Goal: Complete application form: Complete application form

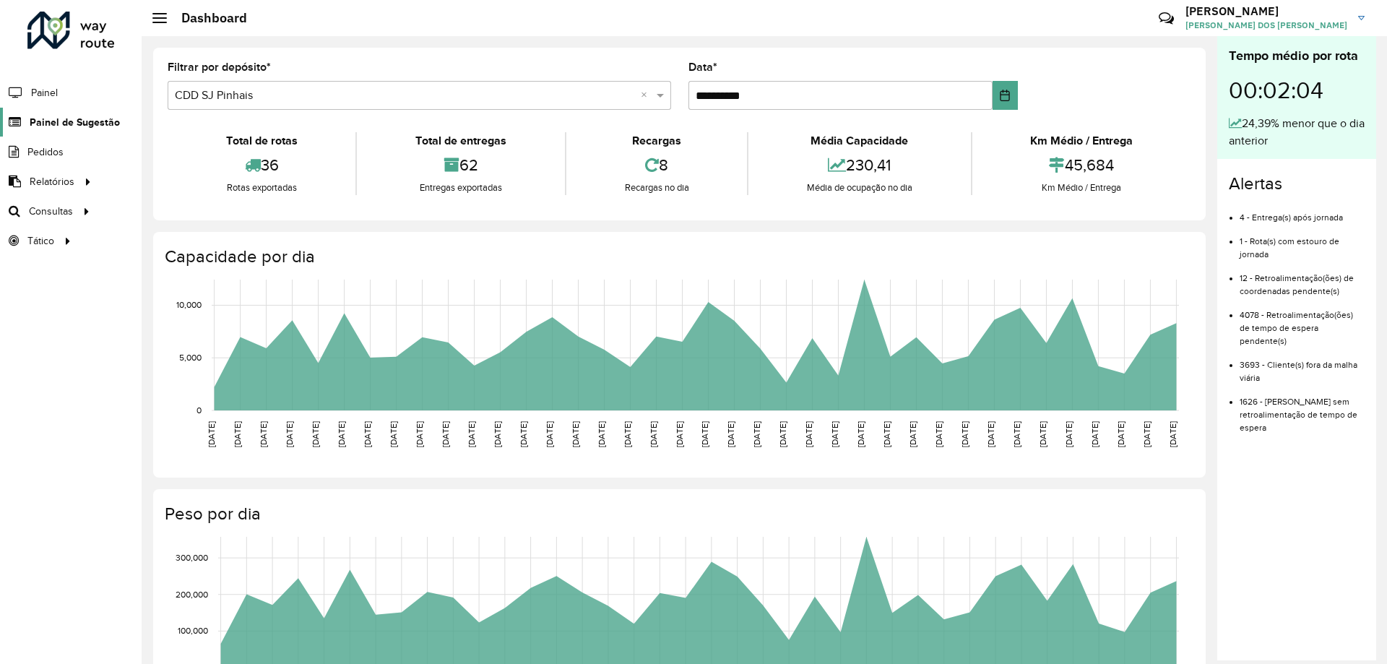
click at [71, 129] on span "Painel de Sugestão" at bounding box center [75, 122] width 90 height 15
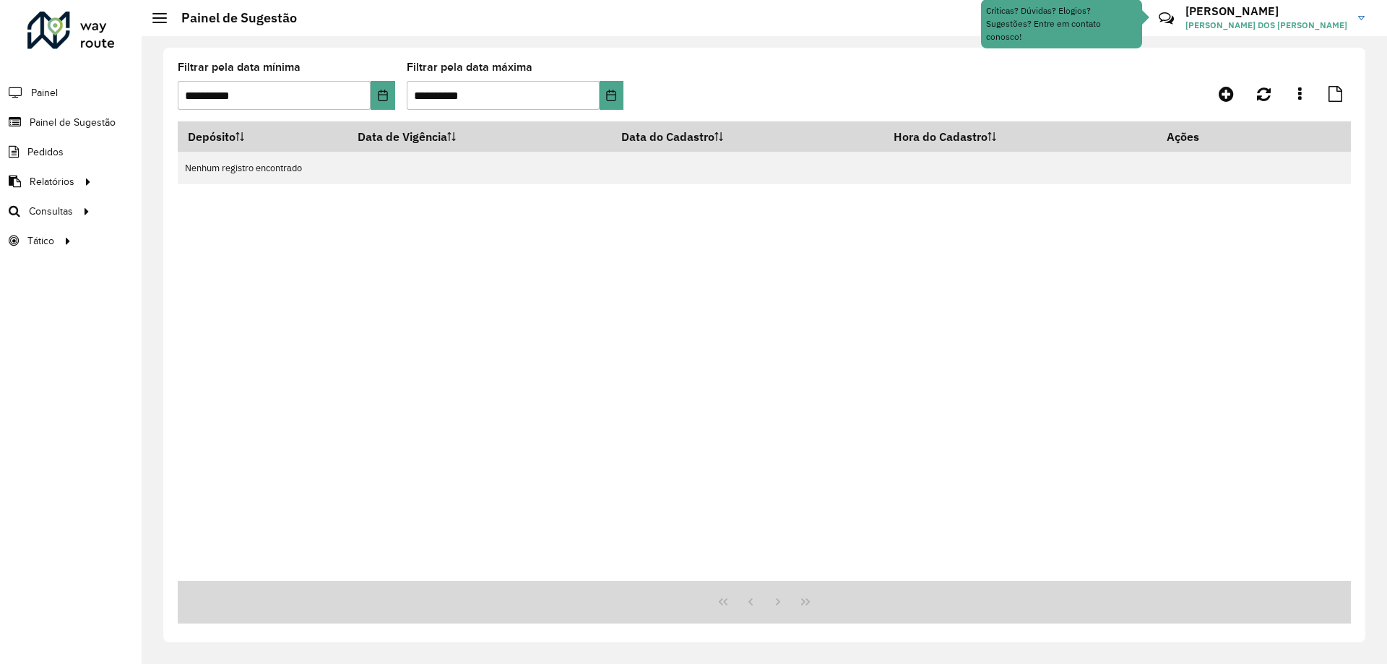
click at [764, 348] on div "Depósito Data de Vigência Data do Cadastro Hora do Cadastro Ações Nenhum regist…" at bounding box center [765, 351] width 1174 height 460
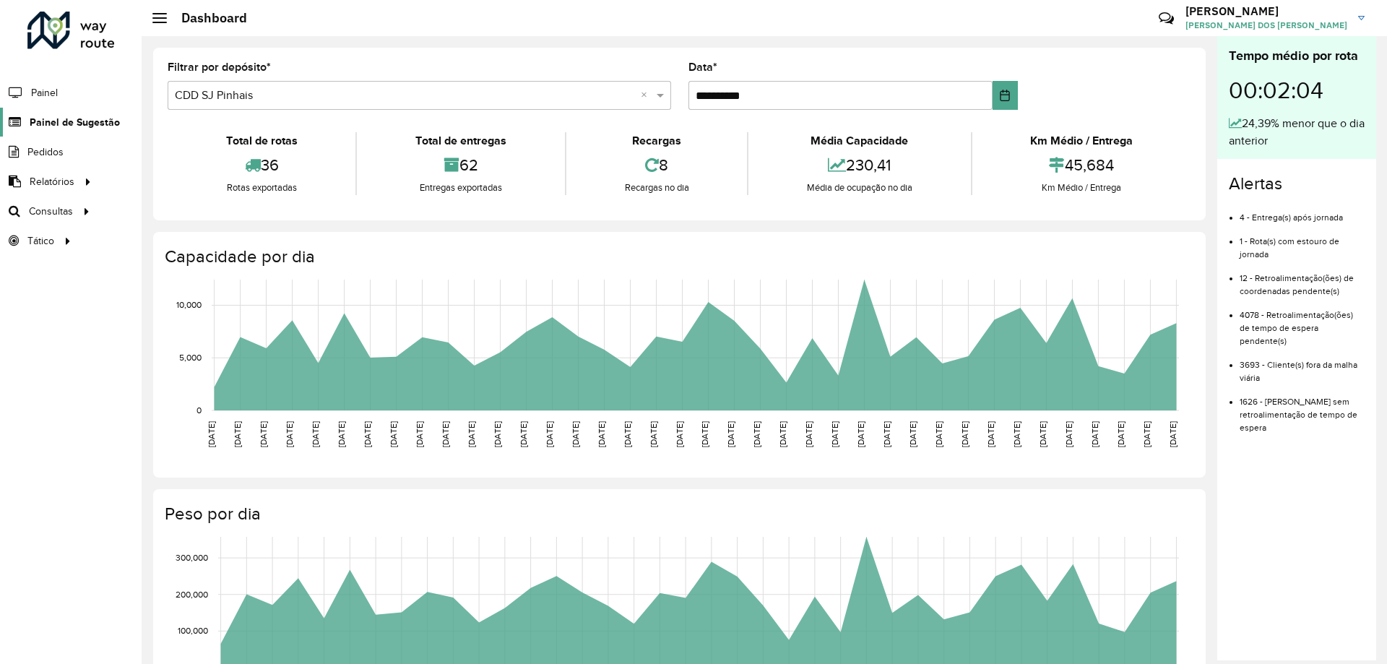
click at [103, 125] on span "Painel de Sugestão" at bounding box center [75, 122] width 90 height 15
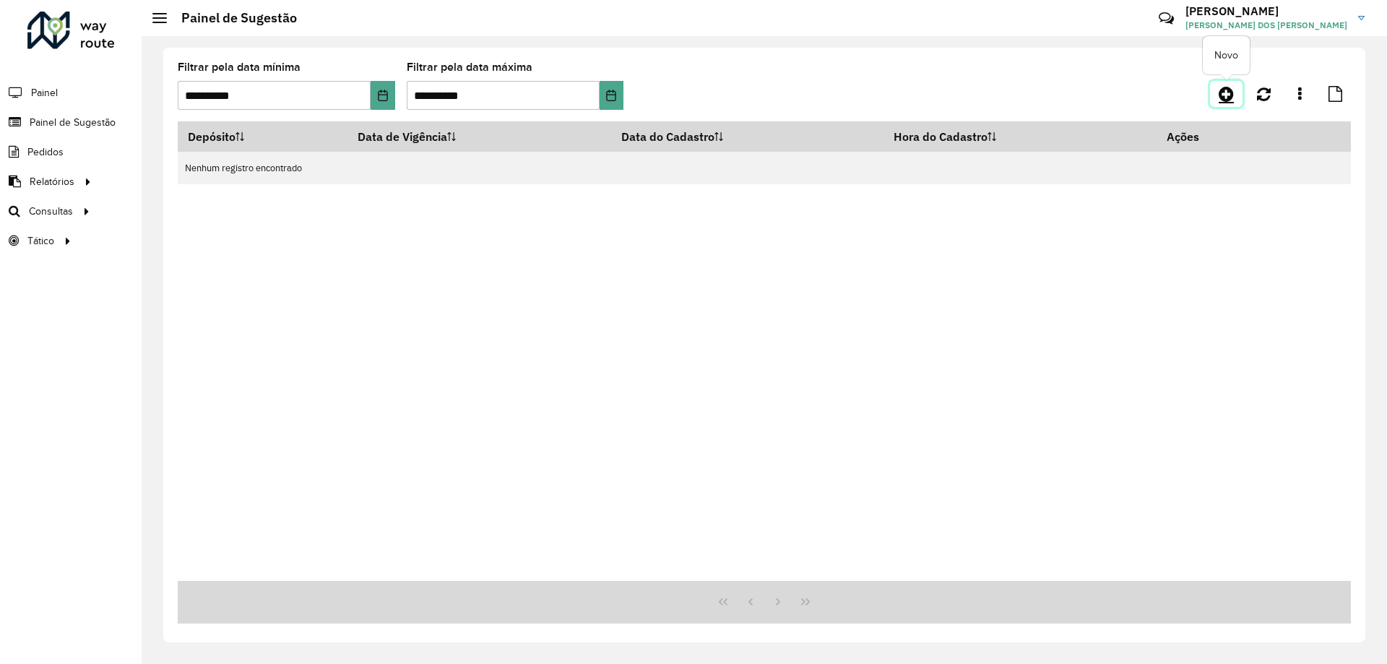
click at [1218, 86] on link at bounding box center [1226, 94] width 33 height 26
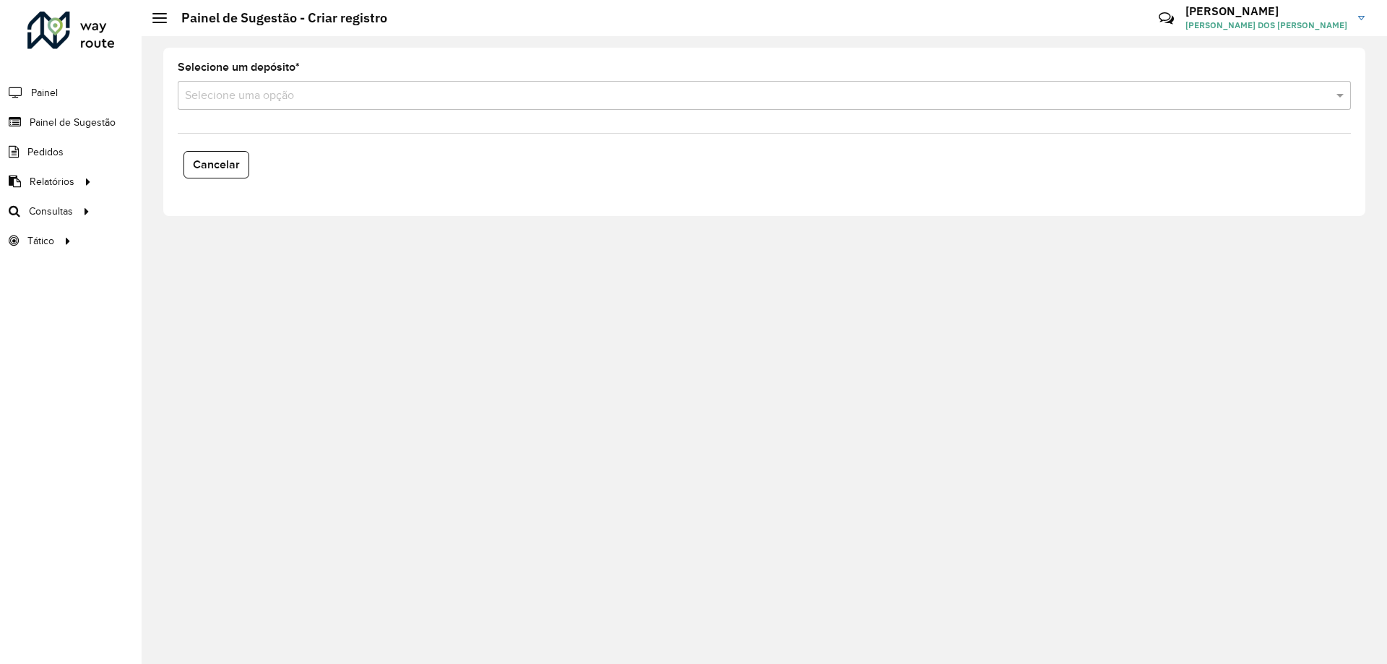
click at [424, 81] on div "Selecione uma opção" at bounding box center [765, 95] width 1174 height 29
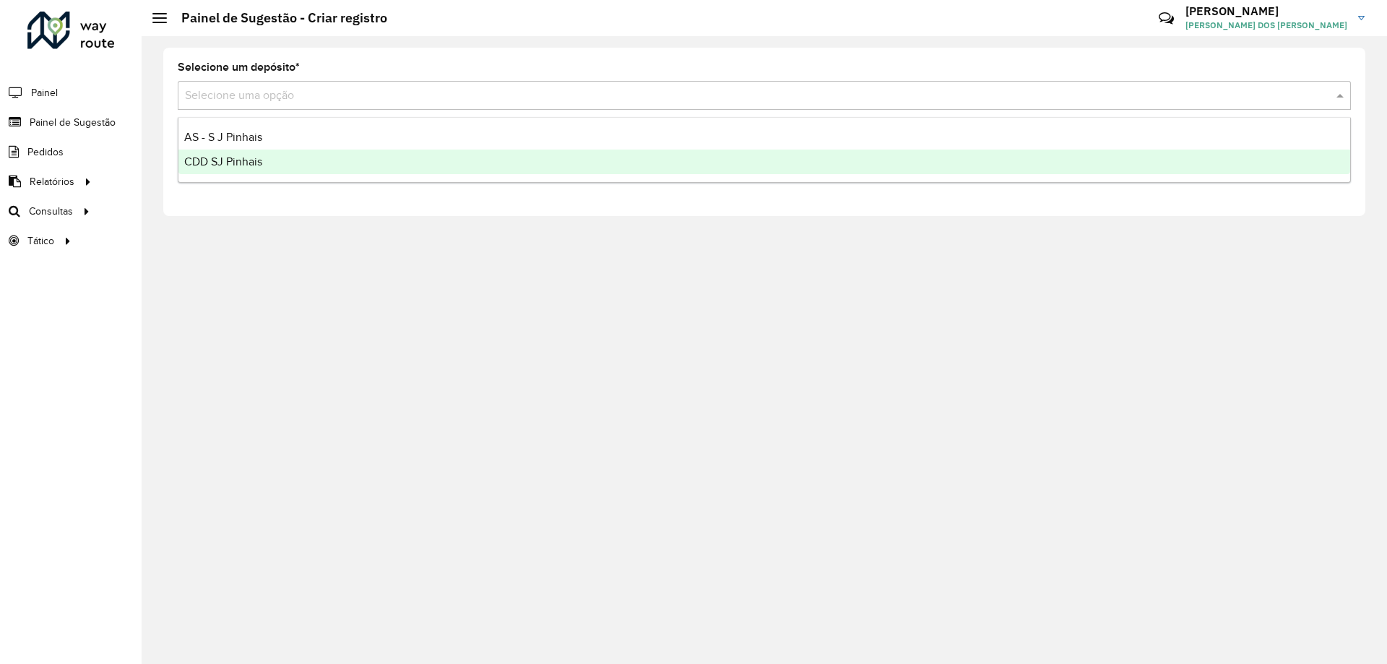
click at [263, 157] on div "CDD SJ Pinhais" at bounding box center [764, 162] width 1172 height 25
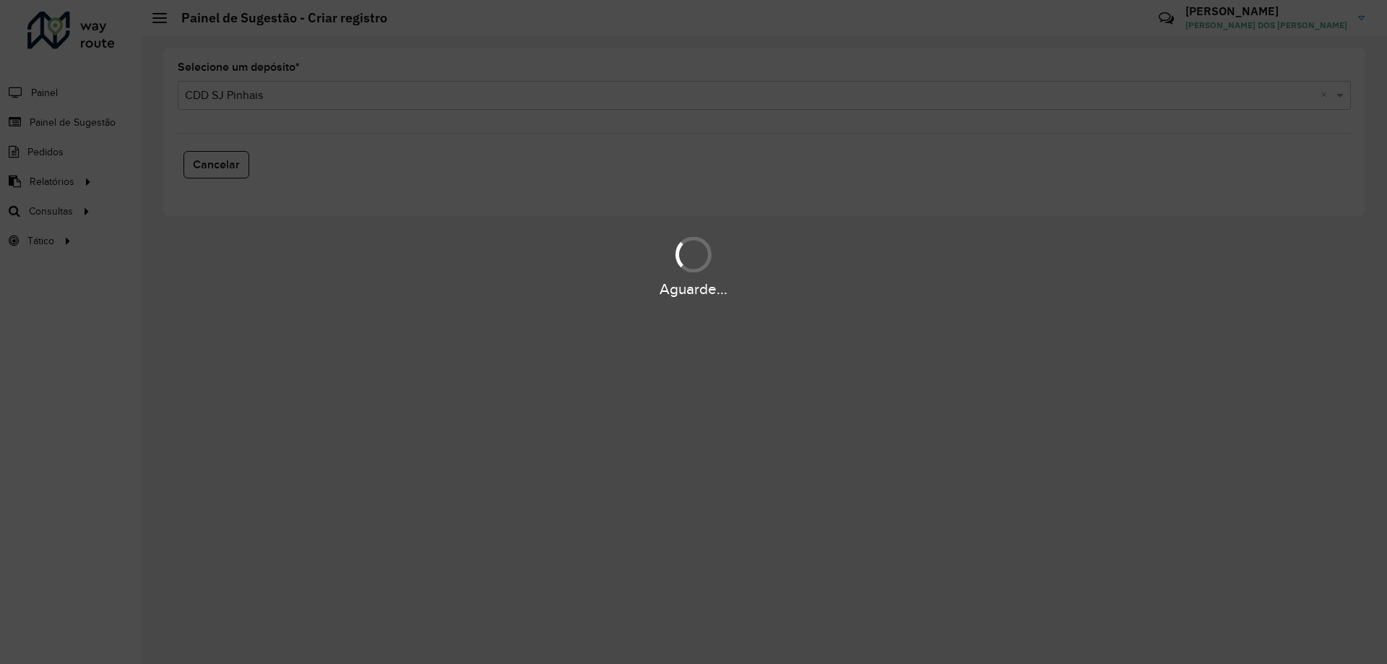
click at [567, 316] on div "Aguarde..." at bounding box center [693, 332] width 1387 height 664
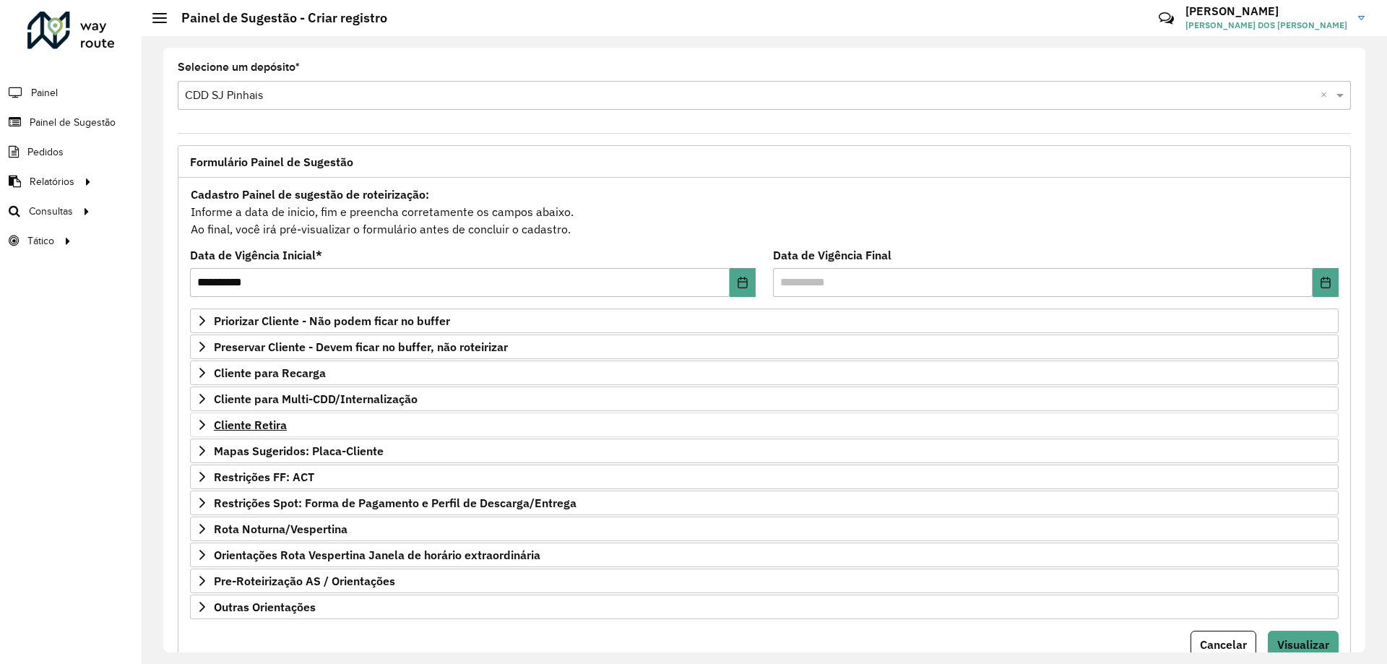
scroll to position [56, 0]
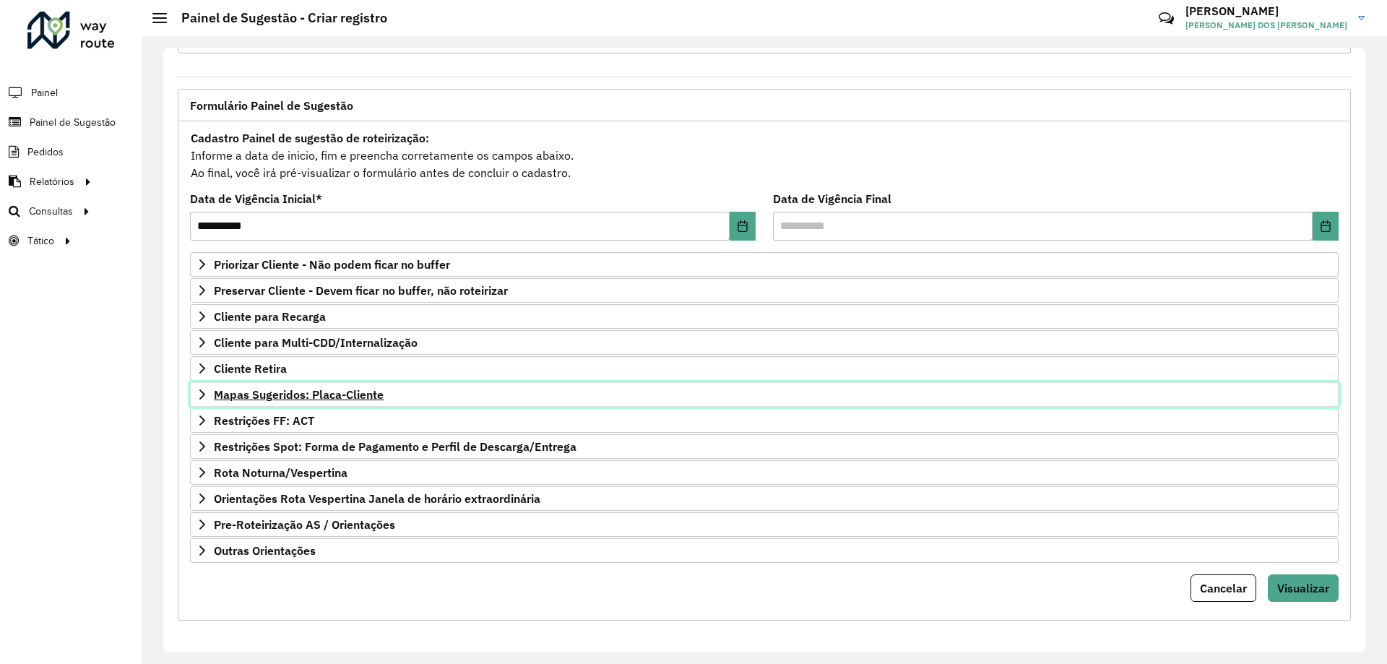
click at [225, 400] on span "Mapas Sugeridos: Placa-Cliente" at bounding box center [299, 395] width 170 height 12
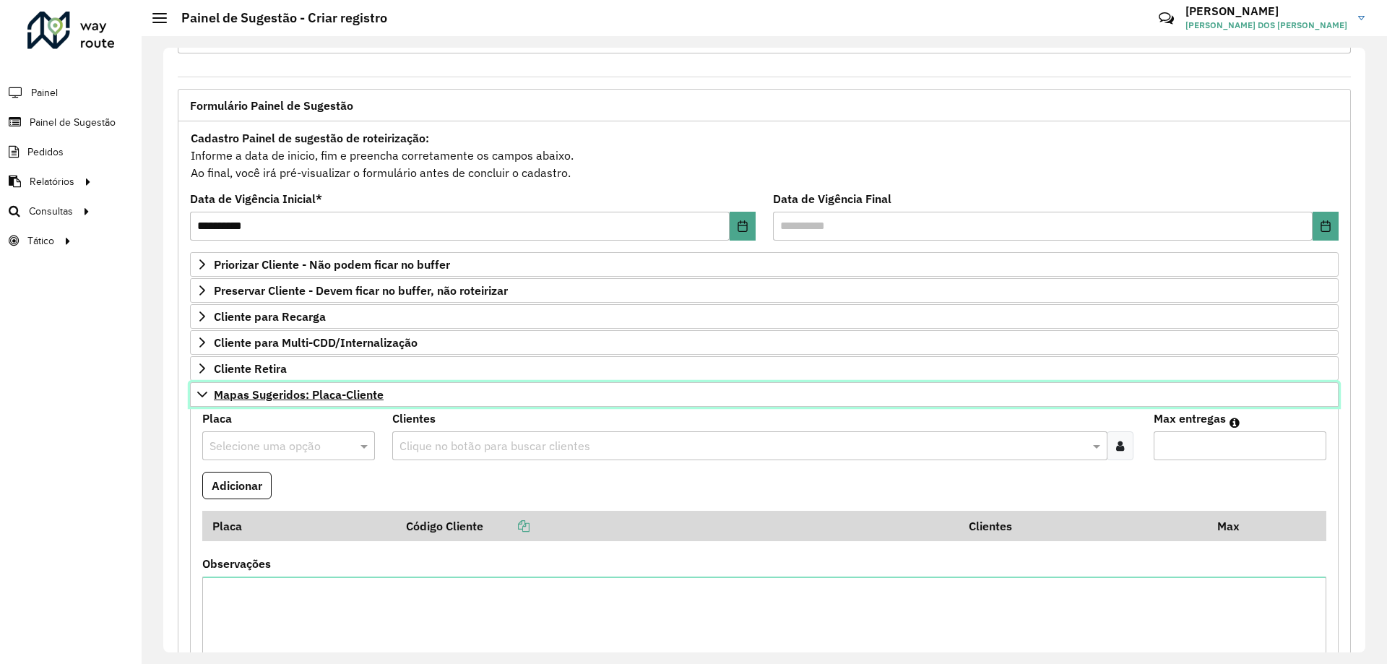
scroll to position [201, 0]
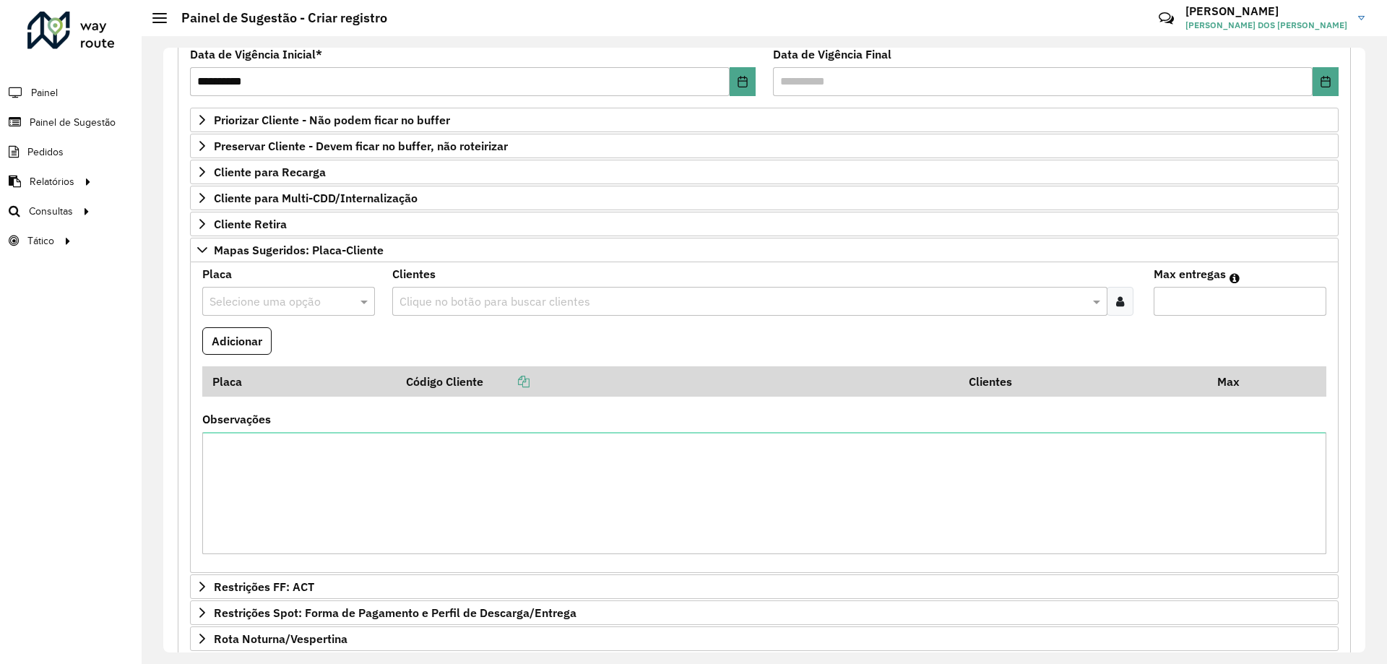
click at [343, 344] on formly-field "Adicionar" at bounding box center [765, 346] width 1142 height 39
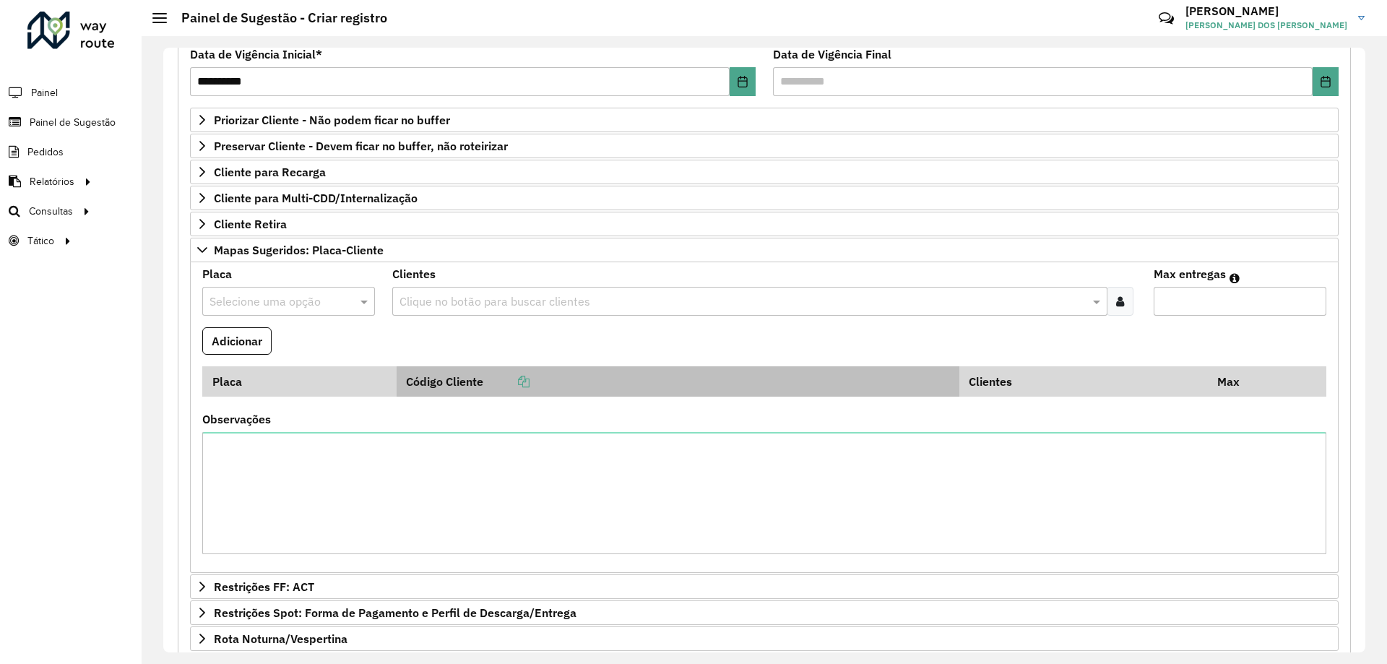
scroll to position [0, 0]
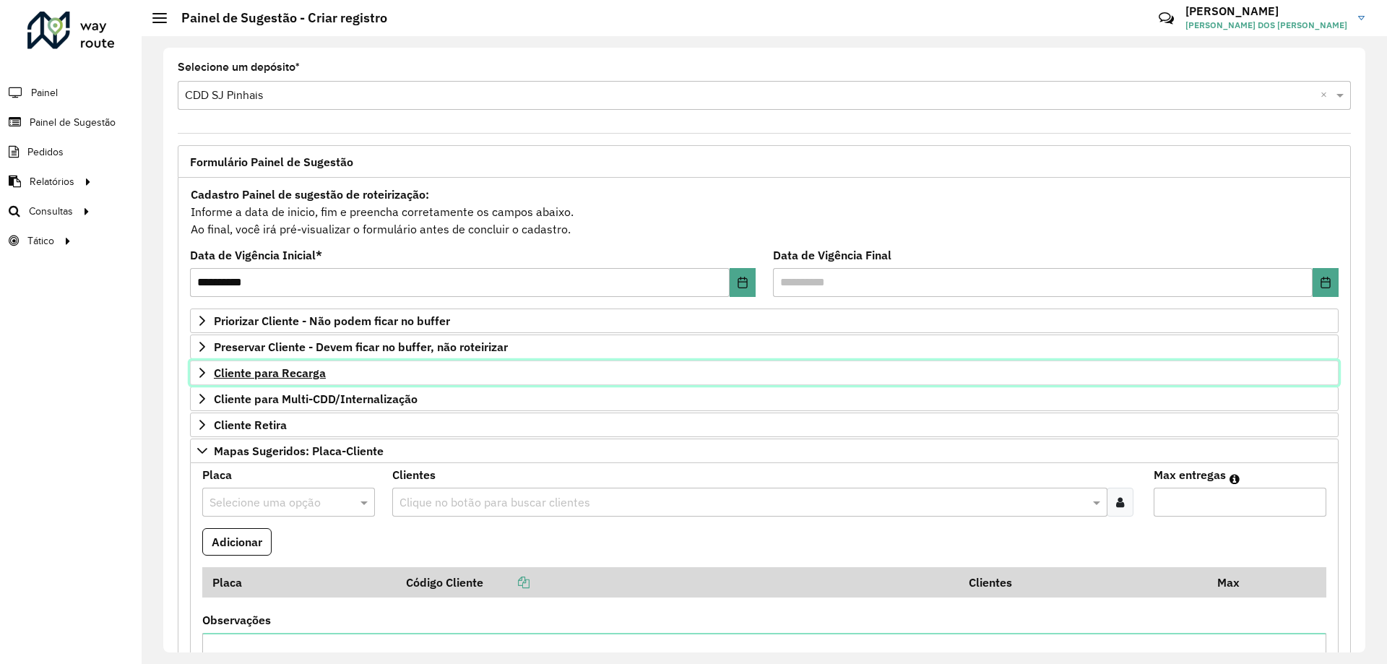
click at [211, 371] on link "Cliente para Recarga" at bounding box center [764, 373] width 1149 height 25
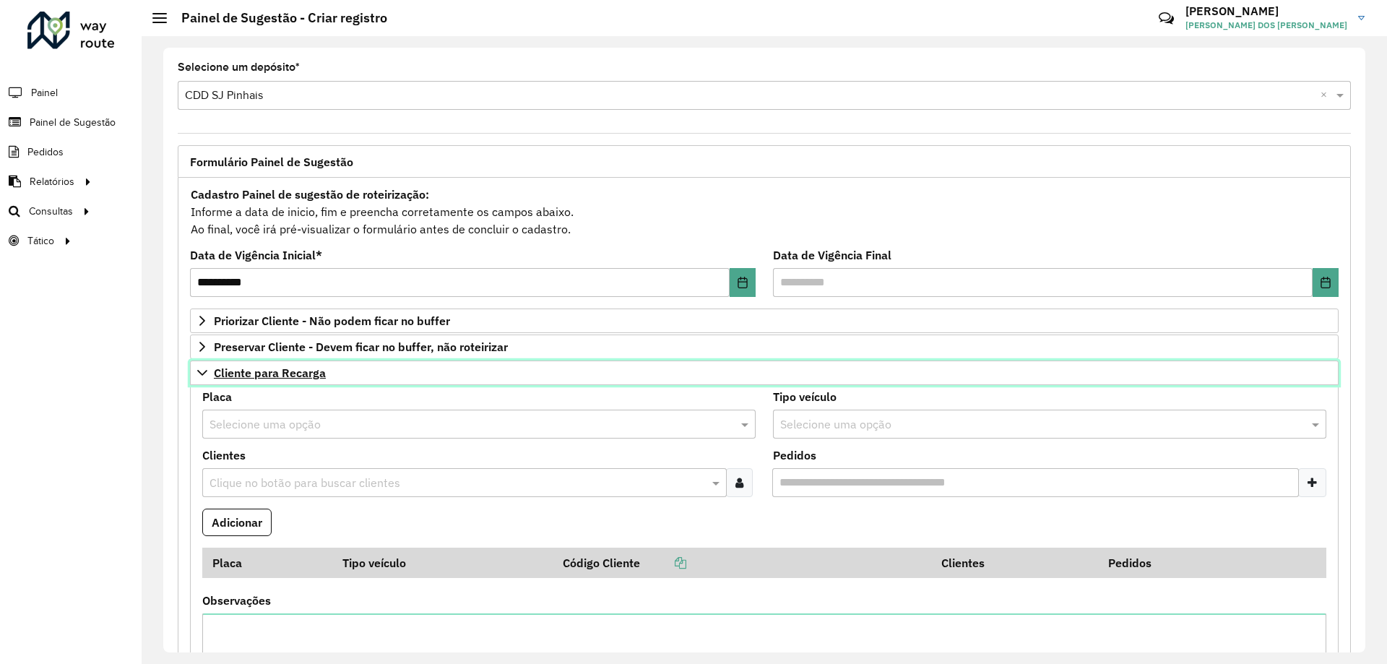
click at [211, 371] on link "Cliente para Recarga" at bounding box center [764, 373] width 1149 height 25
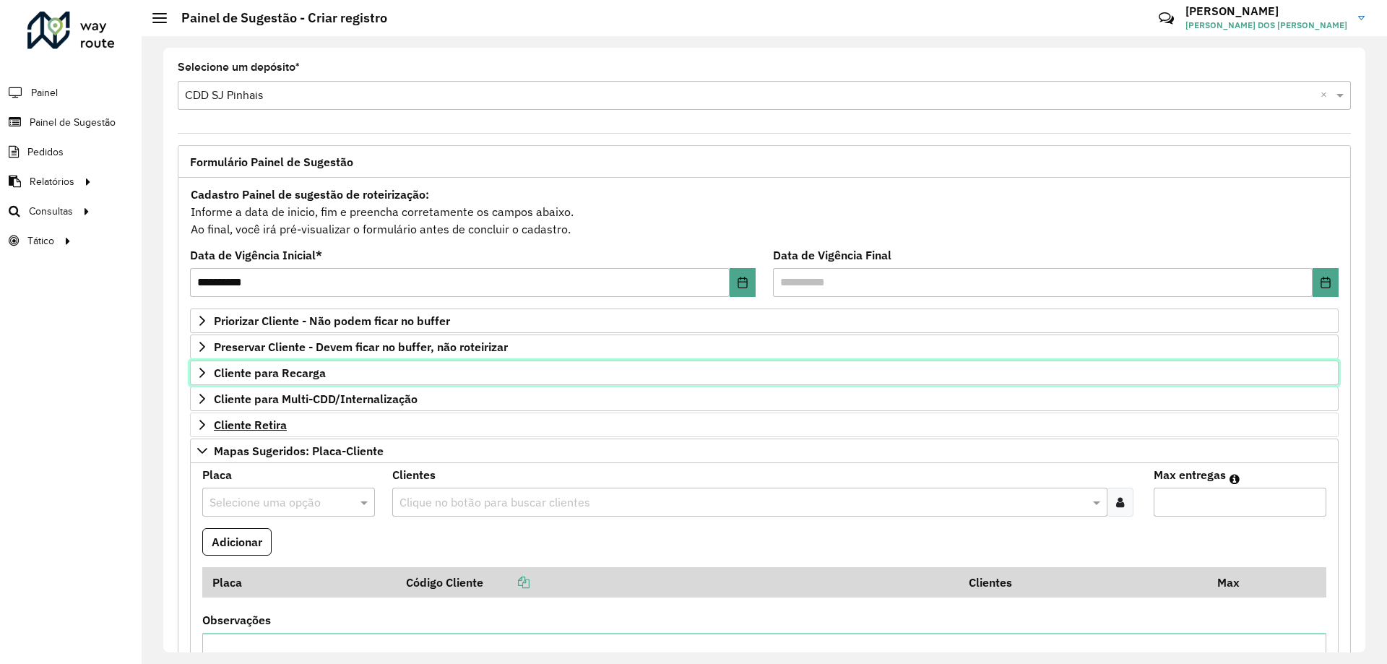
scroll to position [72, 0]
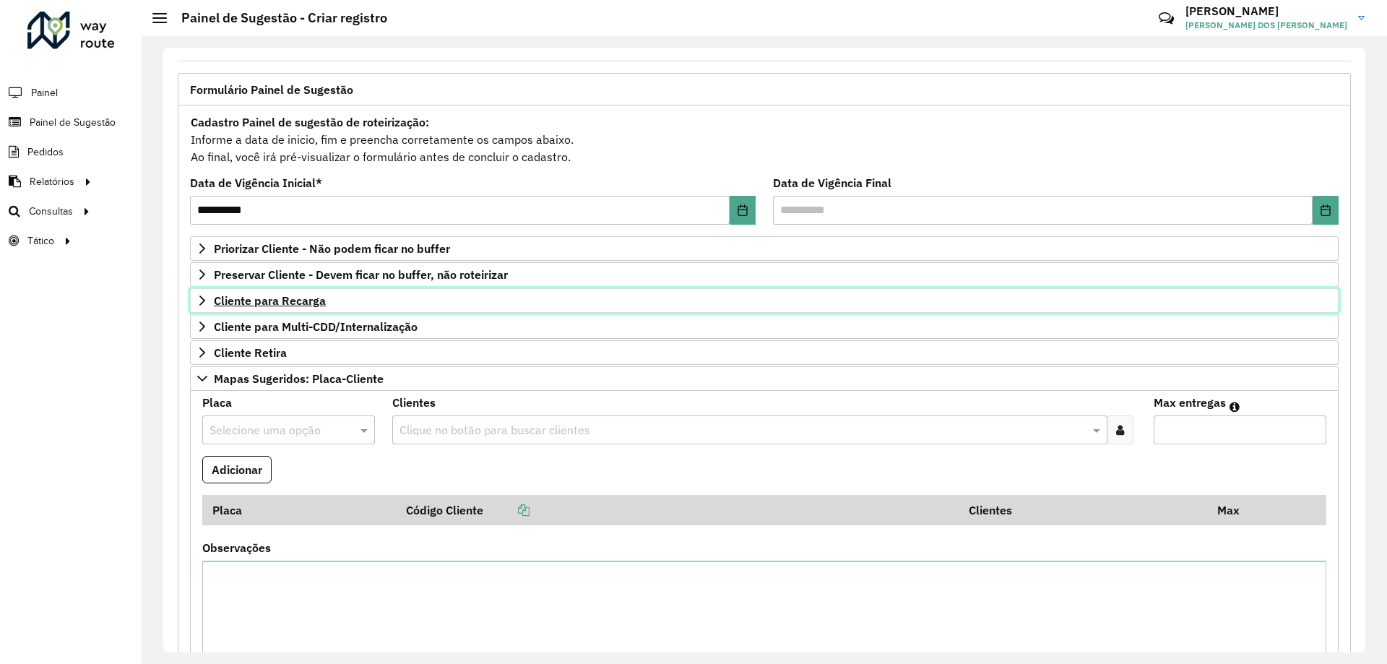
click at [213, 296] on link "Cliente para Recarga" at bounding box center [764, 300] width 1149 height 25
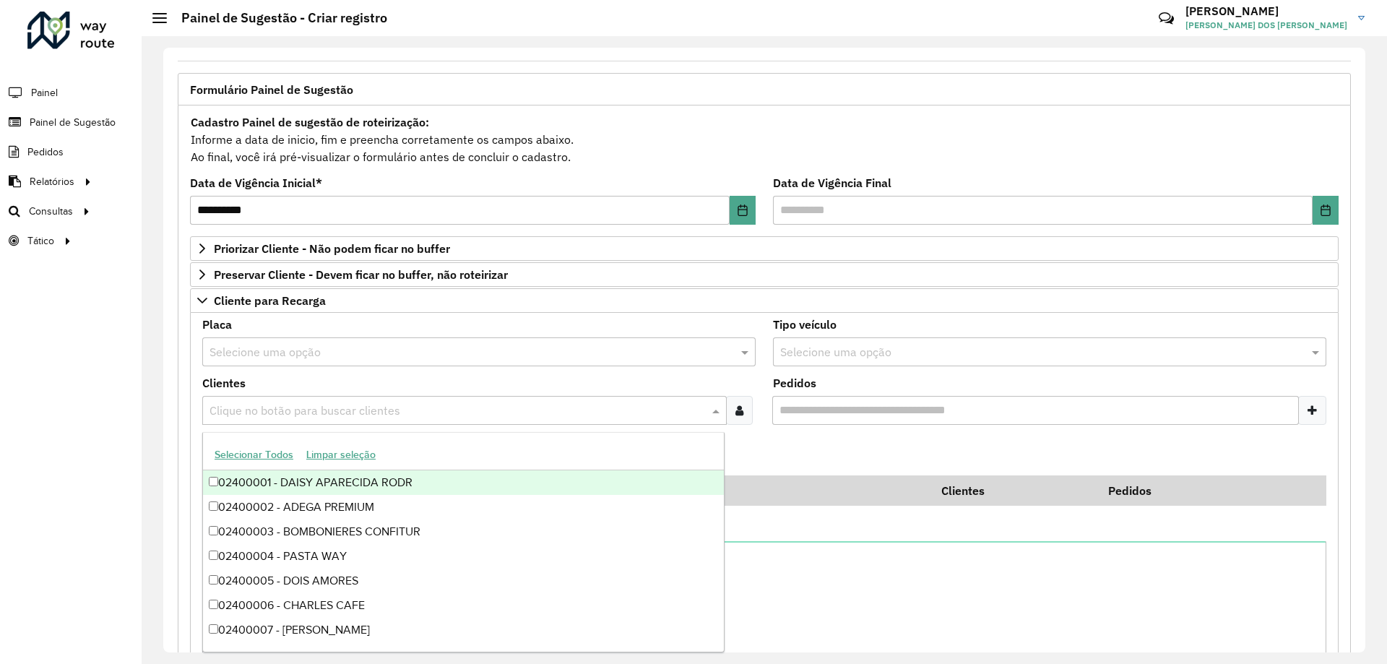
click at [264, 410] on input "text" at bounding box center [457, 411] width 503 height 17
type input "*"
type input "******"
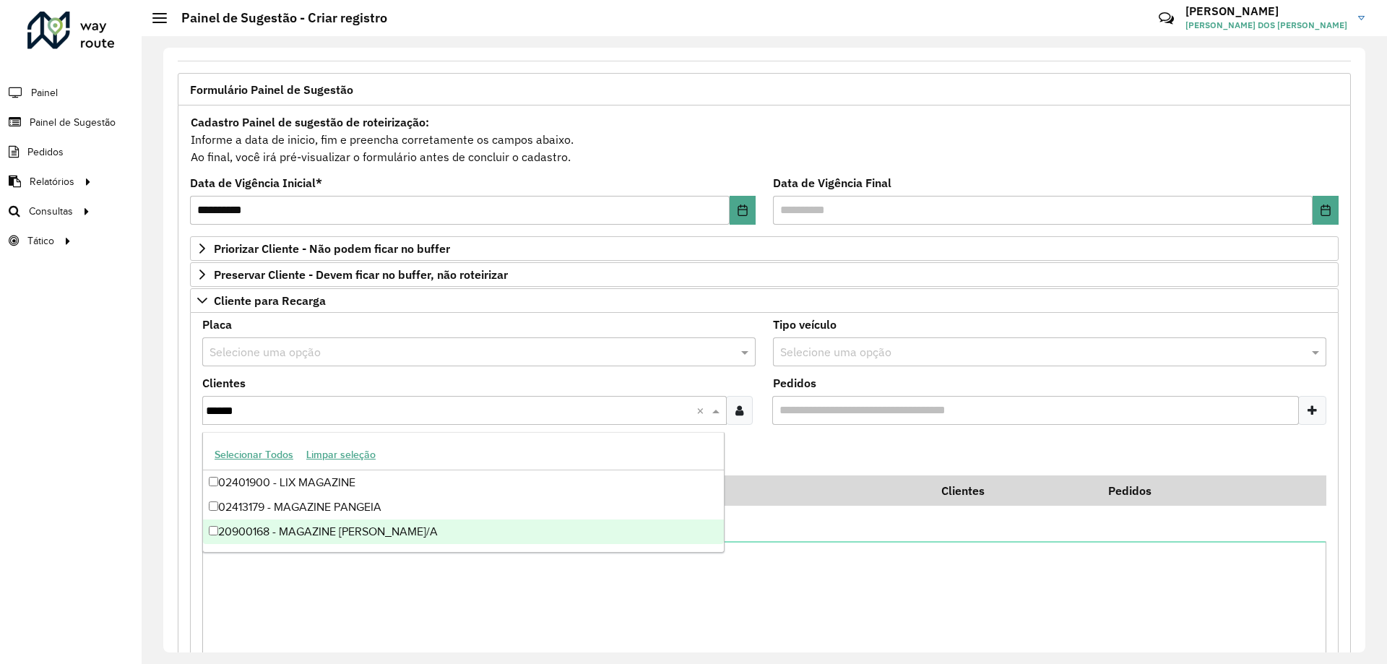
click at [334, 526] on div "20900168 - MAGAZINE [PERSON_NAME]/A" at bounding box center [463, 532] width 521 height 25
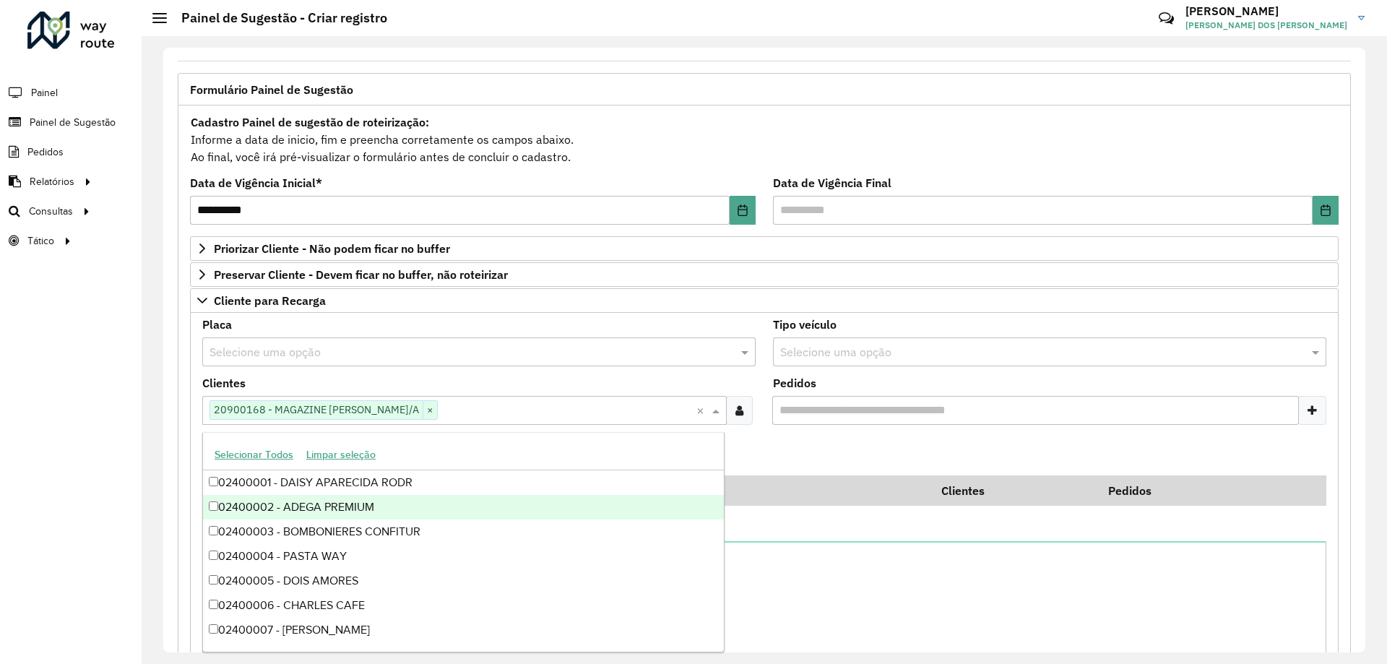
click at [800, 441] on formly-field "Adicionar" at bounding box center [765, 455] width 1142 height 39
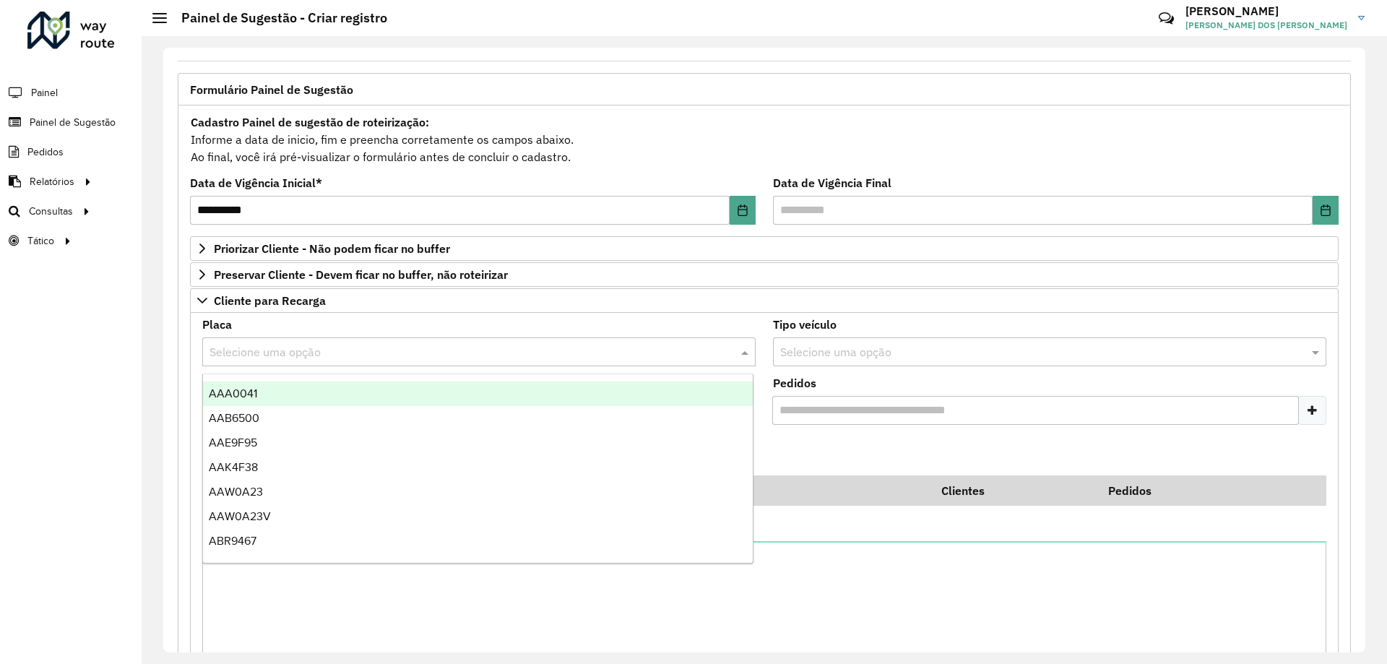
click at [451, 353] on input "text" at bounding box center [465, 352] width 510 height 17
type input "***"
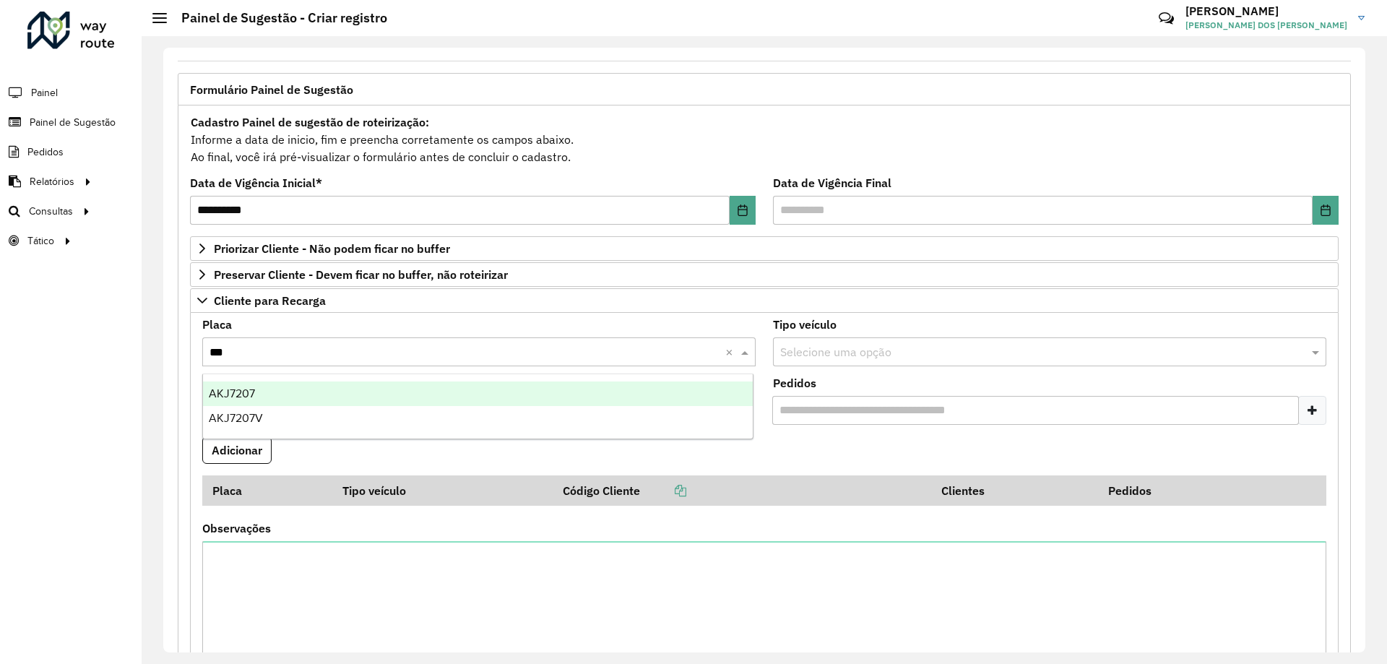
click at [406, 394] on div "AKJ7207" at bounding box center [478, 394] width 550 height 25
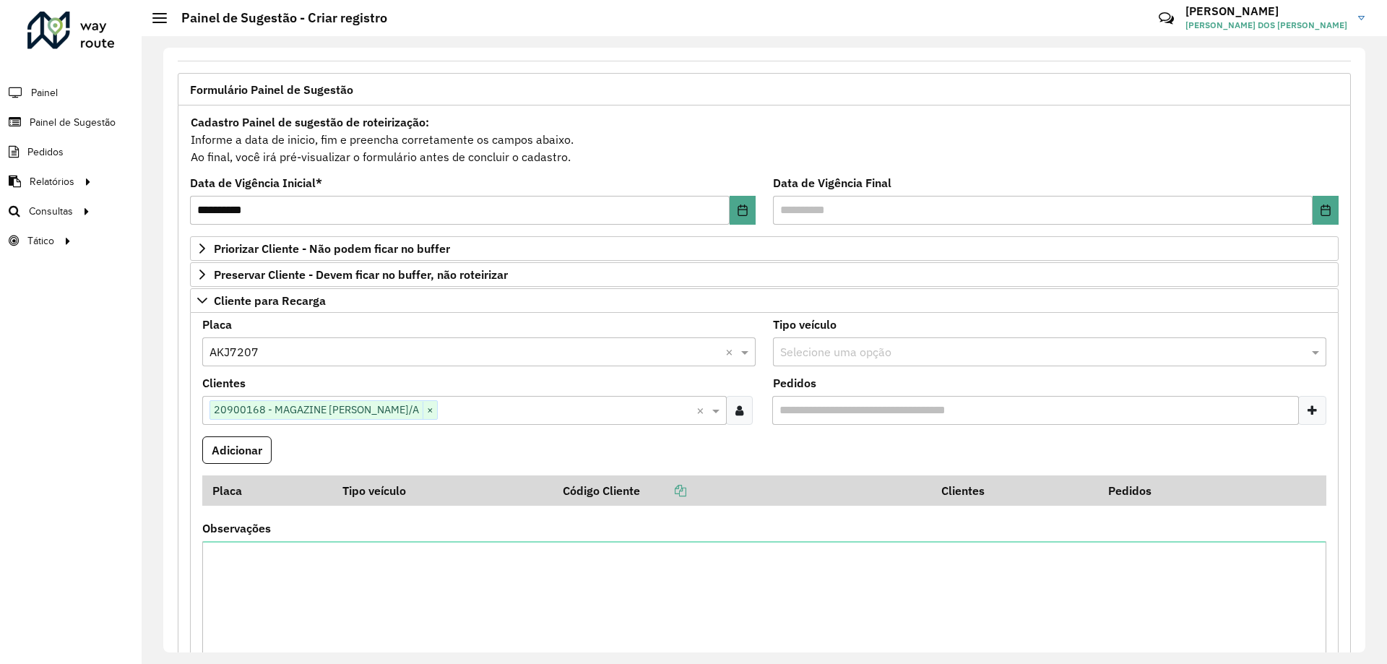
click at [864, 447] on formly-field "Adicionar" at bounding box center [765, 455] width 1142 height 39
click at [232, 450] on button "Adicionar" at bounding box center [236, 449] width 69 height 27
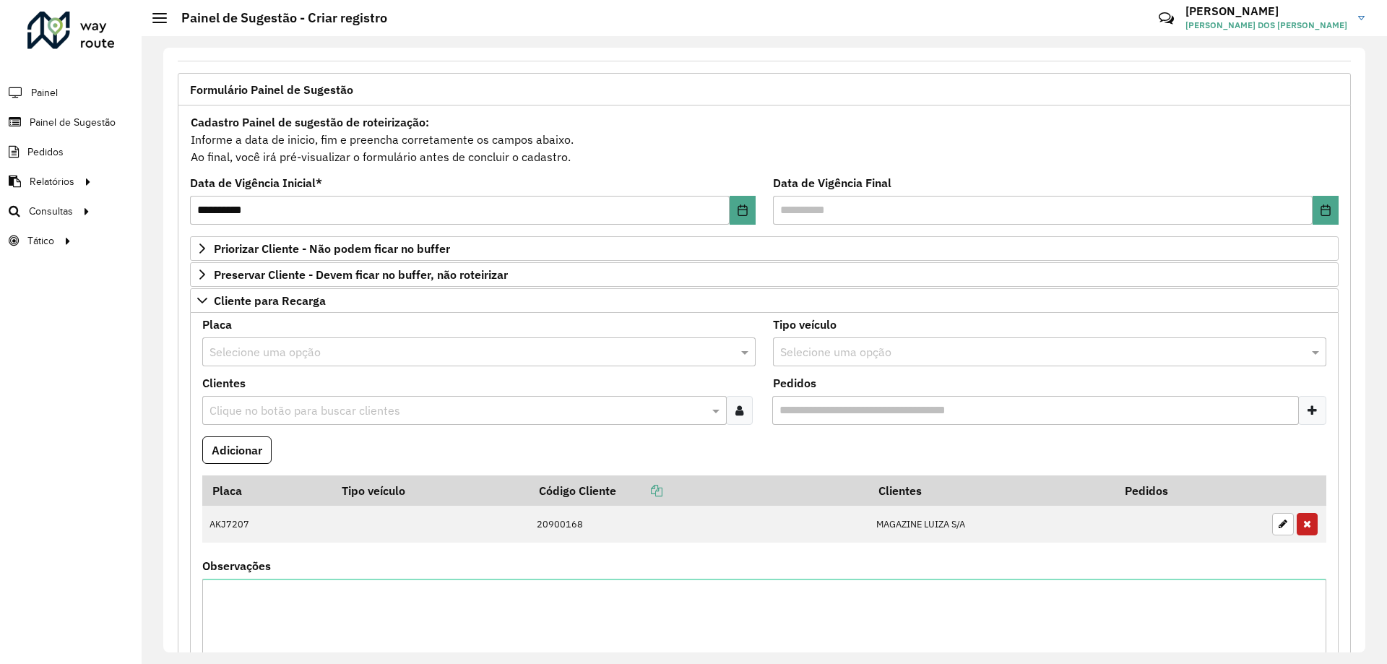
scroll to position [217, 0]
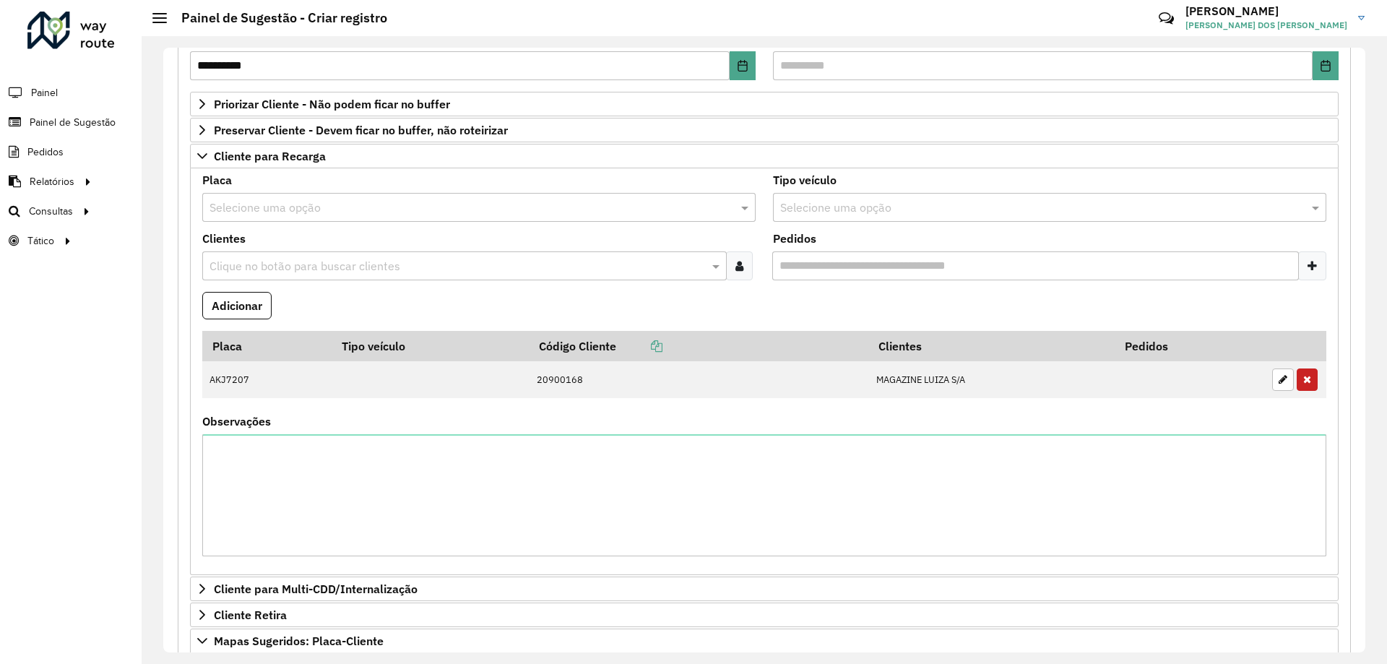
click at [306, 305] on formly-field "Adicionar" at bounding box center [765, 311] width 1142 height 39
click at [306, 267] on input "text" at bounding box center [457, 266] width 503 height 17
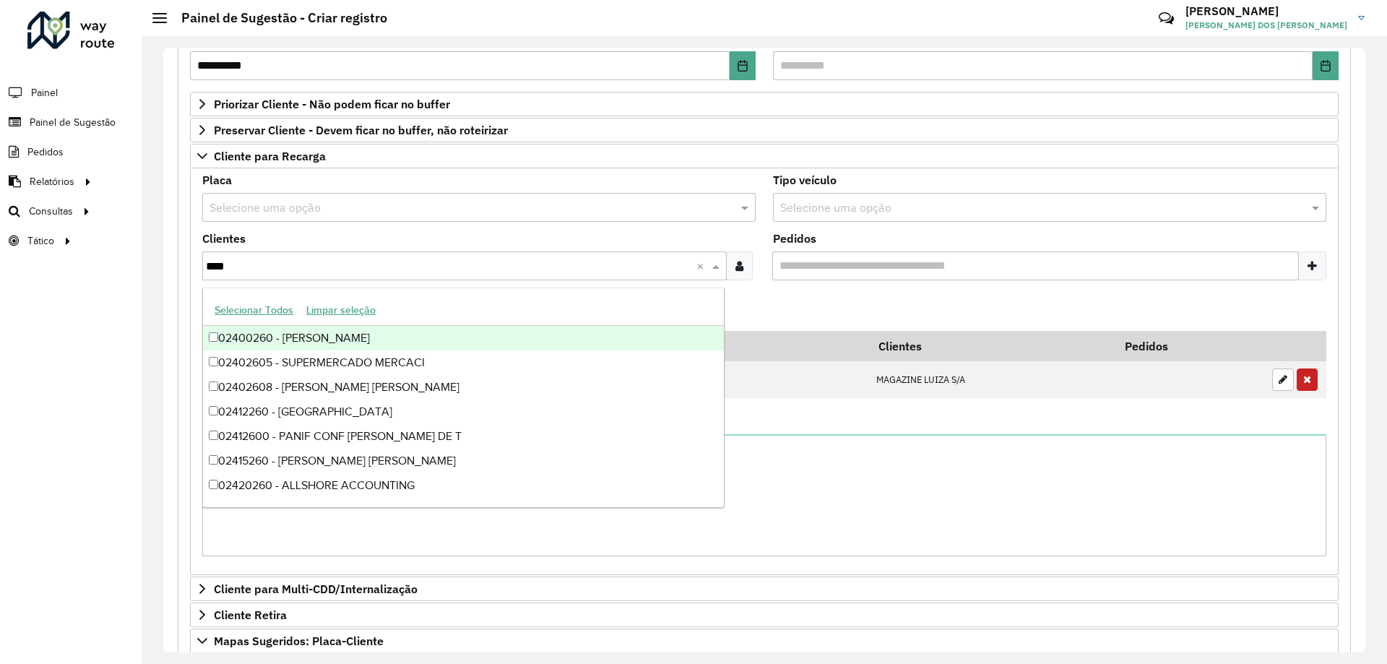
type input "*****"
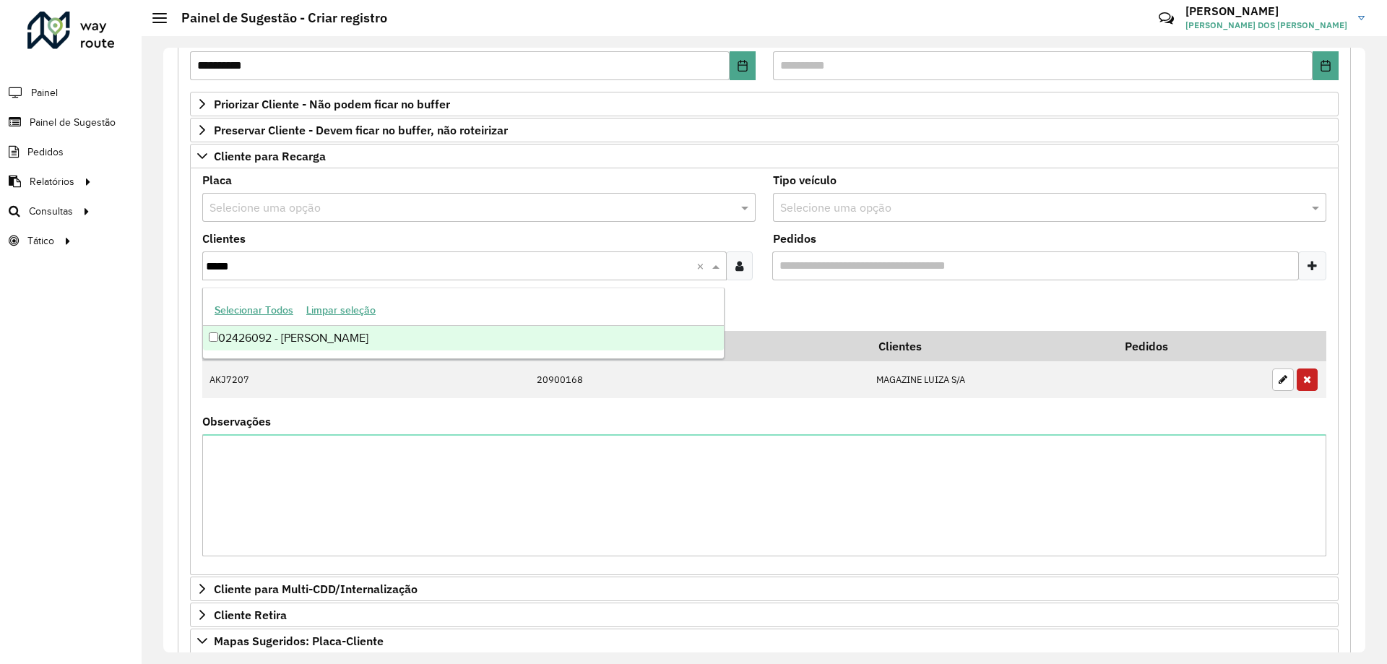
click at [437, 342] on div "02426092 - [PERSON_NAME]" at bounding box center [463, 338] width 521 height 25
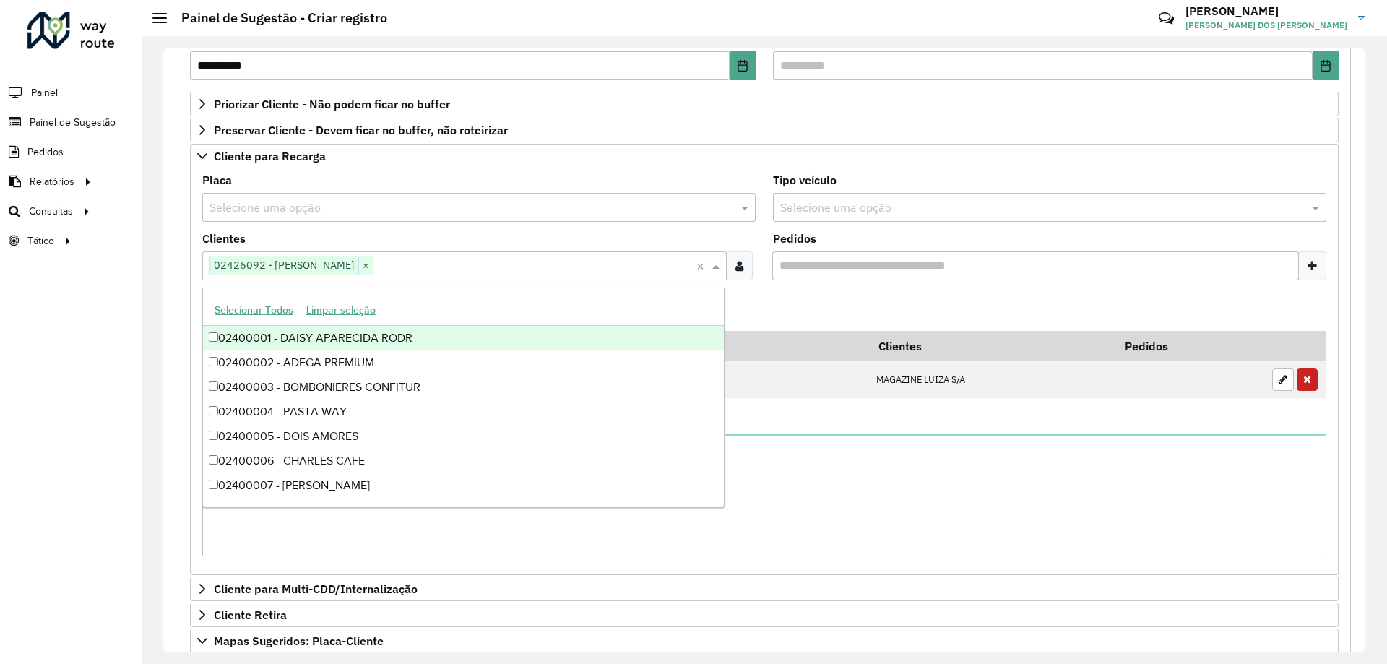
click at [786, 298] on formly-field "Adicionar" at bounding box center [765, 311] width 1142 height 39
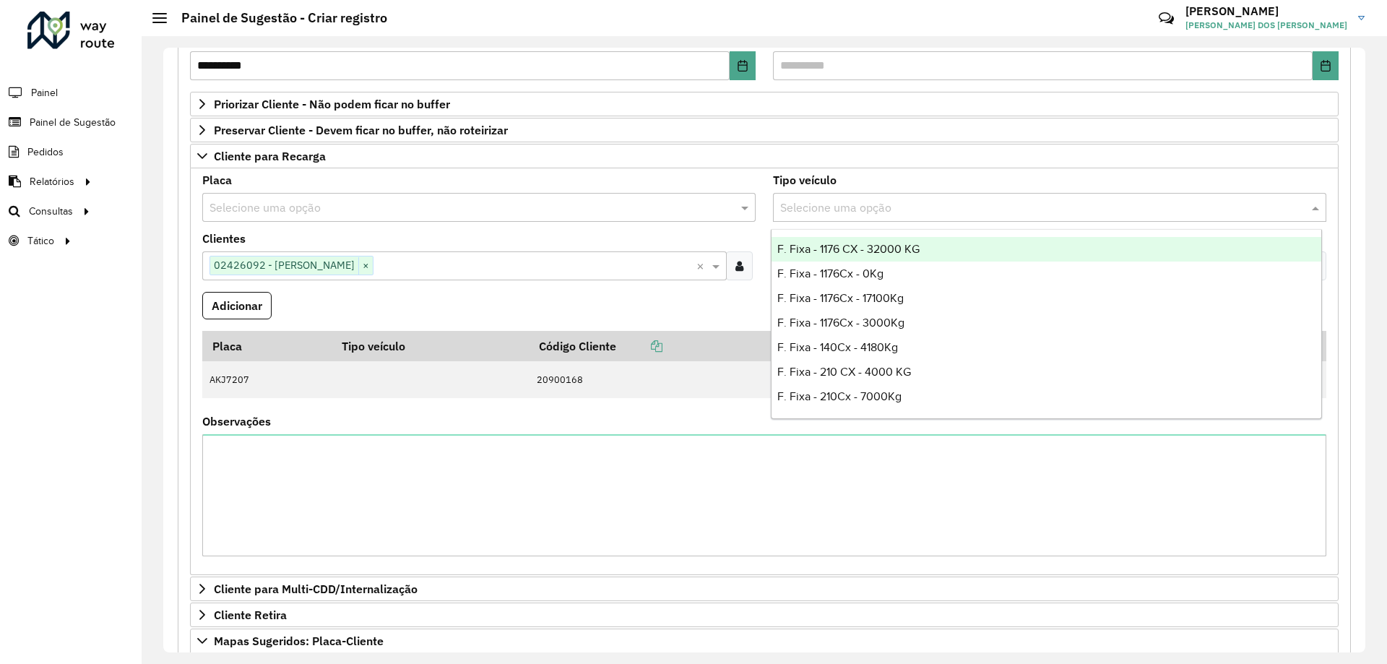
click at [848, 208] on input "text" at bounding box center [1035, 207] width 510 height 17
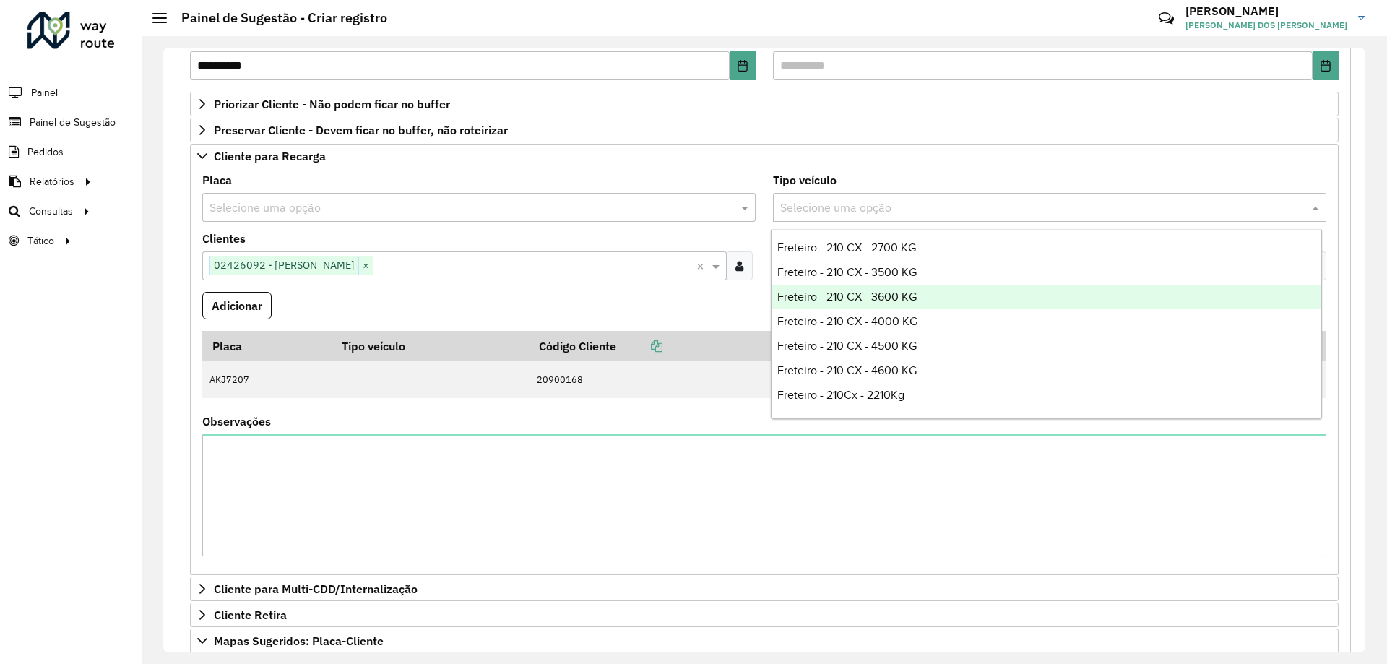
scroll to position [1084, 0]
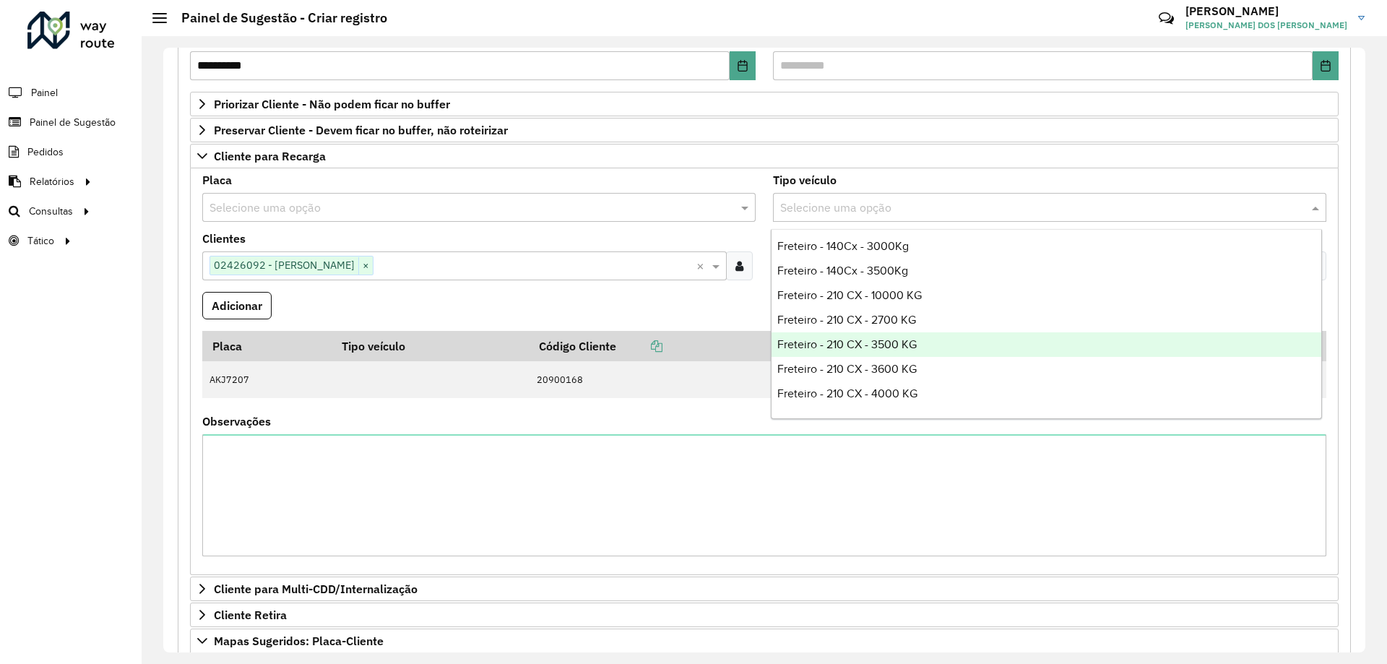
click at [915, 335] on div "Freteiro - 210 CX - 3500 KG" at bounding box center [1047, 344] width 550 height 25
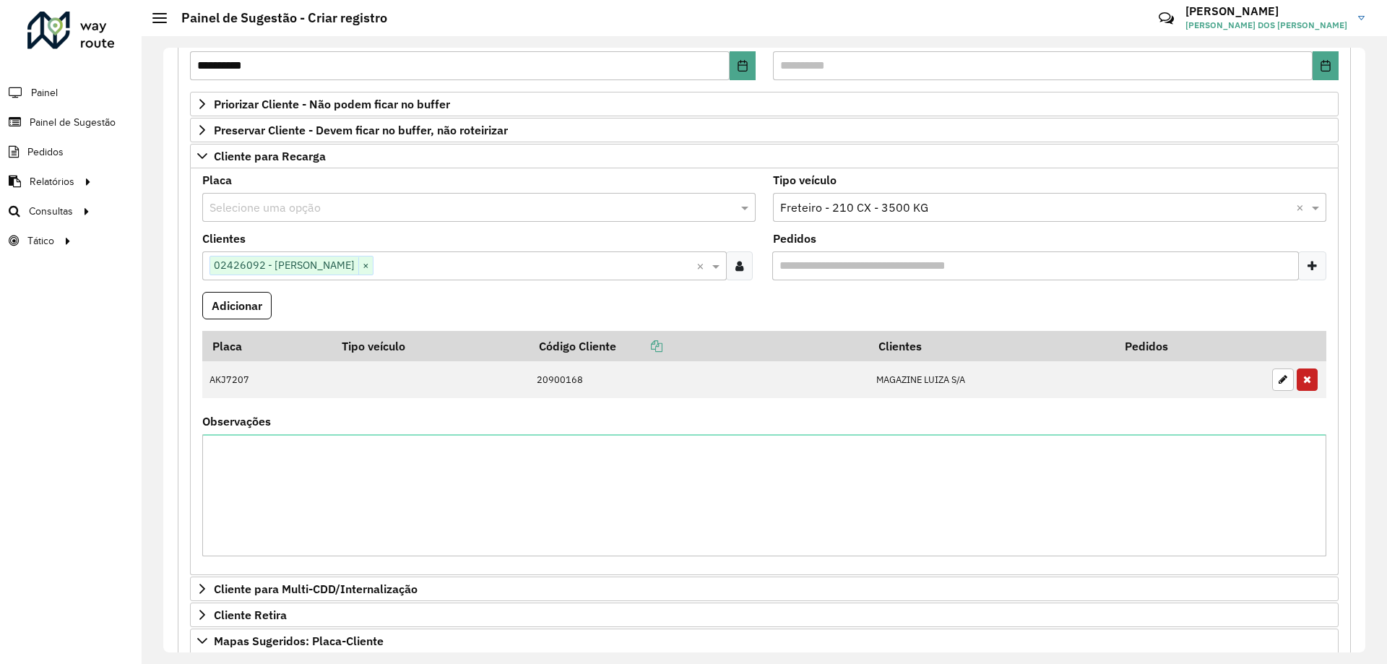
click at [733, 311] on formly-field "Adicionar" at bounding box center [765, 311] width 1142 height 39
click at [229, 321] on formly-wrapper-form-field "Adicionar" at bounding box center [236, 311] width 69 height 39
click at [244, 311] on button "Adicionar" at bounding box center [236, 305] width 69 height 27
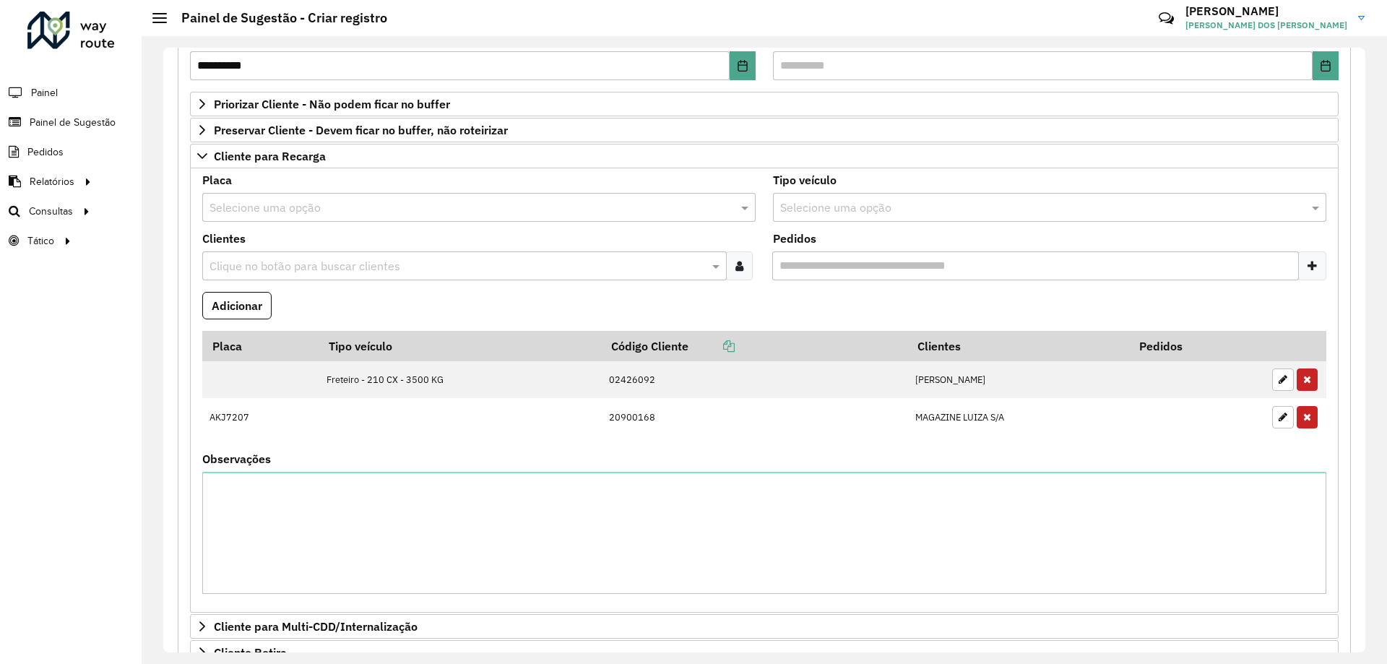
click at [491, 316] on formly-field "Adicionar" at bounding box center [765, 311] width 1142 height 39
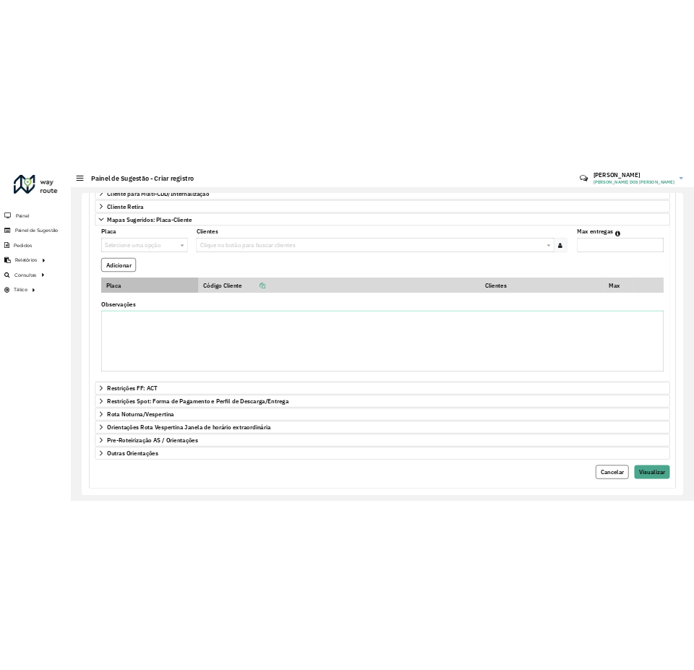
scroll to position [723, 0]
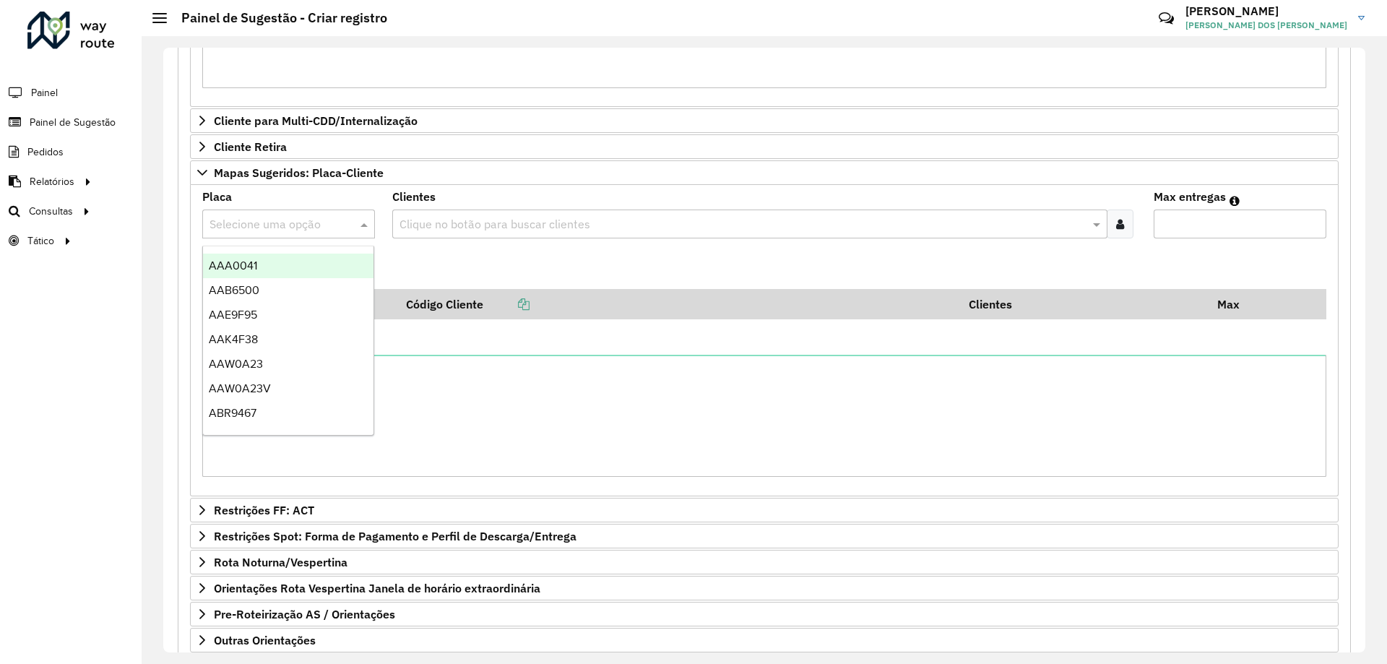
click at [270, 218] on input "text" at bounding box center [274, 224] width 129 height 17
click at [640, 53] on textarea "Observações" at bounding box center [764, 27] width 1124 height 122
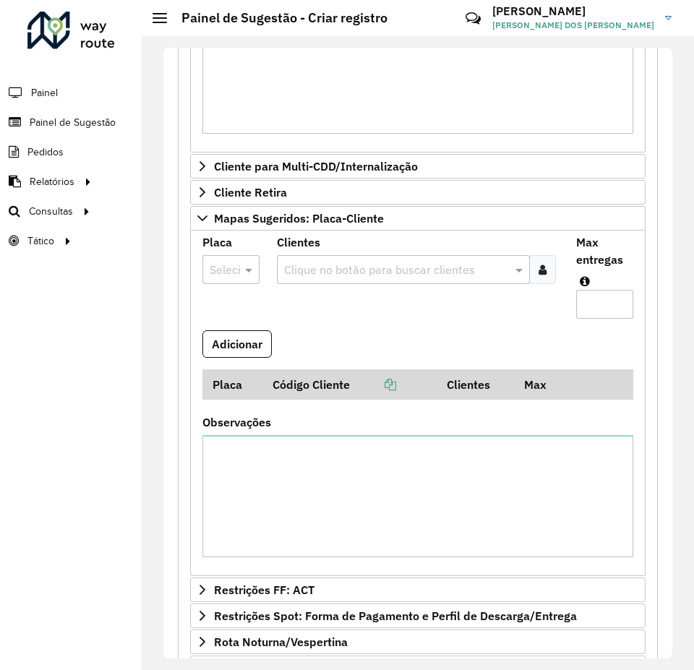
click at [161, 29] on hb-header "Painel de Sugestão - Criar registro Críticas? Dúvidas? Elogios? Sugestões? Entr…" at bounding box center [418, 18] width 552 height 36
click at [157, 20] on div at bounding box center [159, 18] width 14 height 10
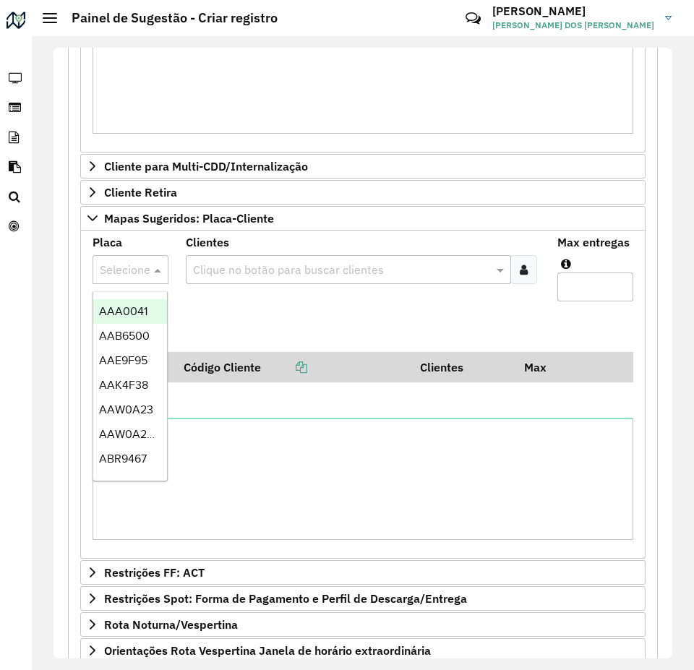
click at [131, 259] on div "Selecione uma opção" at bounding box center [130, 269] width 76 height 29
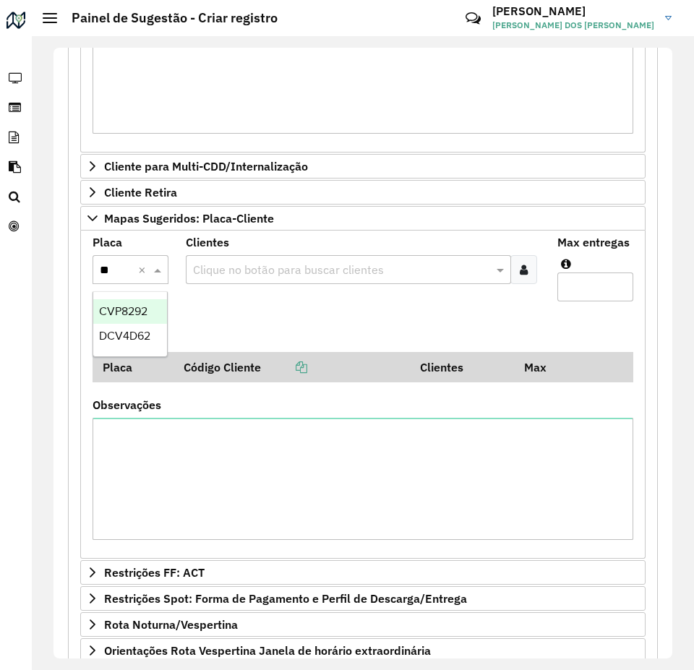
type input "***"
click at [135, 306] on span "CVP8292" at bounding box center [123, 311] width 48 height 12
click at [283, 269] on input "text" at bounding box center [341, 270] width 304 height 17
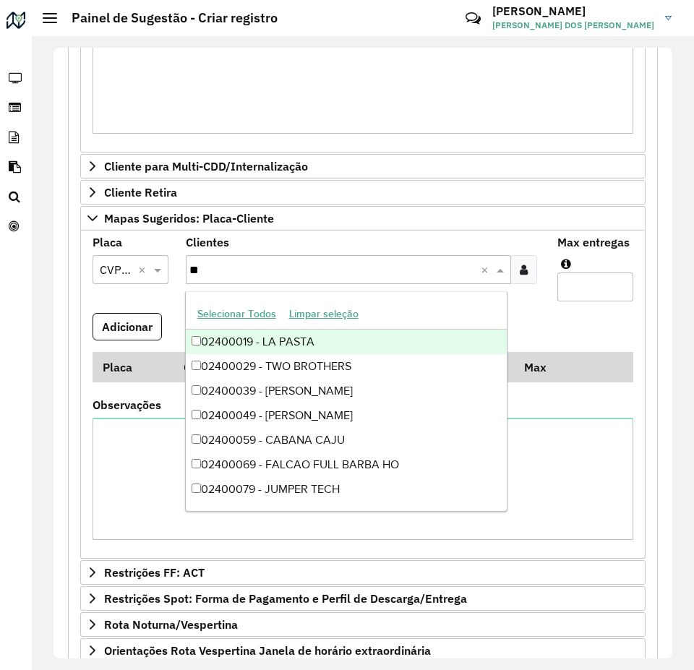
type input "***"
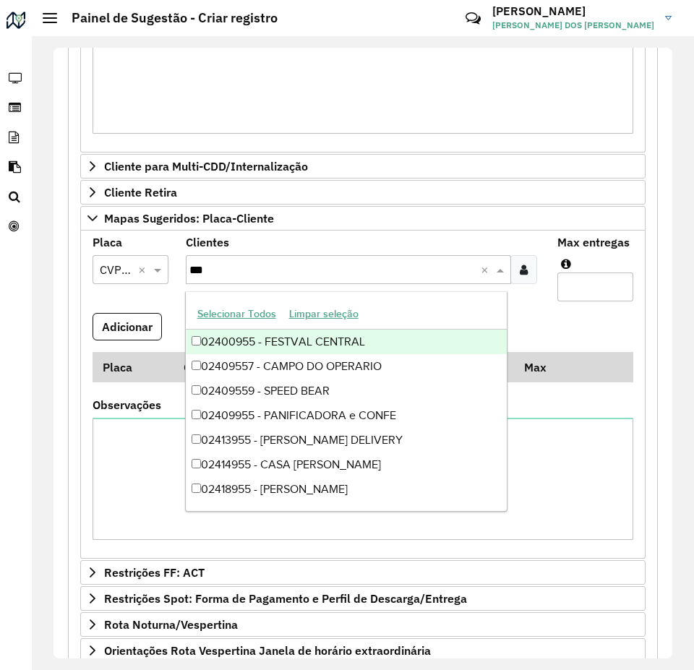
click at [358, 345] on div "02400955 - FESTVAL CENTRAL" at bounding box center [347, 342] width 322 height 25
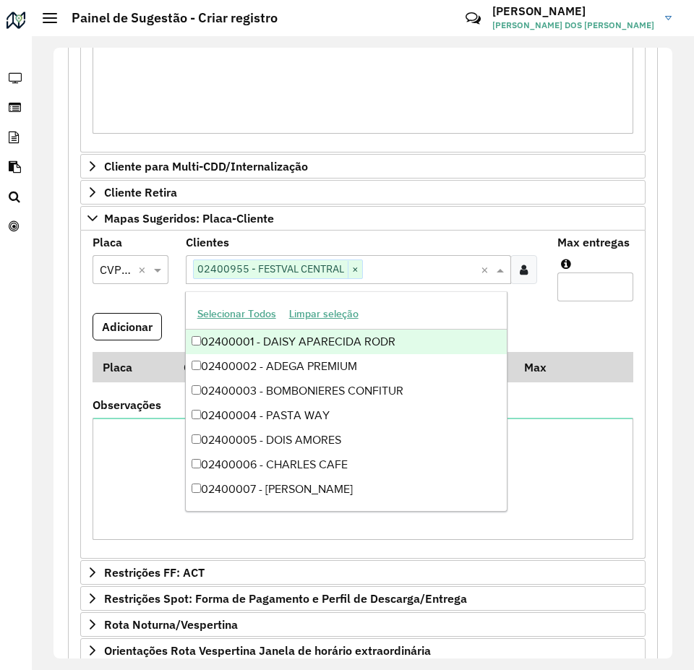
click at [598, 275] on input "Max entregas" at bounding box center [595, 286] width 76 height 29
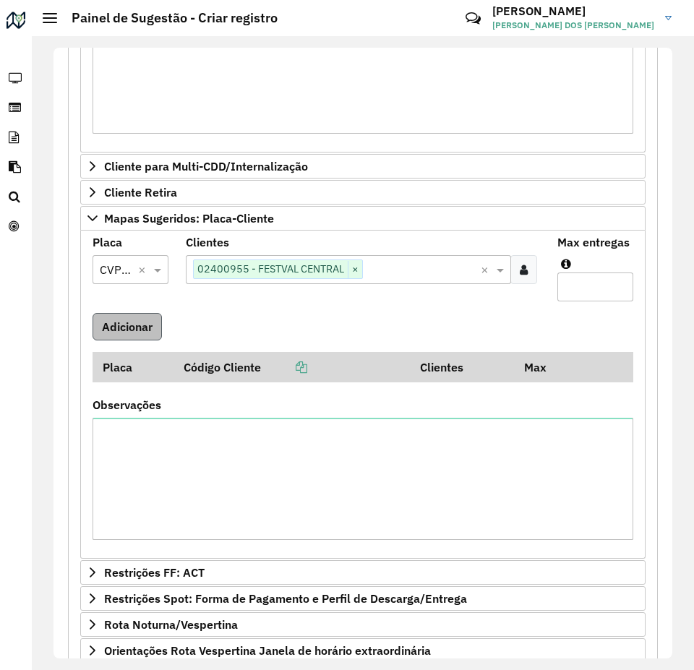
type input "*"
click at [106, 323] on button "Adicionar" at bounding box center [126, 326] width 69 height 27
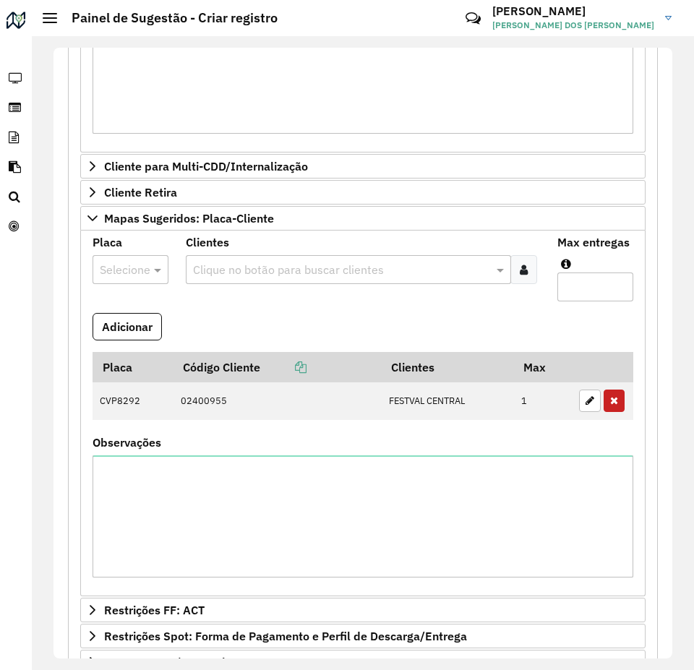
click at [116, 272] on input "text" at bounding box center [116, 270] width 33 height 17
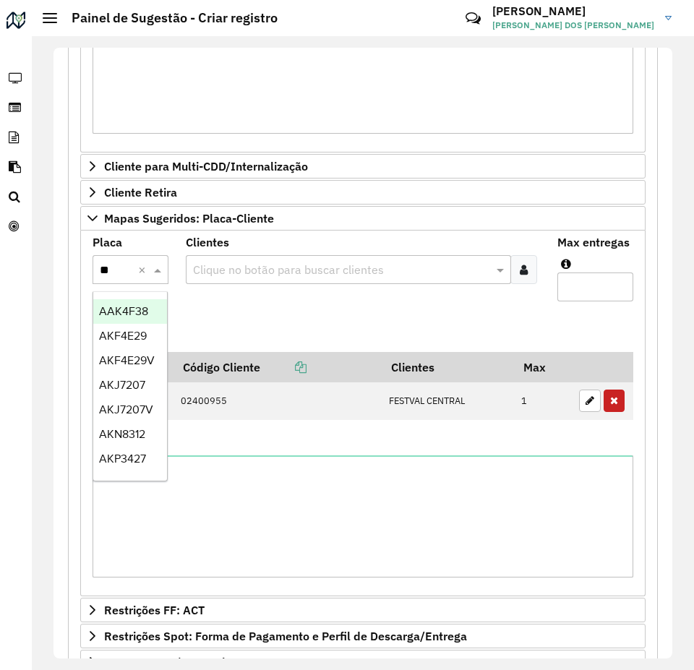
type input "***"
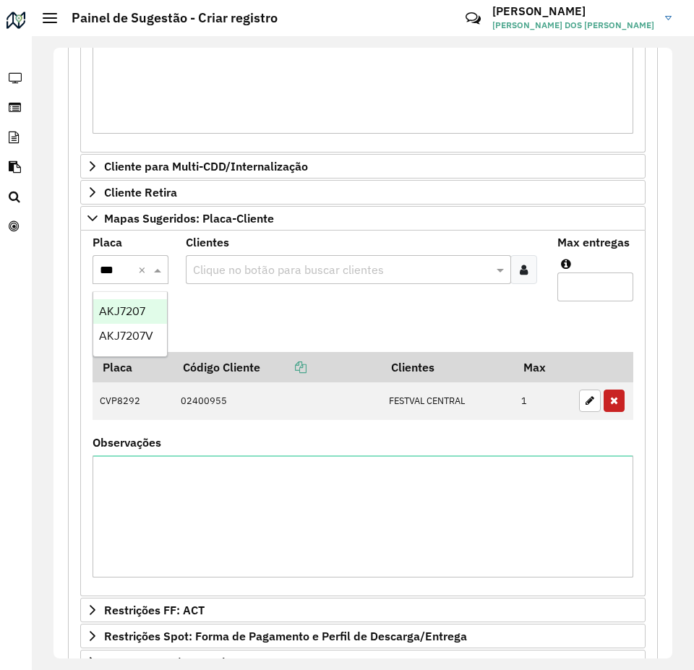
drag, startPoint x: 126, startPoint y: 307, endPoint x: 219, endPoint y: 275, distance: 98.0
click at [127, 307] on span "AKJ7207" at bounding box center [122, 311] width 46 height 12
click at [248, 264] on input "text" at bounding box center [341, 270] width 304 height 17
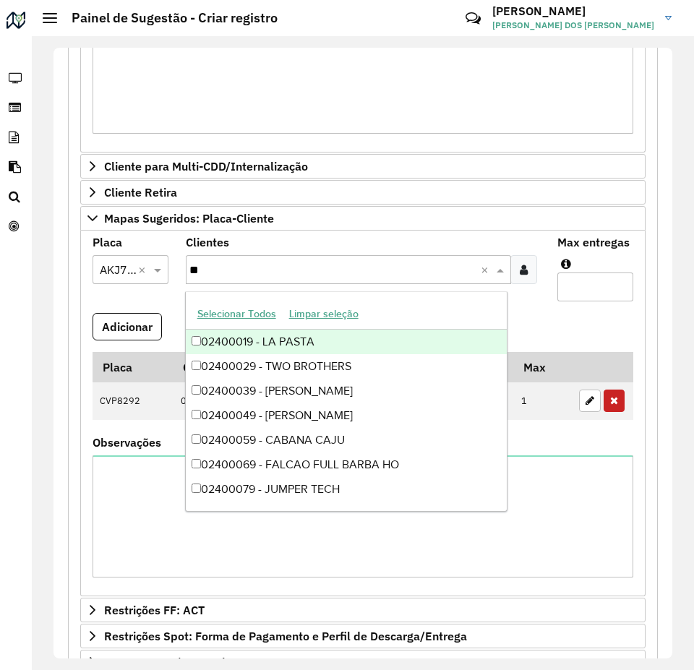
type input "***"
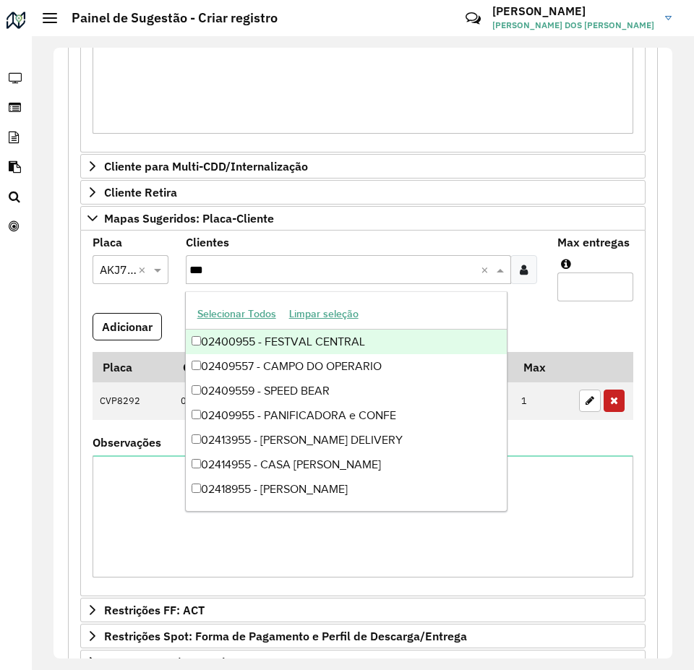
click at [310, 337] on div "02400955 - FESTVAL CENTRAL" at bounding box center [347, 342] width 322 height 25
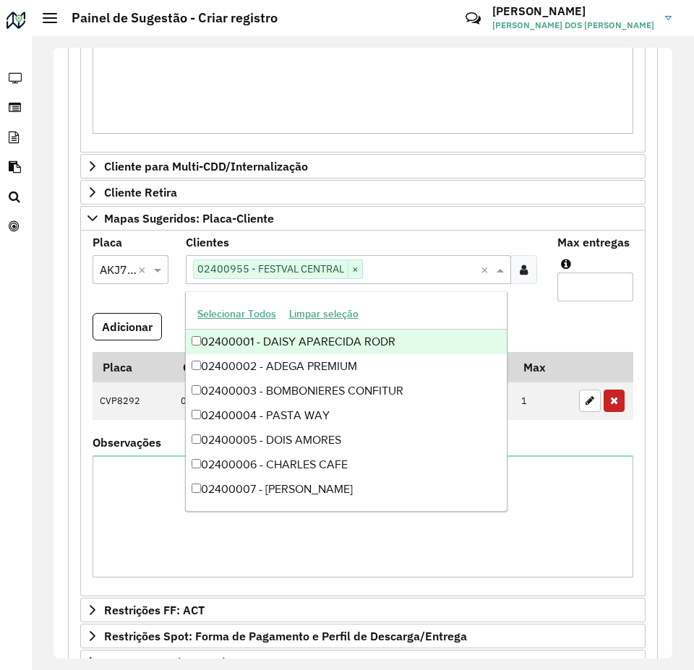
click at [601, 283] on input "Max entregas" at bounding box center [595, 286] width 76 height 29
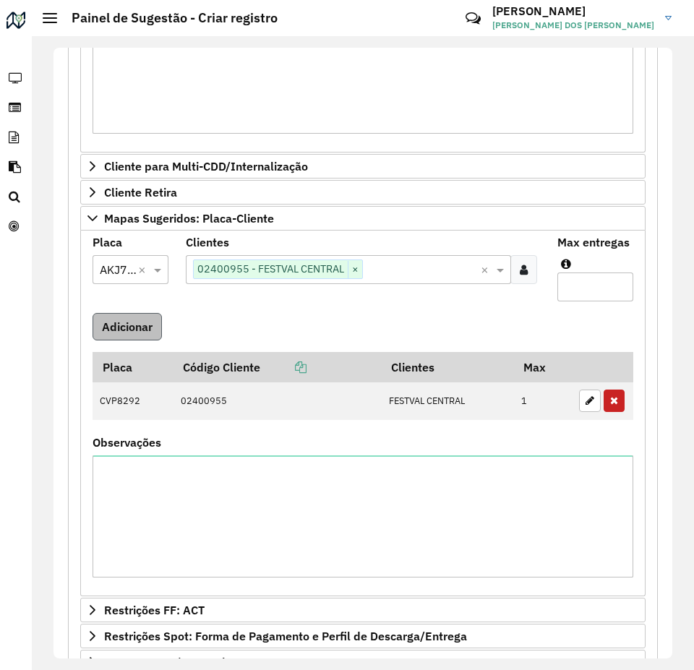
type input "*"
click at [122, 332] on button "Adicionar" at bounding box center [126, 326] width 69 height 27
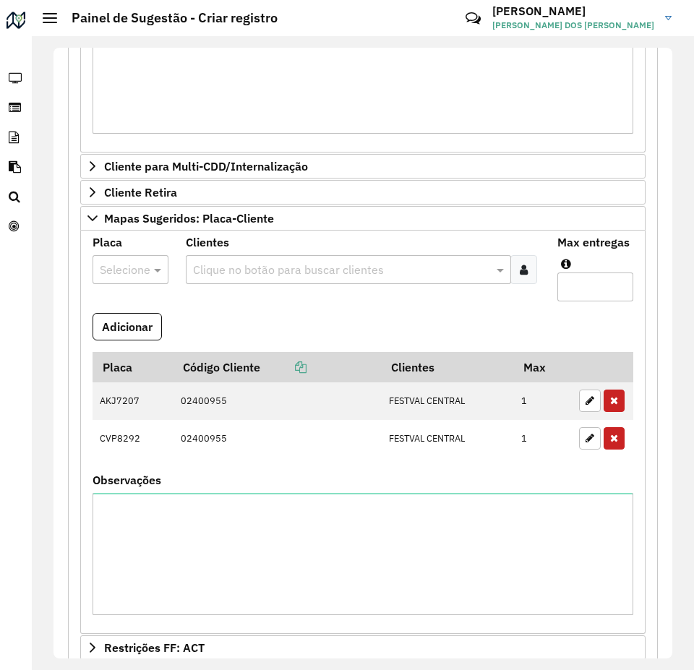
click at [127, 277] on input "text" at bounding box center [116, 270] width 33 height 17
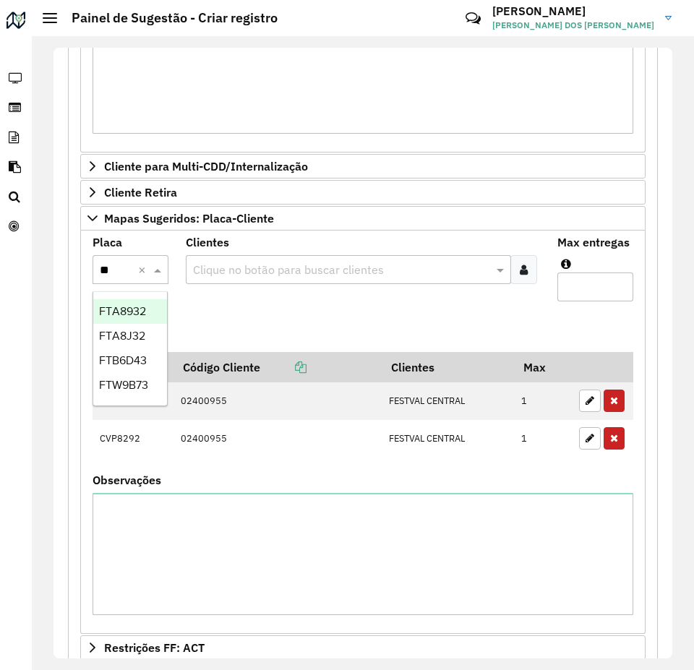
type input "***"
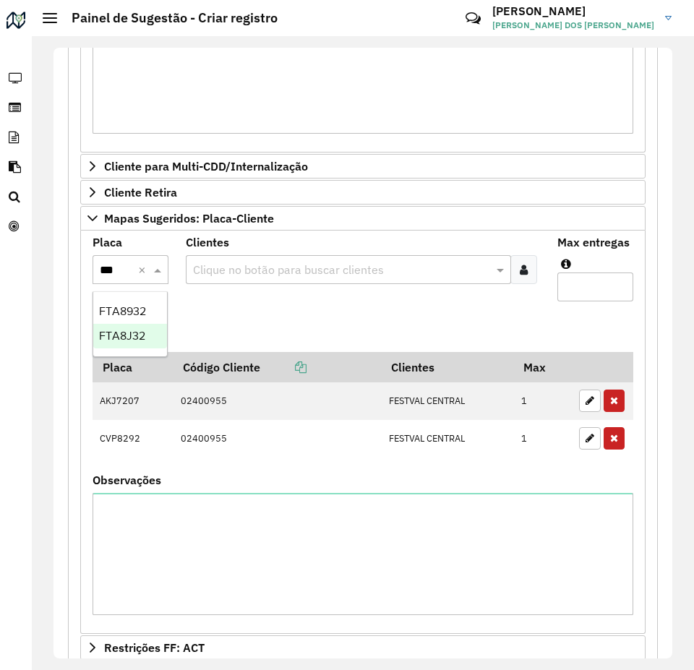
click at [107, 337] on span "FTA8J32" at bounding box center [122, 336] width 46 height 12
click at [270, 268] on input "text" at bounding box center [341, 270] width 304 height 17
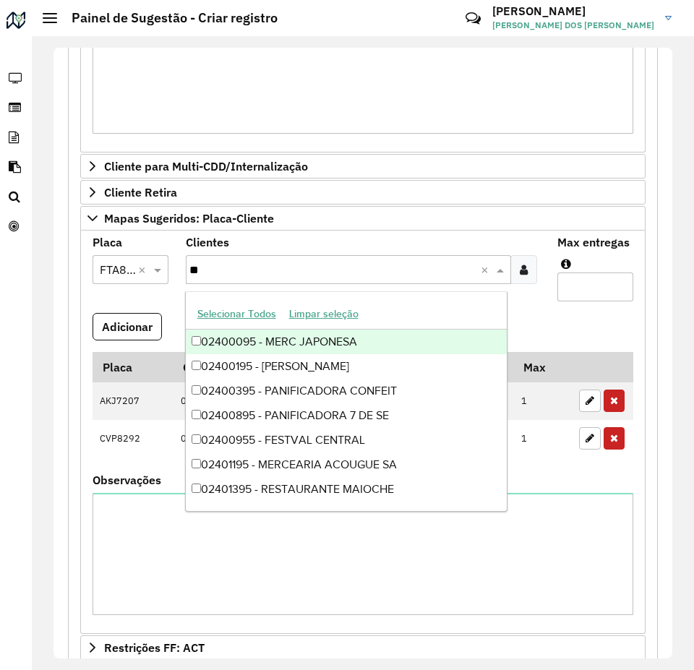
type input "***"
click at [324, 340] on div "02400955 - FESTVAL CENTRAL" at bounding box center [347, 342] width 322 height 25
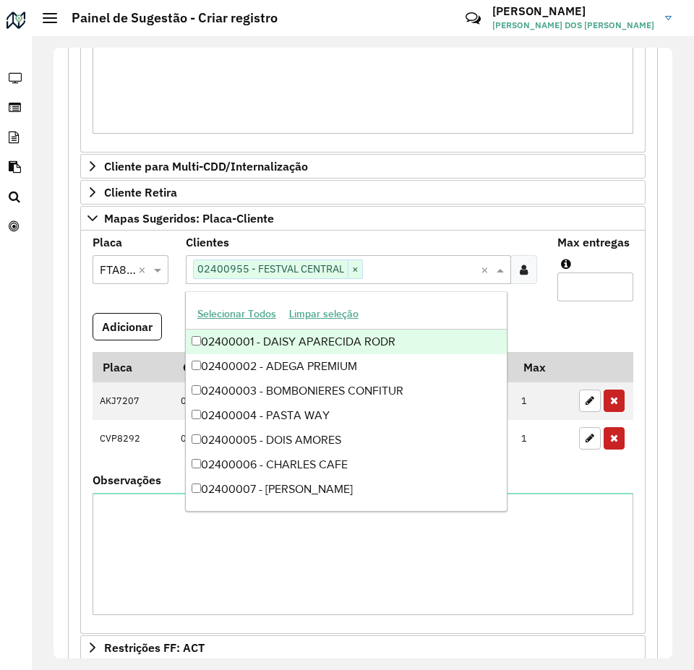
click at [590, 279] on input "Max entregas" at bounding box center [595, 286] width 76 height 29
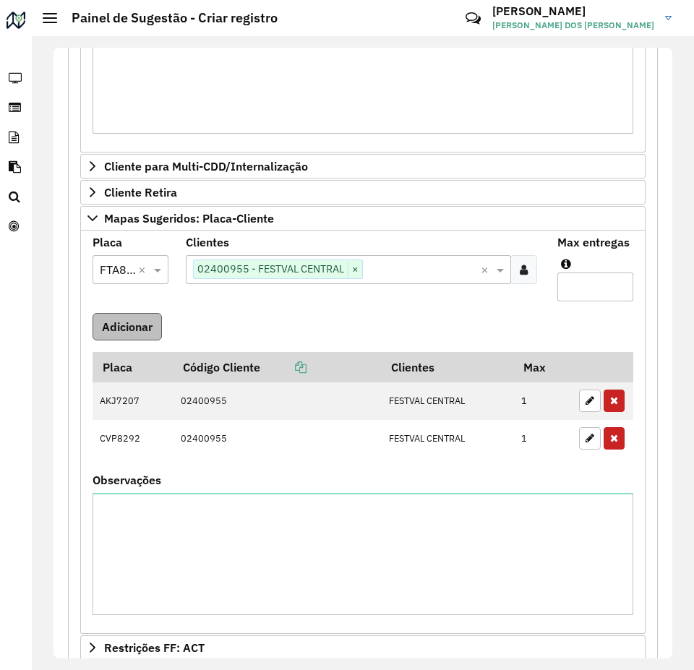
type input "*"
click at [147, 326] on button "Adicionar" at bounding box center [126, 326] width 69 height 27
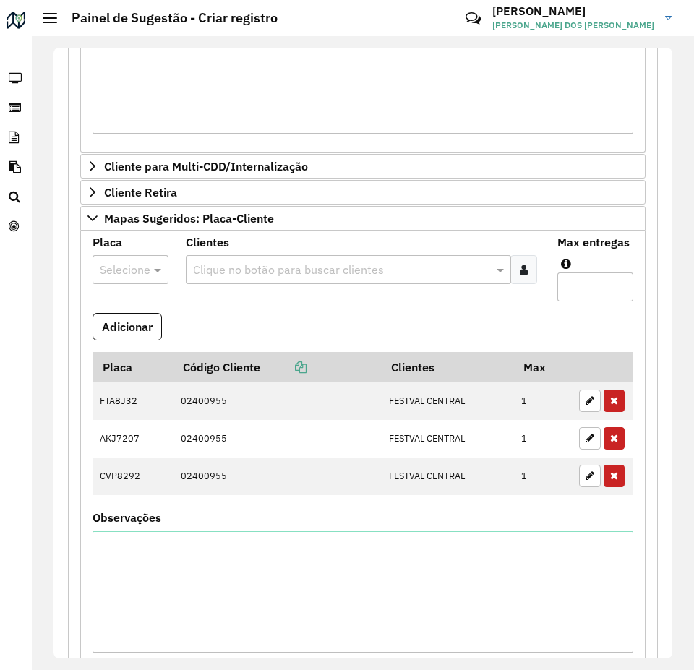
click at [131, 276] on input "text" at bounding box center [116, 270] width 33 height 17
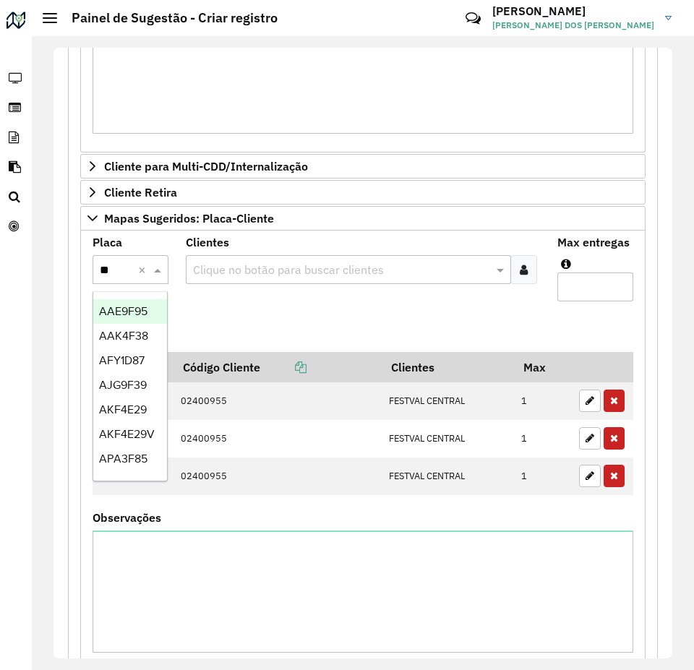
type input "***"
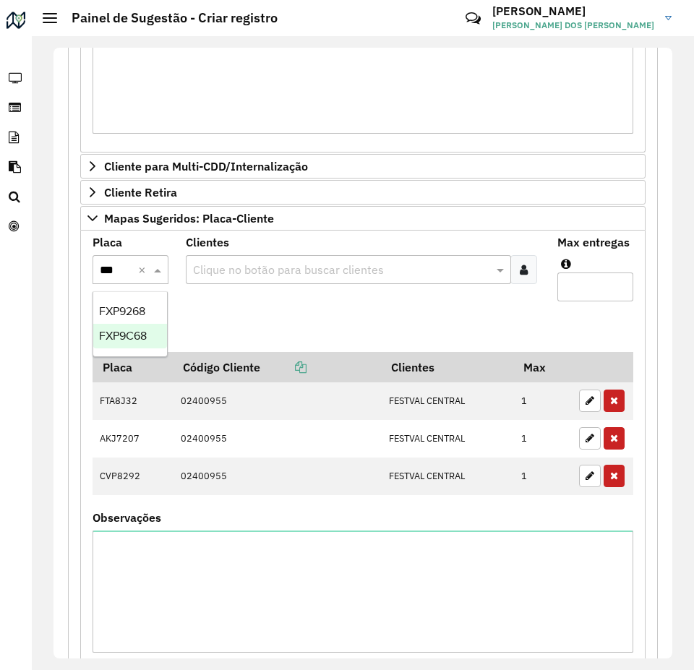
click at [129, 343] on div "FXP9C68" at bounding box center [130, 336] width 74 height 25
click at [230, 263] on input "text" at bounding box center [341, 270] width 304 height 17
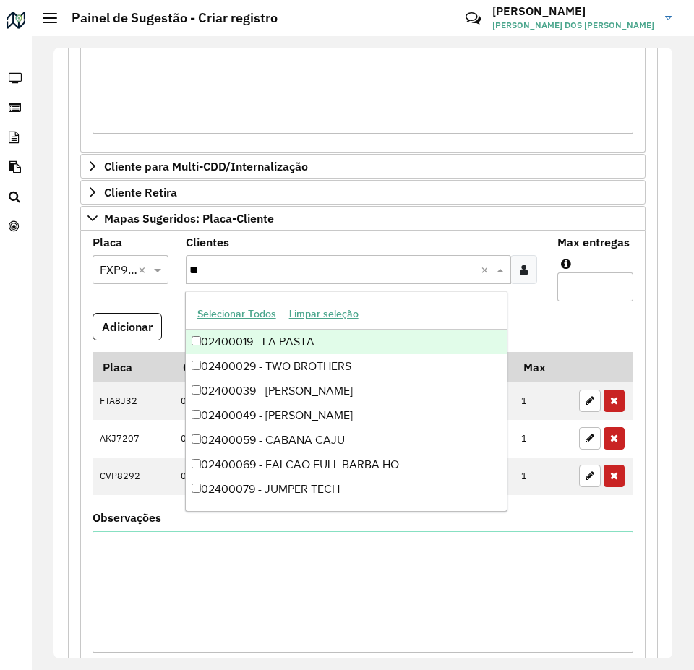
type input "***"
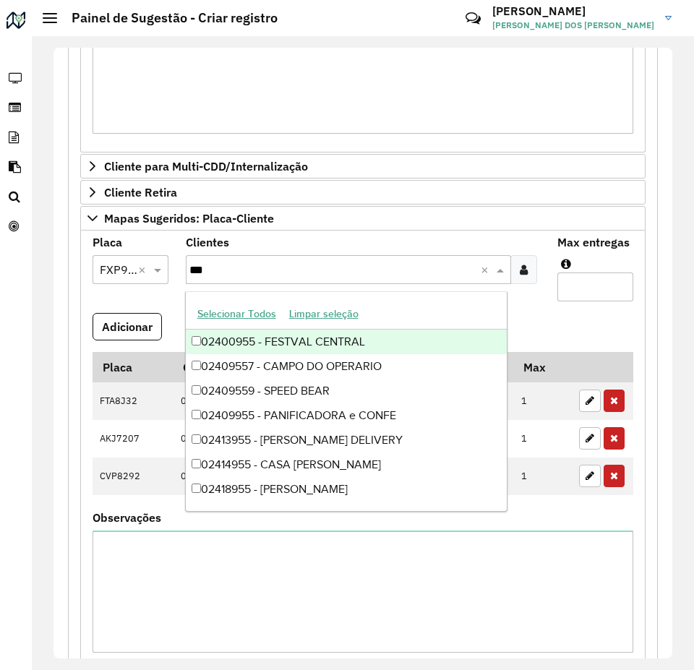
click at [309, 339] on div "02400955 - FESTVAL CENTRAL" at bounding box center [347, 342] width 322 height 25
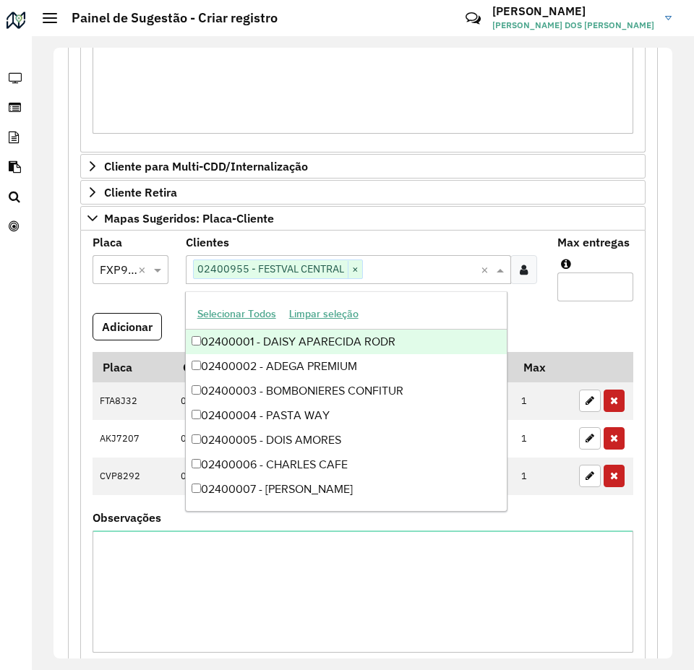
click at [612, 298] on input "Max entregas" at bounding box center [595, 286] width 76 height 29
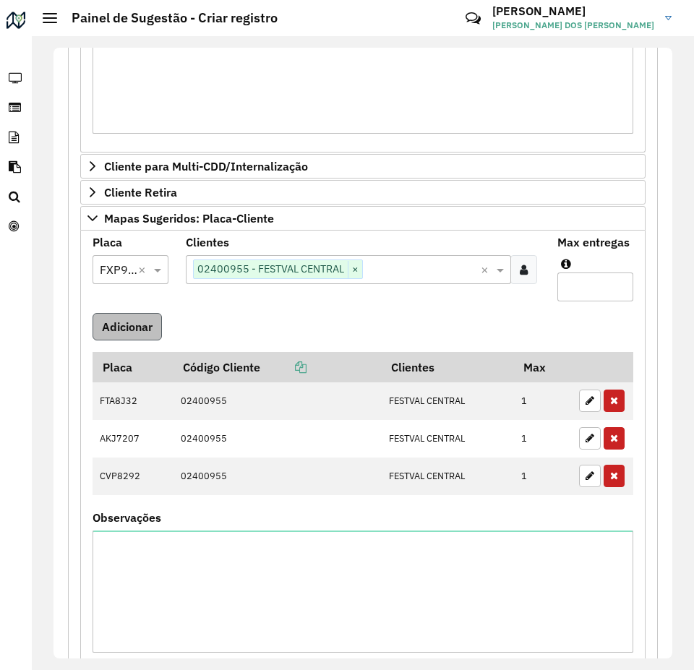
type input "*"
click at [142, 316] on button "Adicionar" at bounding box center [126, 326] width 69 height 27
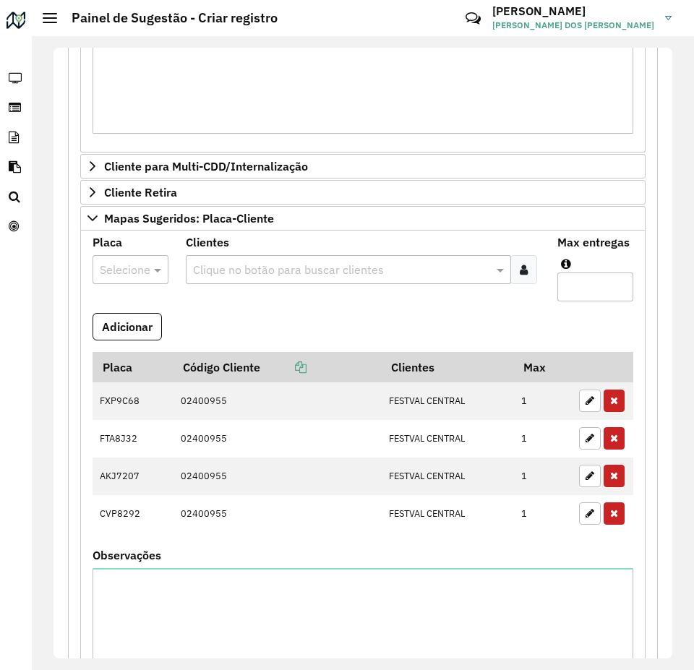
click at [145, 265] on div at bounding box center [130, 269] width 76 height 19
type input "*"
type input "***"
click at [136, 316] on span "LZS7525" at bounding box center [121, 311] width 44 height 12
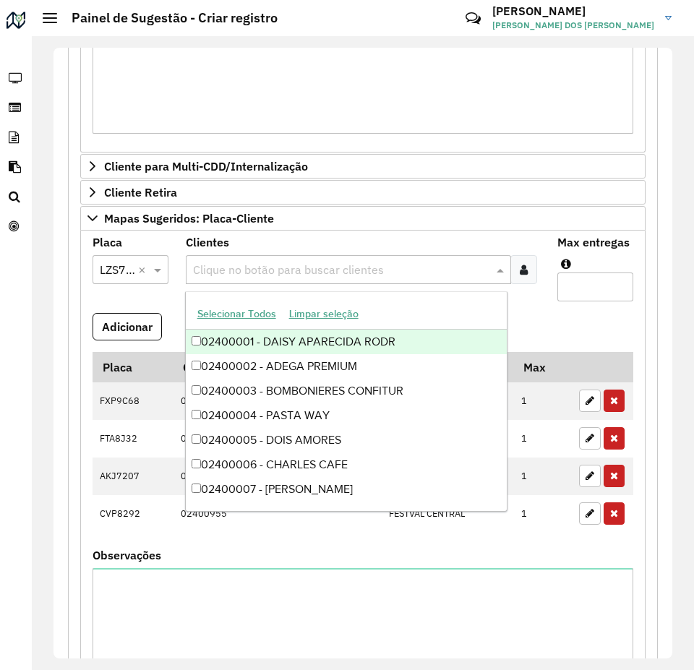
click at [255, 265] on input "text" at bounding box center [341, 270] width 304 height 17
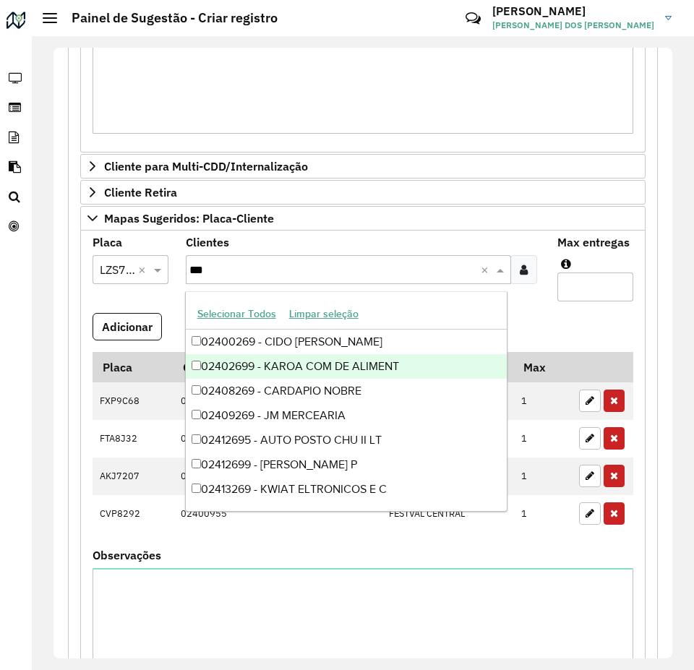
type input "***"
click at [595, 325] on formly-field "Adicionar" at bounding box center [363, 332] width 558 height 39
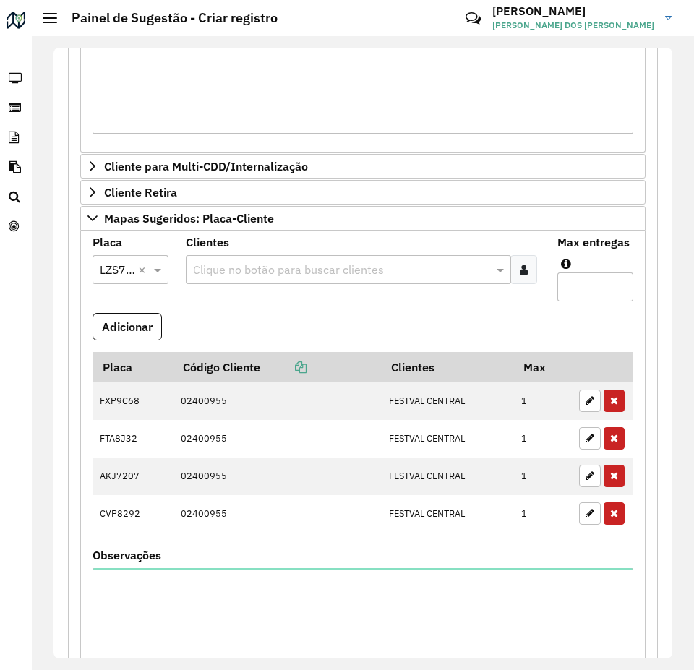
click at [236, 270] on input "text" at bounding box center [341, 270] width 304 height 17
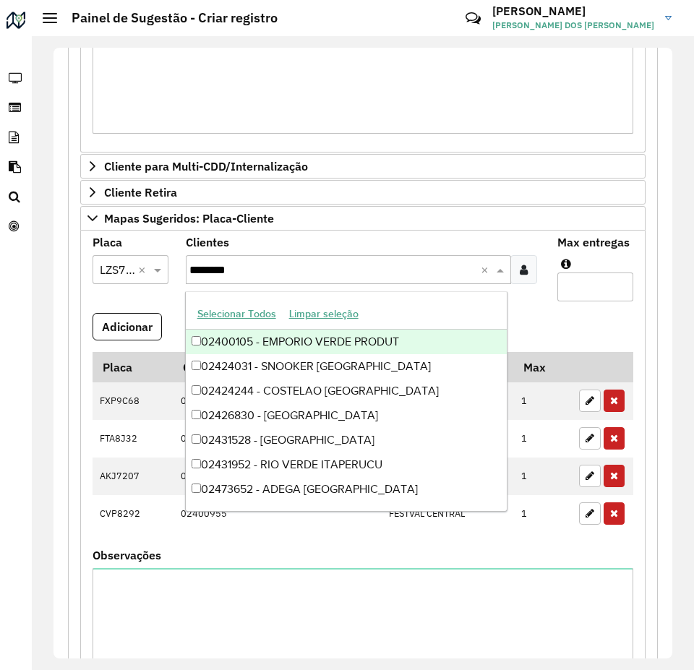
type input "*********"
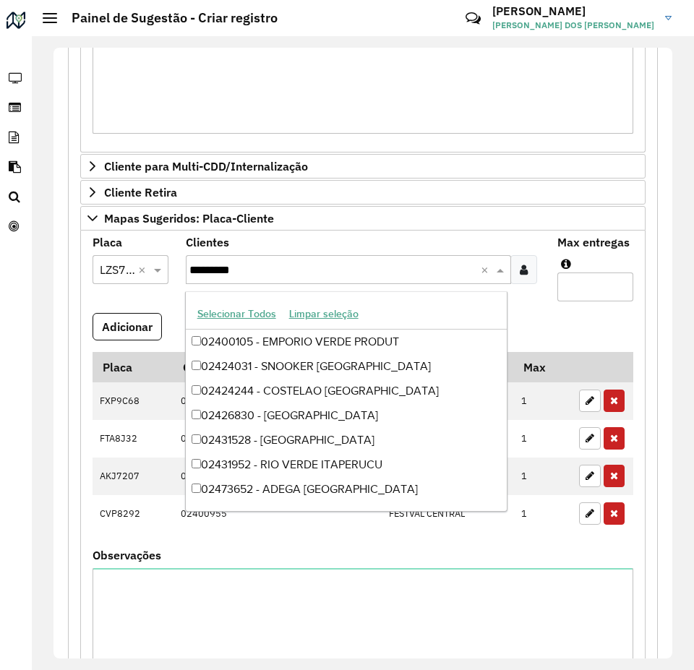
scroll to position [97, 0]
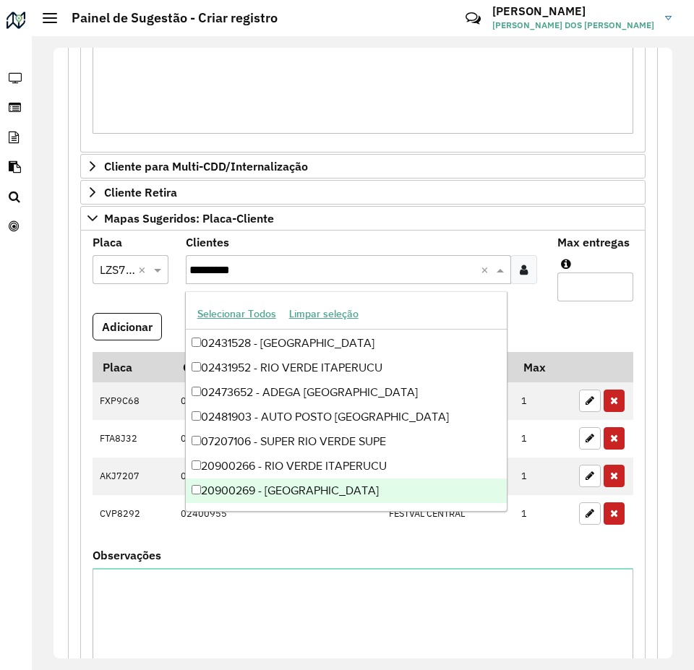
click at [356, 488] on div "20900269 - [GEOGRAPHIC_DATA]" at bounding box center [347, 490] width 322 height 25
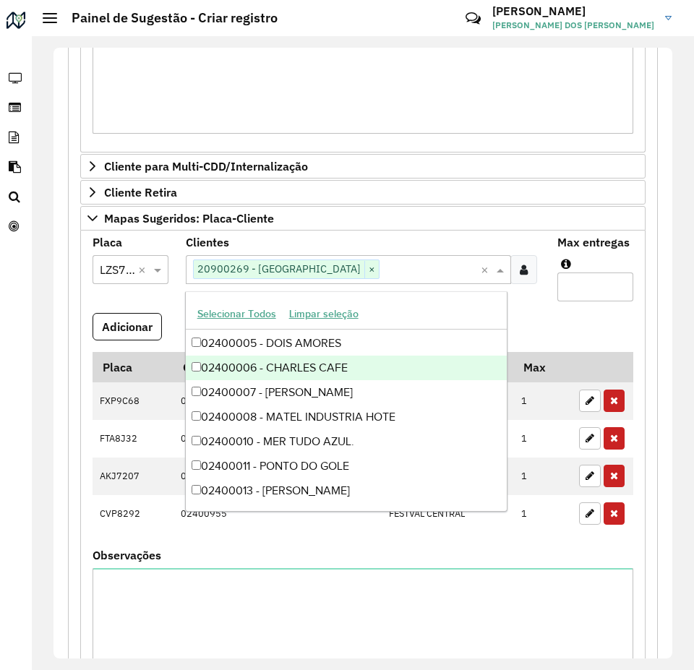
click at [574, 322] on formly-field "Adicionar" at bounding box center [363, 332] width 558 height 39
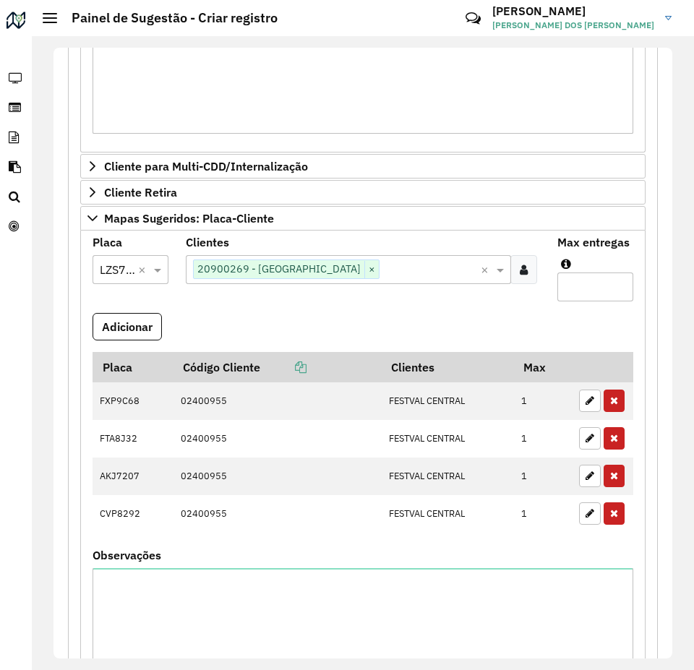
click at [580, 289] on input "Max entregas" at bounding box center [595, 286] width 76 height 29
type input "*"
click at [155, 328] on button "Adicionar" at bounding box center [126, 326] width 69 height 27
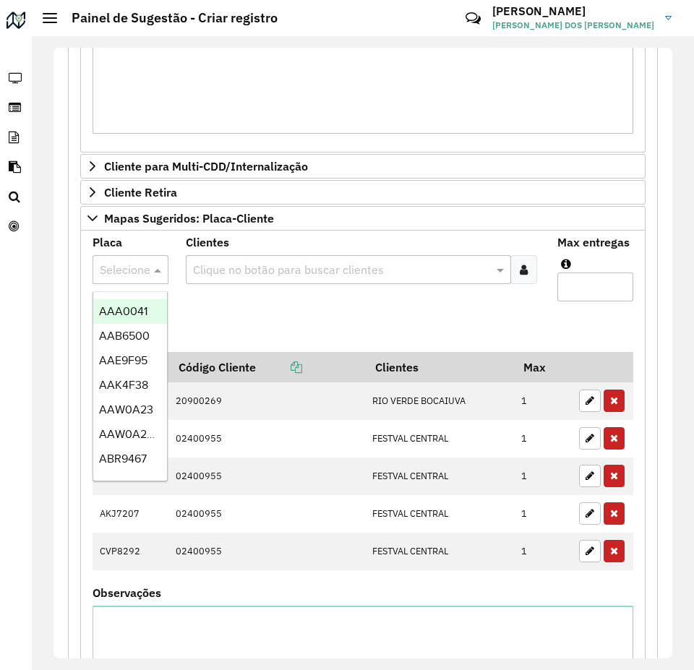
click at [120, 275] on input "text" at bounding box center [116, 270] width 33 height 17
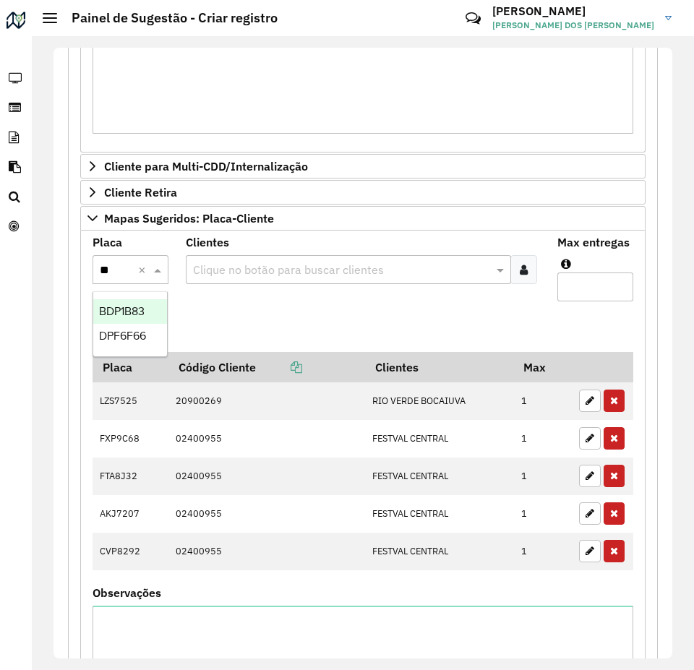
type input "***"
click at [128, 312] on span "DPF6F66" at bounding box center [122, 311] width 47 height 12
click at [265, 274] on input "text" at bounding box center [341, 270] width 304 height 17
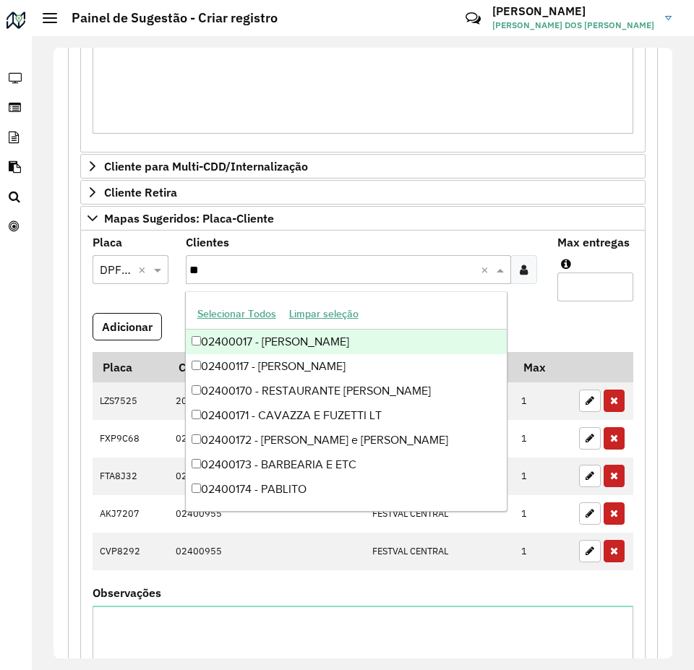
type input "***"
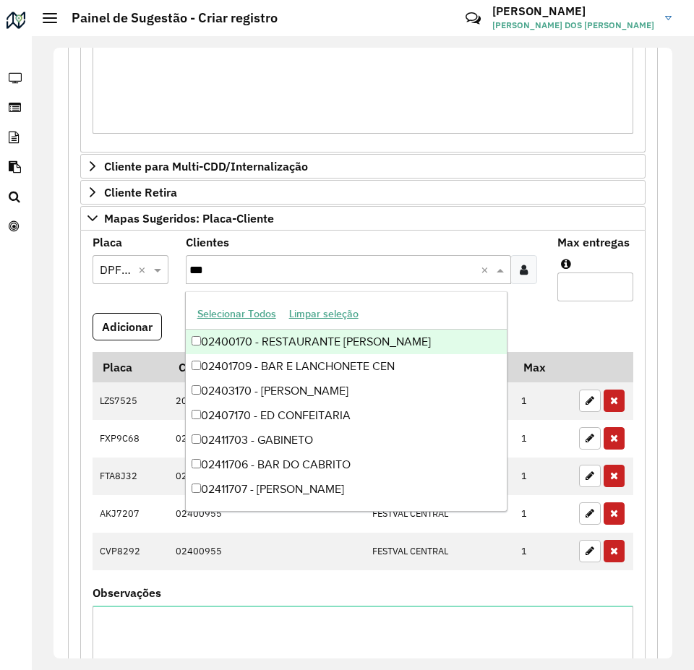
scroll to position [3365, 0]
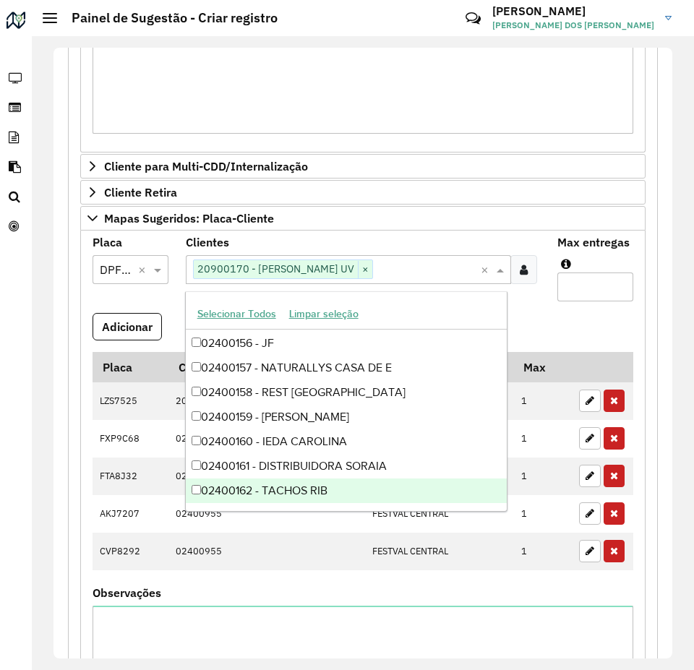
click at [603, 311] on formly-field "Max entregas" at bounding box center [594, 275] width 93 height 76
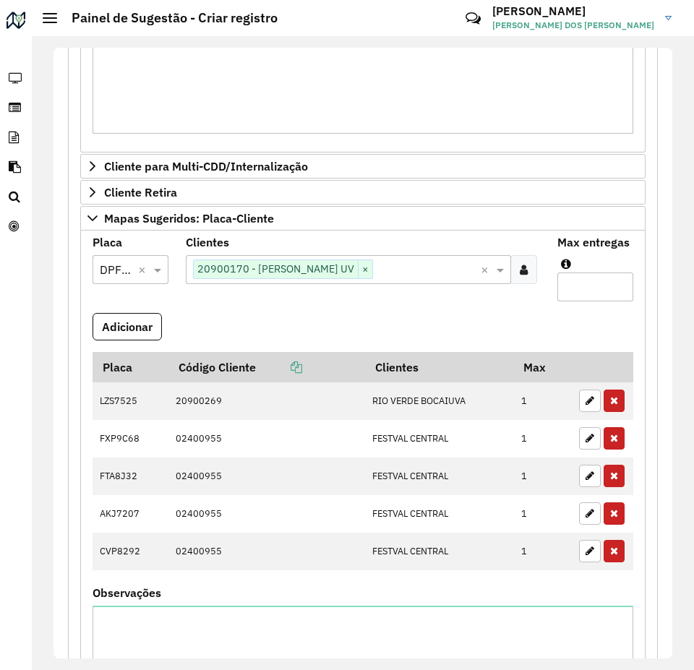
click at [608, 291] on input "Max entregas" at bounding box center [595, 286] width 76 height 29
type input "*"
click at [120, 332] on button "Adicionar" at bounding box center [126, 326] width 69 height 27
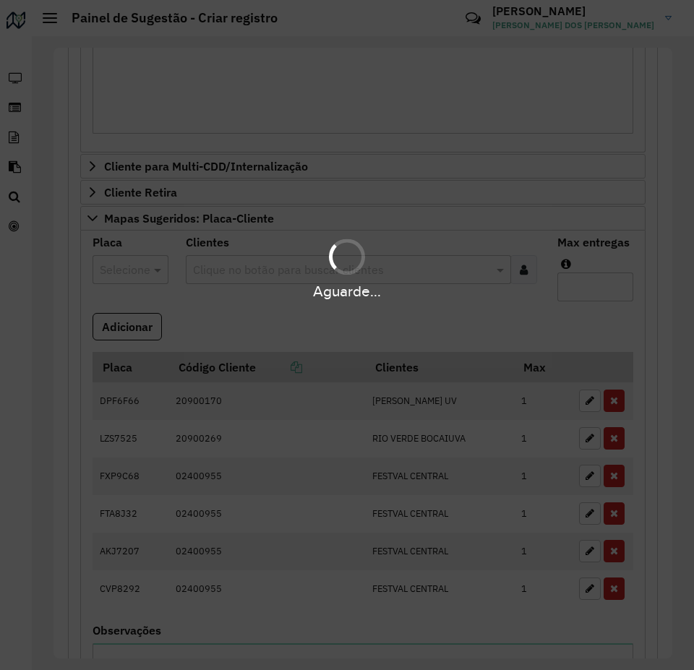
click at [226, 322] on div "Aguarde..." at bounding box center [347, 335] width 694 height 670
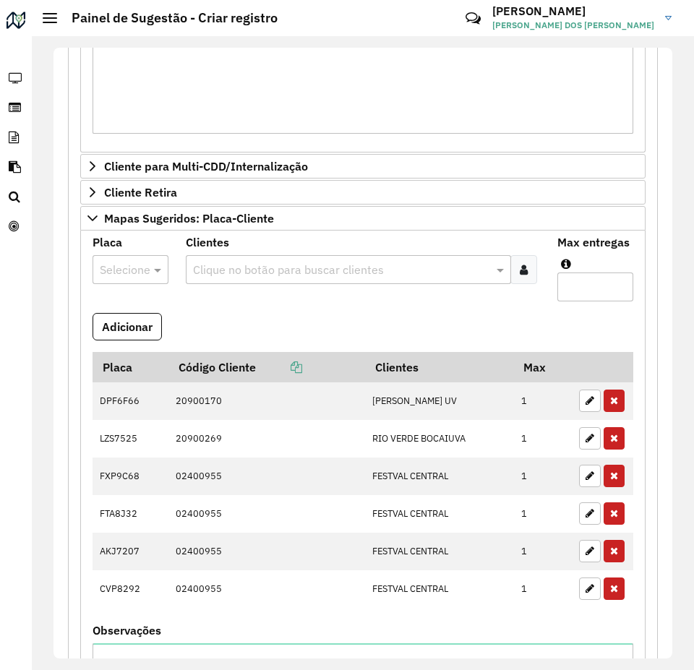
click at [123, 271] on input "text" at bounding box center [116, 270] width 33 height 17
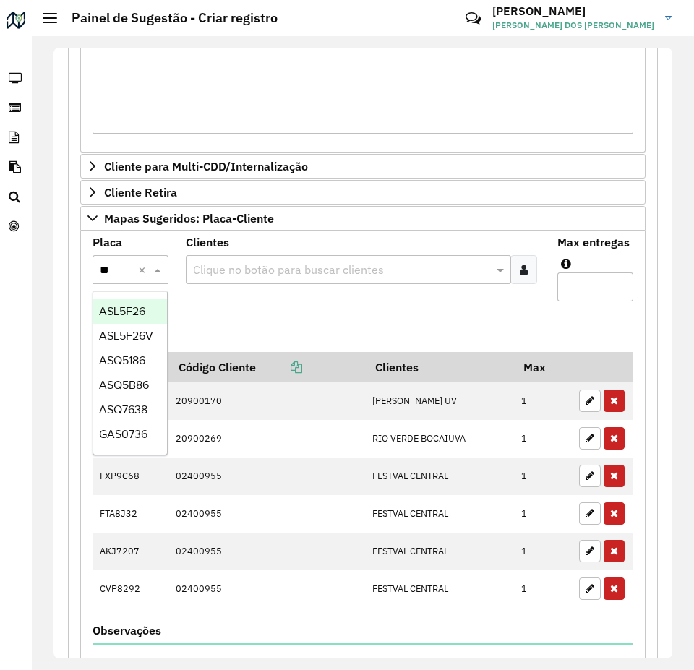
type input "***"
click at [142, 309] on span "ASL5F26" at bounding box center [122, 311] width 46 height 12
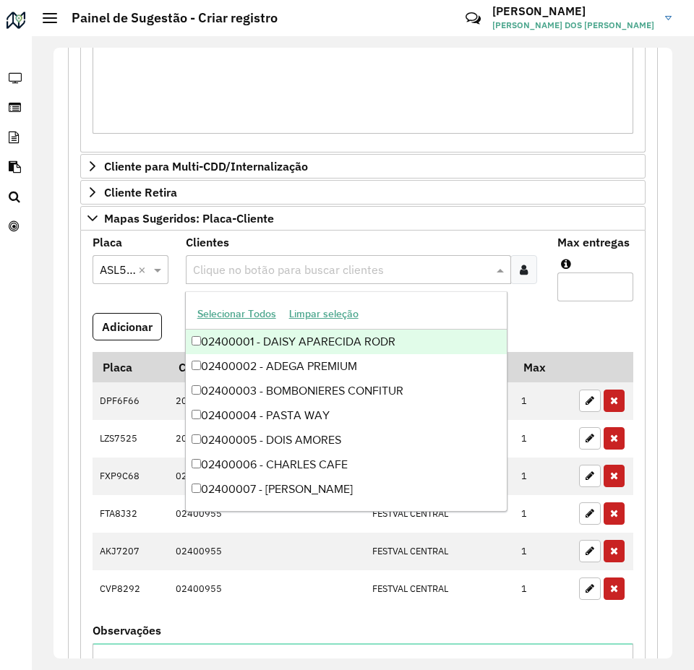
click at [244, 270] on input "text" at bounding box center [341, 270] width 304 height 17
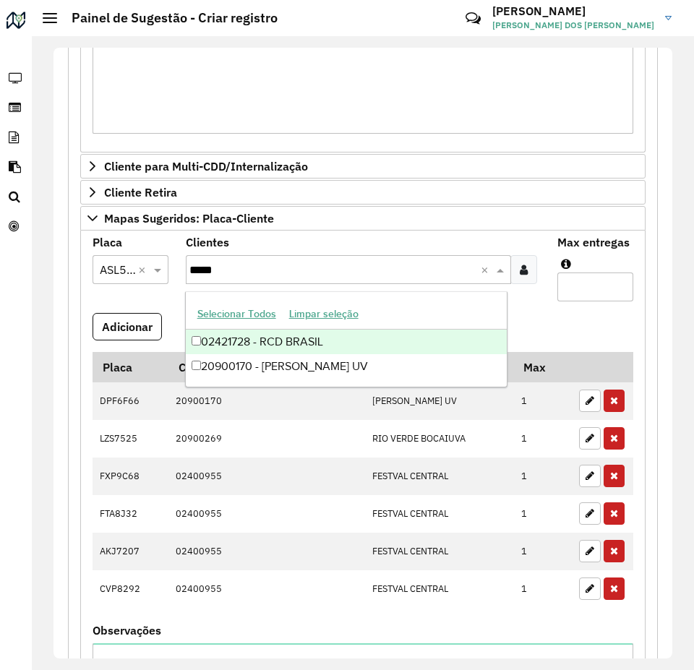
type input "******"
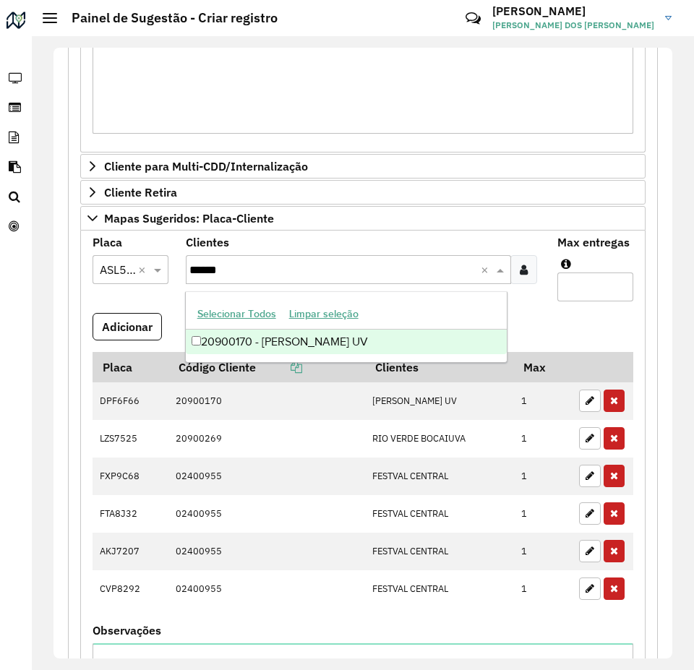
click at [355, 347] on div "20900170 - [PERSON_NAME] UV" at bounding box center [347, 342] width 322 height 25
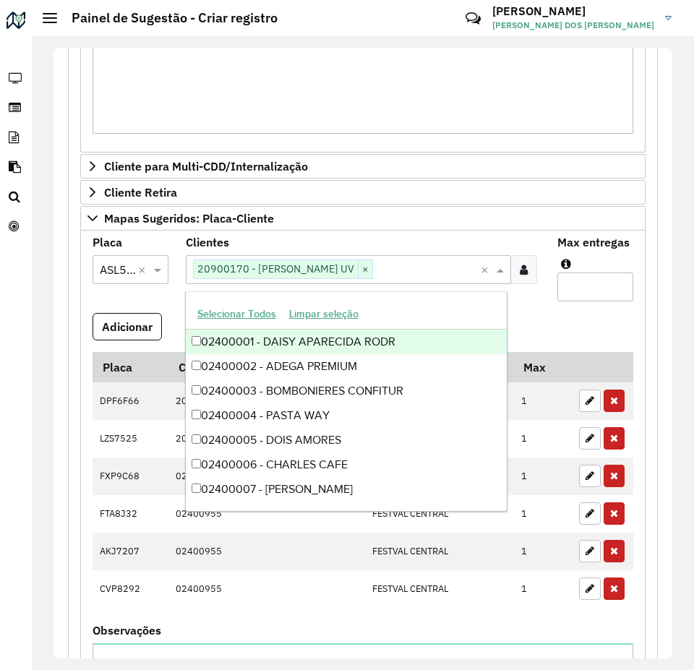
click at [584, 297] on input "Max entregas" at bounding box center [595, 286] width 76 height 29
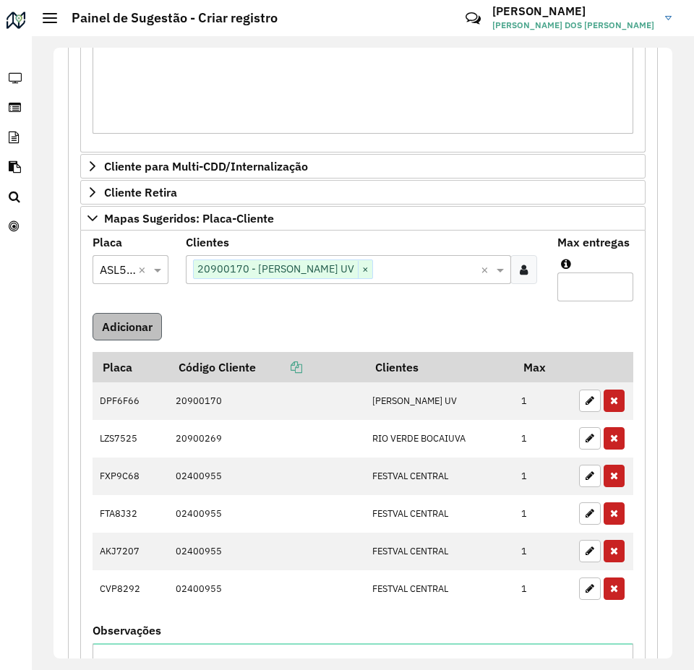
type input "*"
click at [157, 316] on button "Adicionar" at bounding box center [126, 326] width 69 height 27
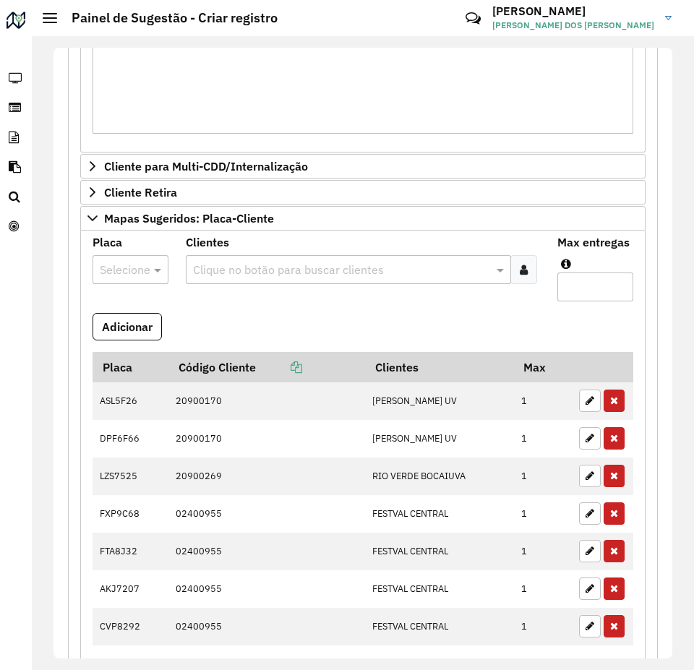
click at [126, 270] on input "text" at bounding box center [116, 270] width 33 height 17
type input "*****"
click at [121, 308] on span "AOH9527" at bounding box center [124, 311] width 50 height 12
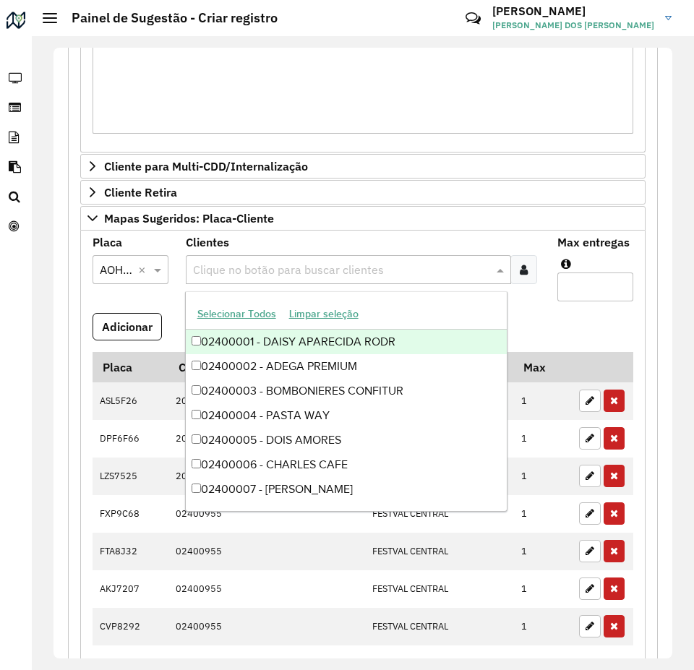
click at [257, 269] on input "text" at bounding box center [341, 270] width 304 height 17
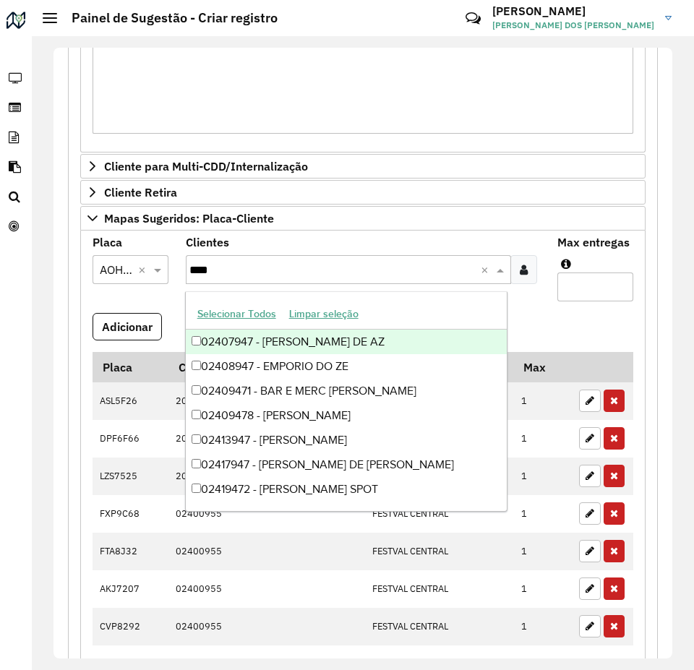
type input "*****"
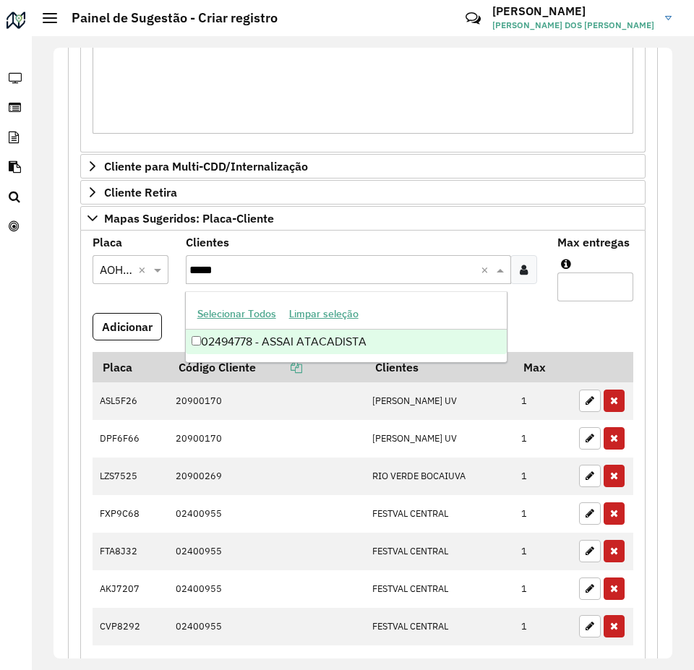
click at [309, 339] on div "02494778 - ASSAI ATACADISTA" at bounding box center [347, 342] width 322 height 25
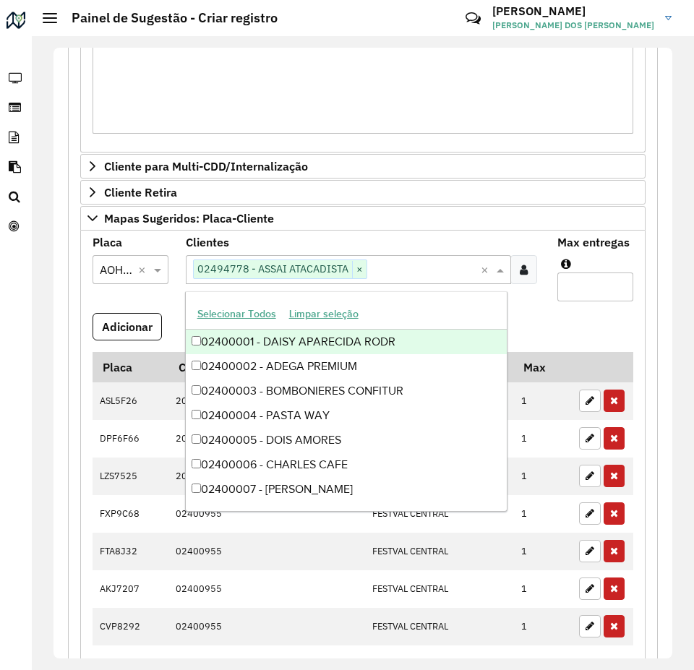
click at [567, 310] on formly-field "Max entregas" at bounding box center [594, 275] width 93 height 76
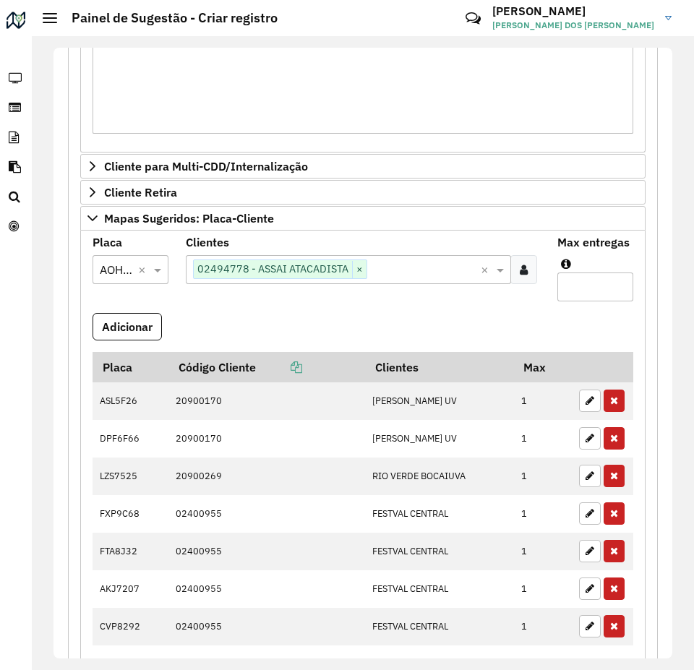
click at [585, 280] on input "Max entregas" at bounding box center [595, 286] width 76 height 29
type input "*"
click at [147, 333] on button "Adicionar" at bounding box center [126, 326] width 69 height 27
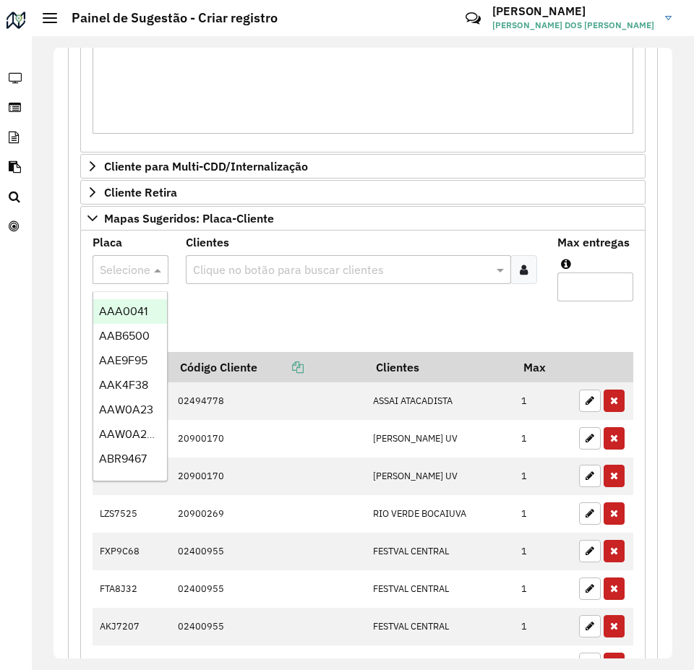
click at [120, 271] on input "text" at bounding box center [116, 270] width 32 height 17
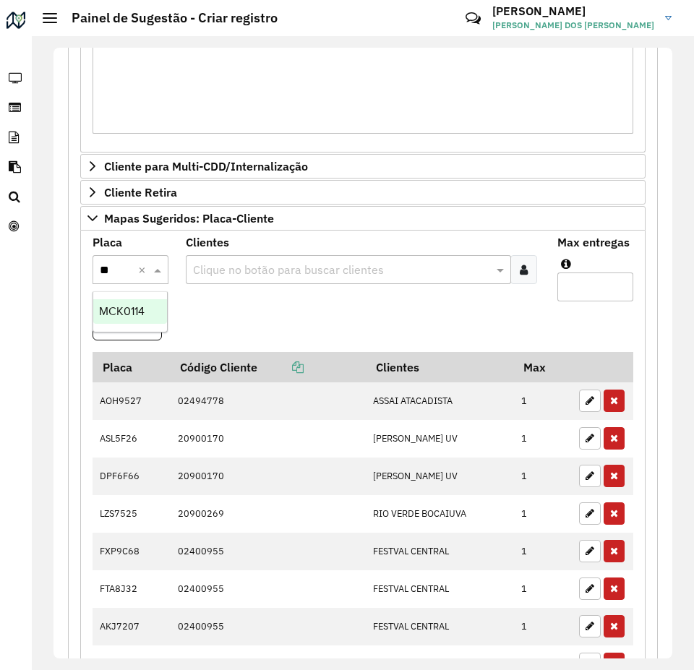
type input "***"
click at [122, 311] on span "MCK0114" at bounding box center [122, 311] width 46 height 12
click at [238, 303] on formly-field "Clientes Clique no botão para buscar clientes" at bounding box center [363, 275] width 372 height 76
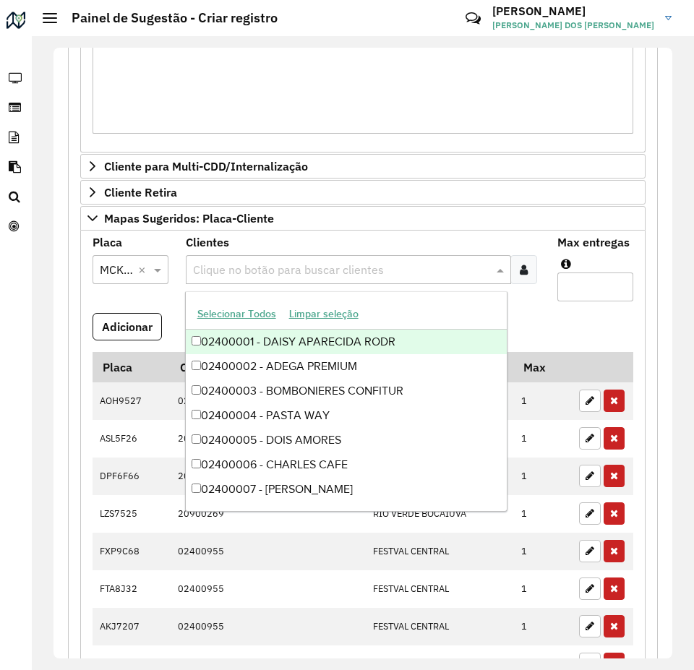
click at [242, 271] on input "text" at bounding box center [341, 270] width 304 height 17
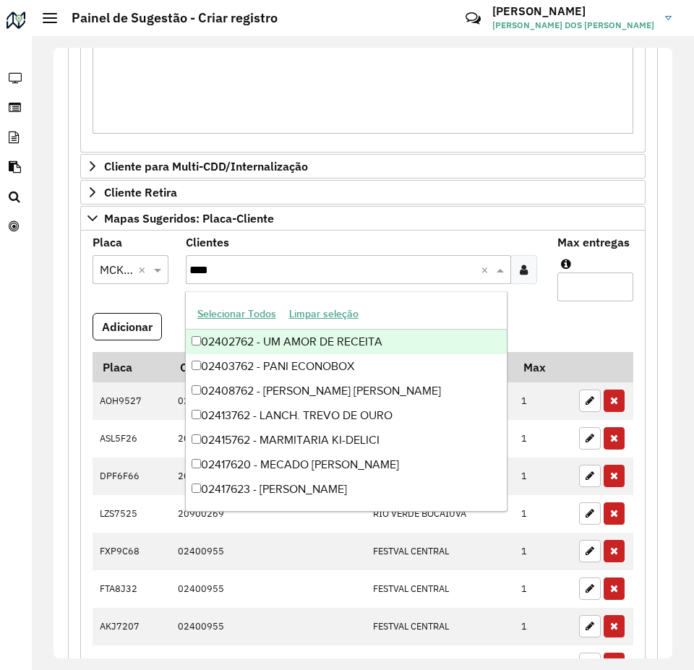
type input "*****"
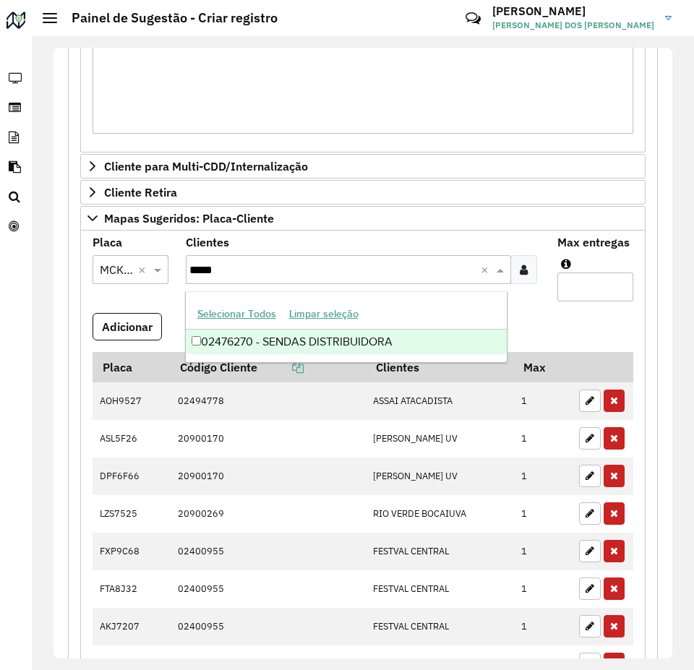
click at [319, 340] on div "02476270 - SENDAS DISTRIBUIDORA" at bounding box center [347, 342] width 322 height 25
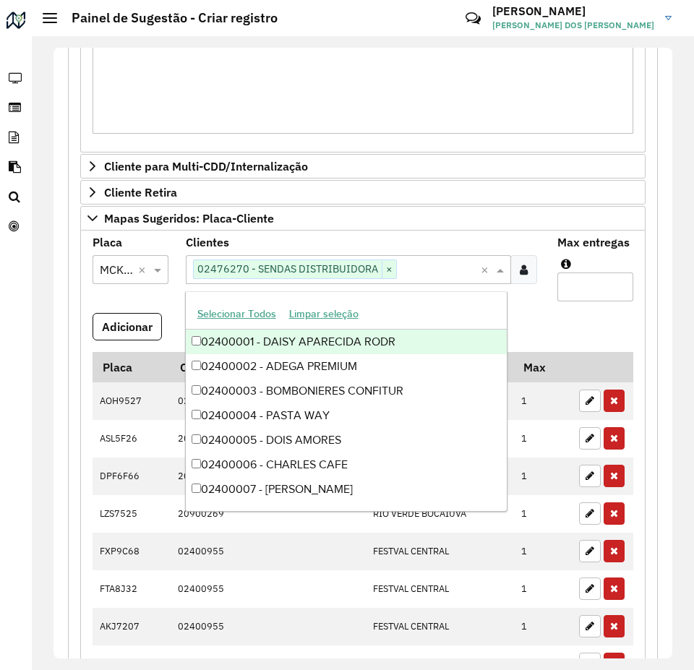
click at [564, 329] on formly-field "Adicionar" at bounding box center [363, 332] width 558 height 39
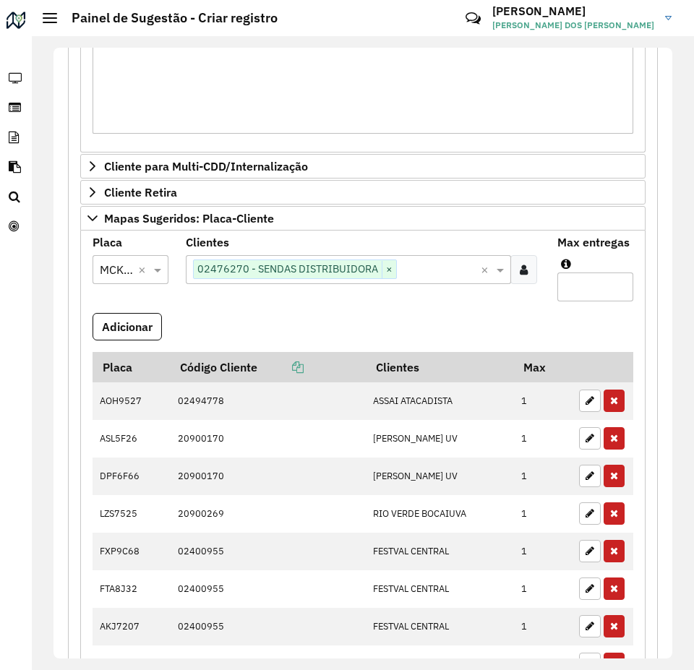
click at [580, 287] on input "Max entregas" at bounding box center [595, 286] width 76 height 29
type input "*"
click at [130, 326] on button "Adicionar" at bounding box center [126, 326] width 69 height 27
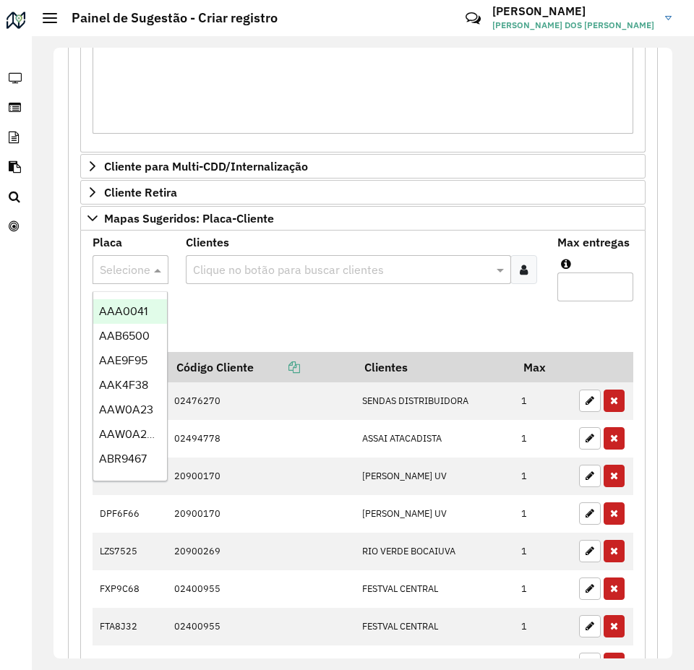
click at [125, 269] on input "text" at bounding box center [116, 270] width 32 height 17
type input "***"
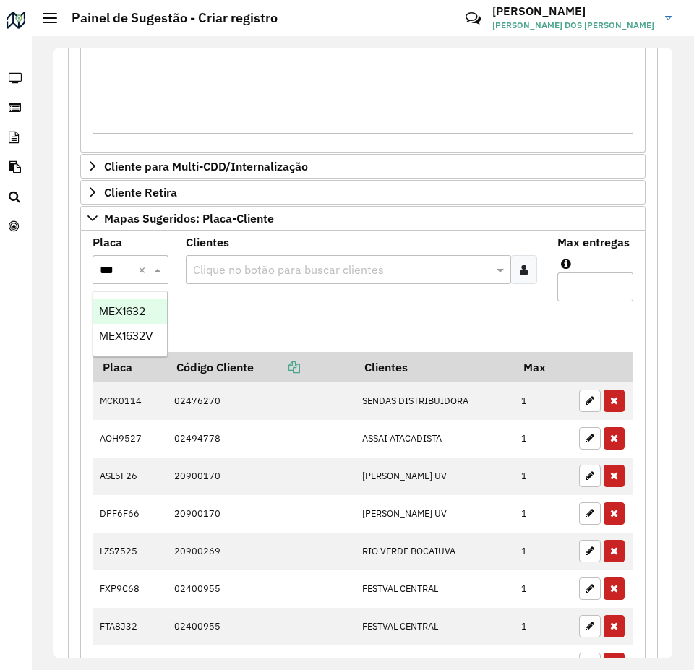
click at [137, 310] on span "MEX1632" at bounding box center [122, 311] width 46 height 12
click at [238, 299] on formly-field "Clientes Clique no botão para buscar clientes" at bounding box center [363, 275] width 372 height 76
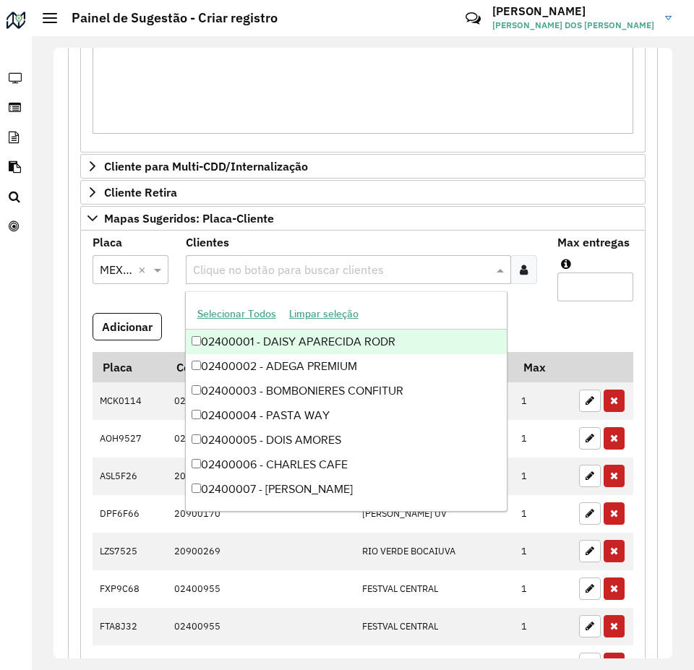
click at [241, 262] on input "text" at bounding box center [341, 270] width 304 height 17
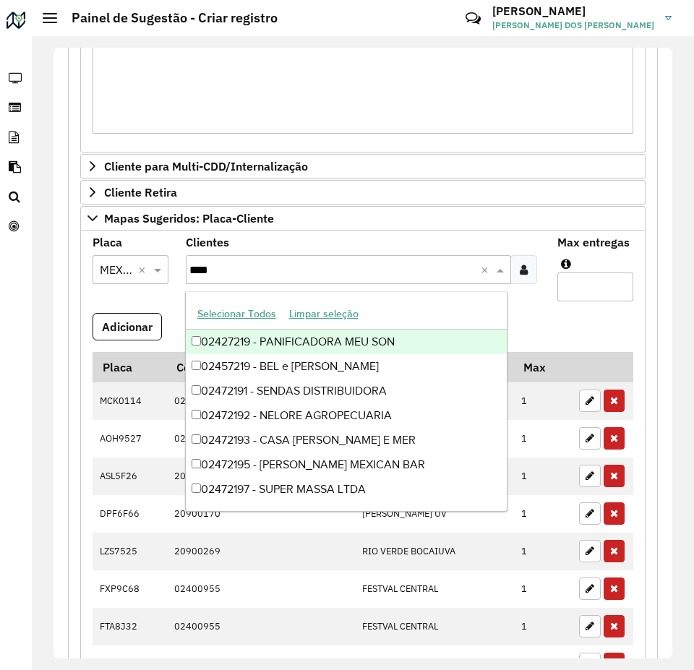
type input "*****"
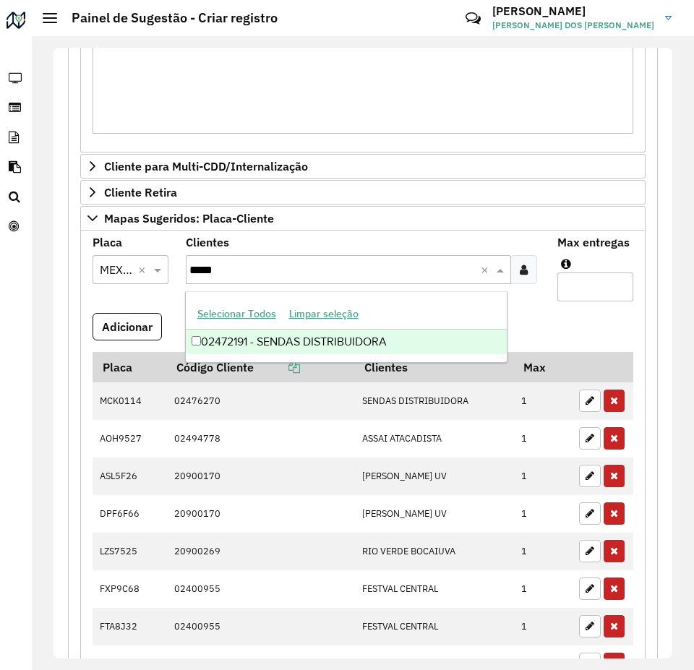
click at [337, 348] on div "02472191 - SENDAS DISTRIBUIDORA" at bounding box center [347, 342] width 322 height 25
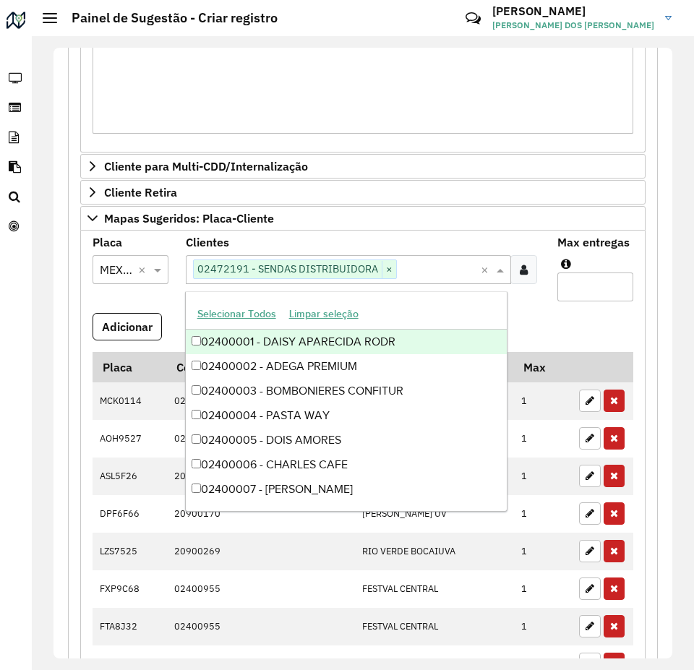
click at [566, 288] on input "Max entregas" at bounding box center [595, 286] width 76 height 29
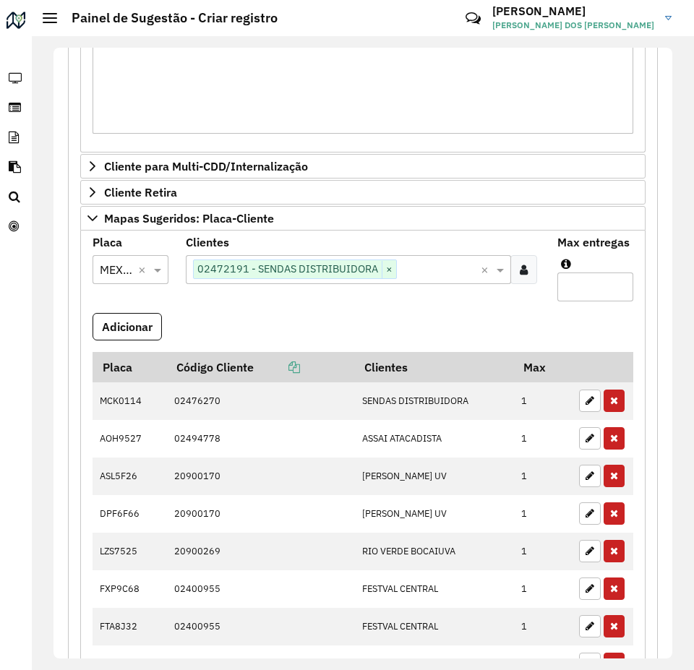
drag, startPoint x: 566, startPoint y: 288, endPoint x: 605, endPoint y: 286, distance: 39.1
click at [655, 265] on div "**********" at bounding box center [362, 275] width 607 height 1671
type input "*"
click at [107, 325] on button "Adicionar" at bounding box center [126, 326] width 69 height 27
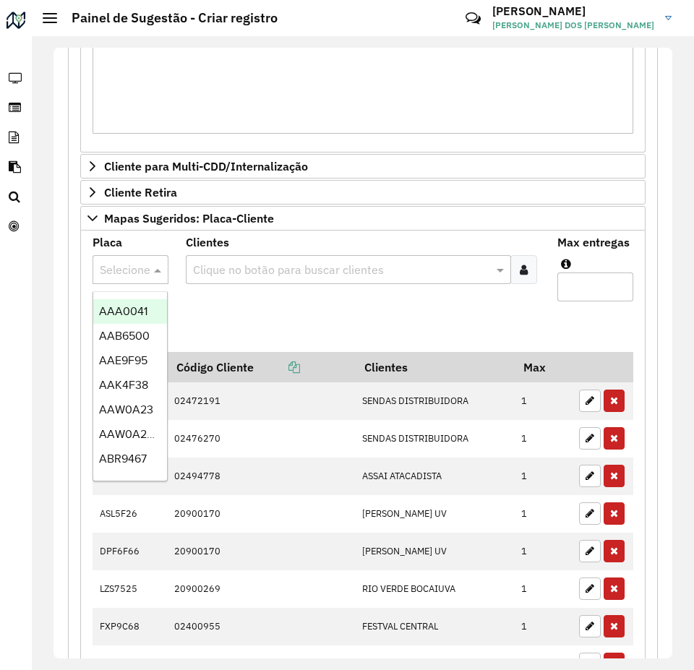
click at [129, 271] on input "text" at bounding box center [116, 270] width 32 height 17
type input "***"
click at [130, 314] on span "AUO0A87" at bounding box center [125, 311] width 52 height 12
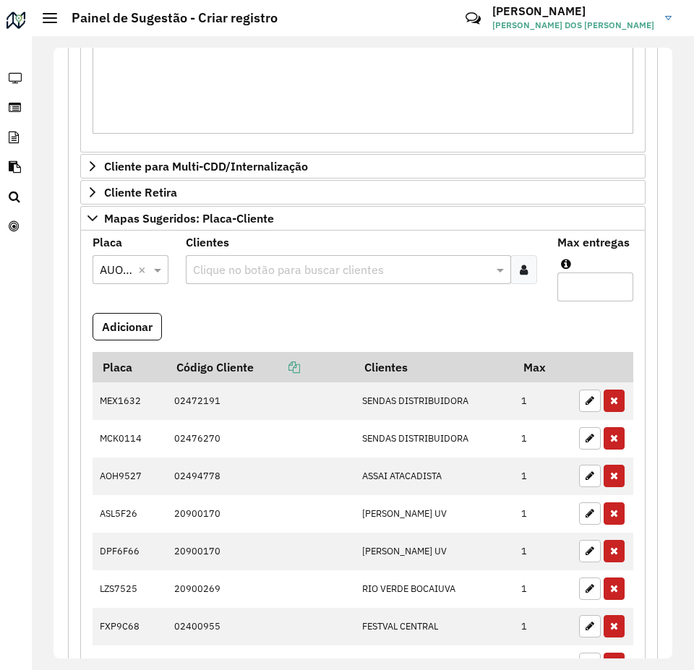
drag, startPoint x: 217, startPoint y: 317, endPoint x: 228, endPoint y: 301, distance: 20.2
click at [218, 317] on formly-field "Adicionar" at bounding box center [363, 332] width 558 height 39
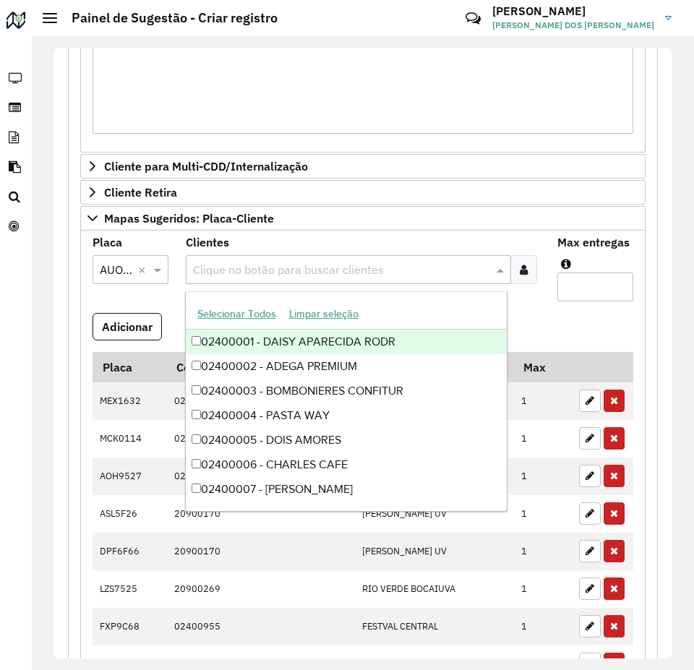
click at [238, 279] on div "Clique no botão para buscar clientes" at bounding box center [349, 269] width 326 height 29
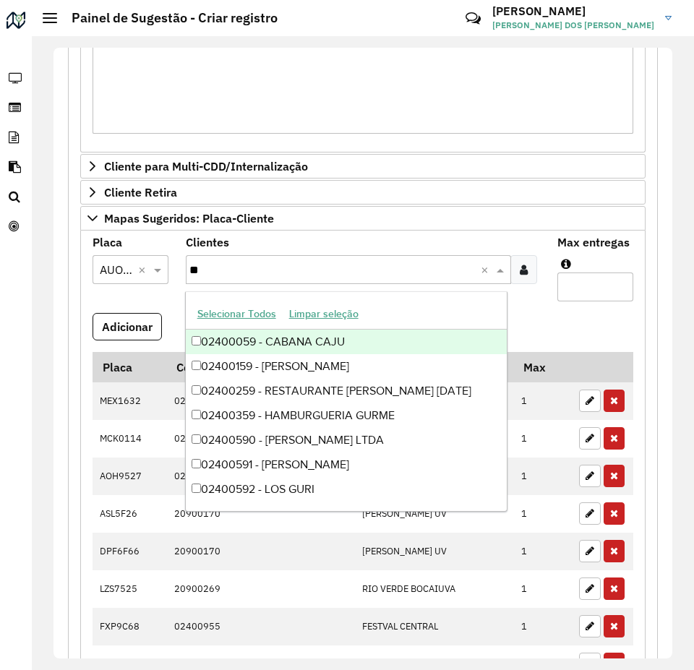
type input "*"
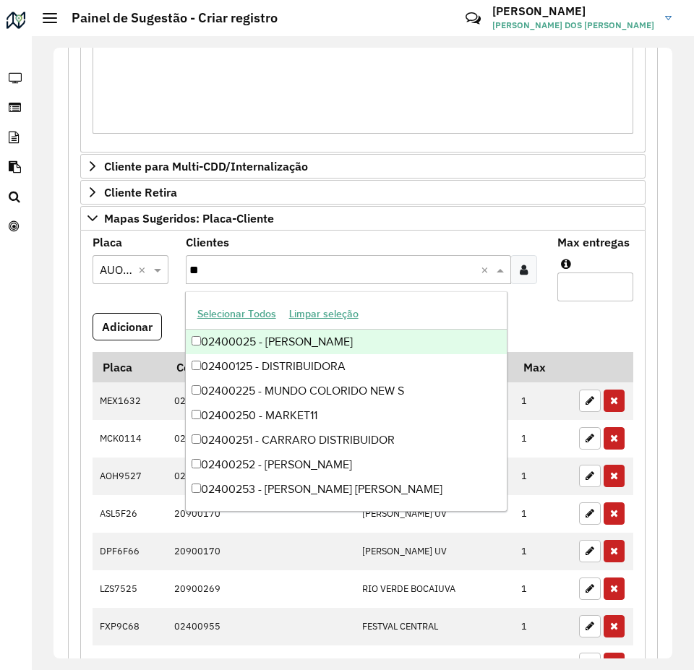
type input "*"
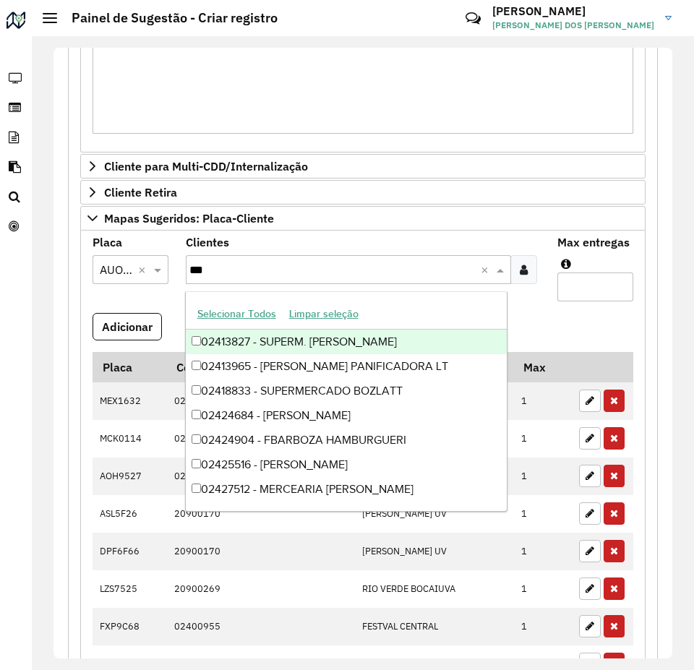
type input "****"
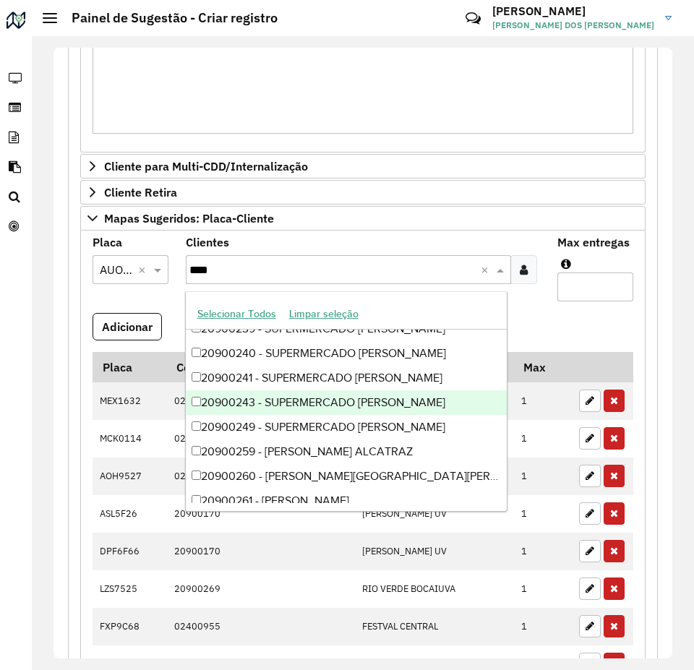
scroll to position [613, 0]
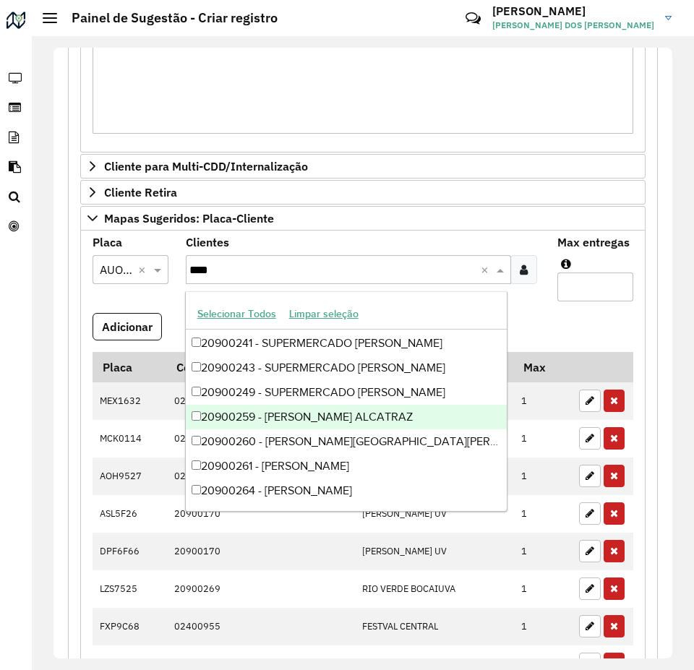
click at [417, 420] on div "20900259 - [PERSON_NAME] ALCATRAZ" at bounding box center [347, 417] width 322 height 25
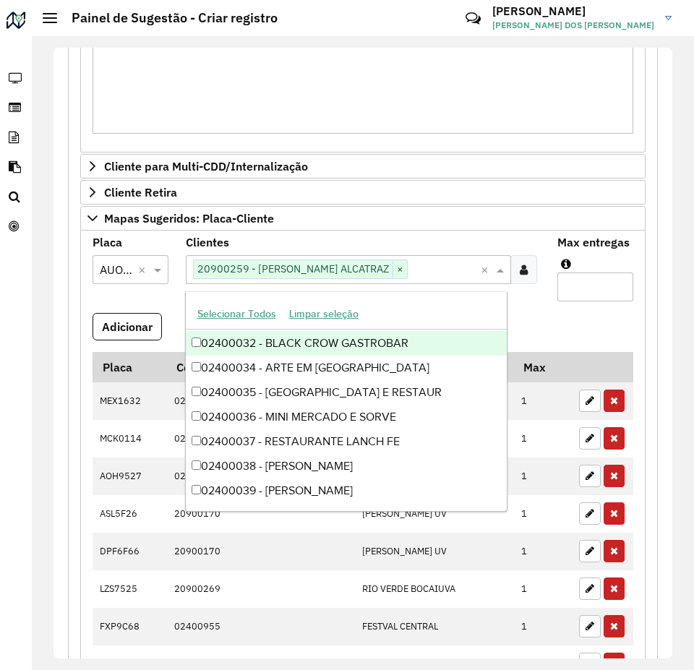
click at [414, 262] on input "text" at bounding box center [445, 270] width 74 height 17
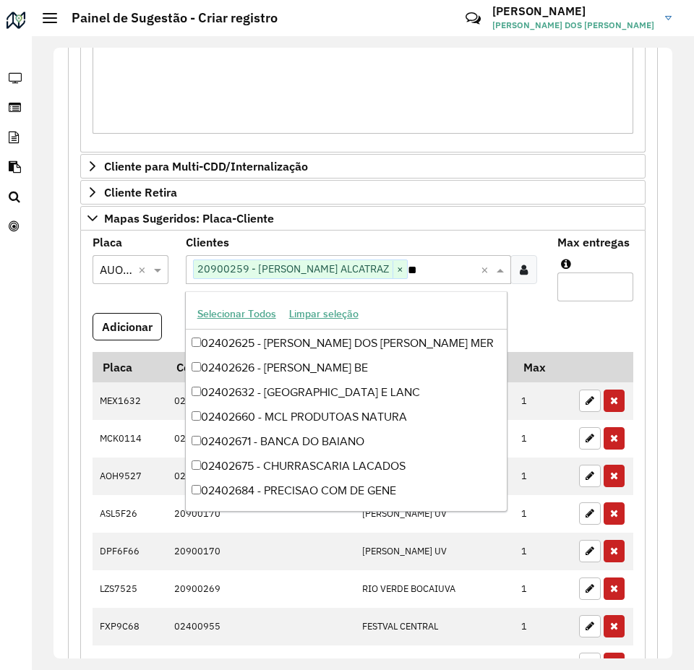
type input "*"
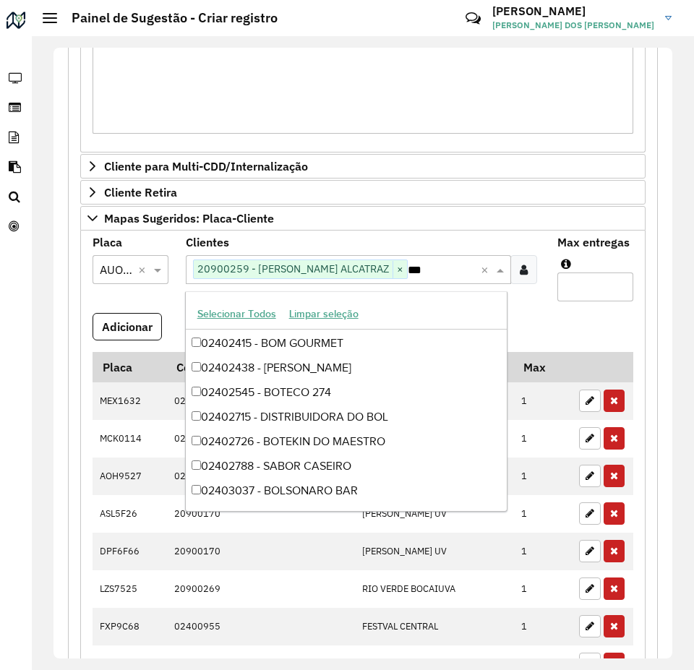
type input "****"
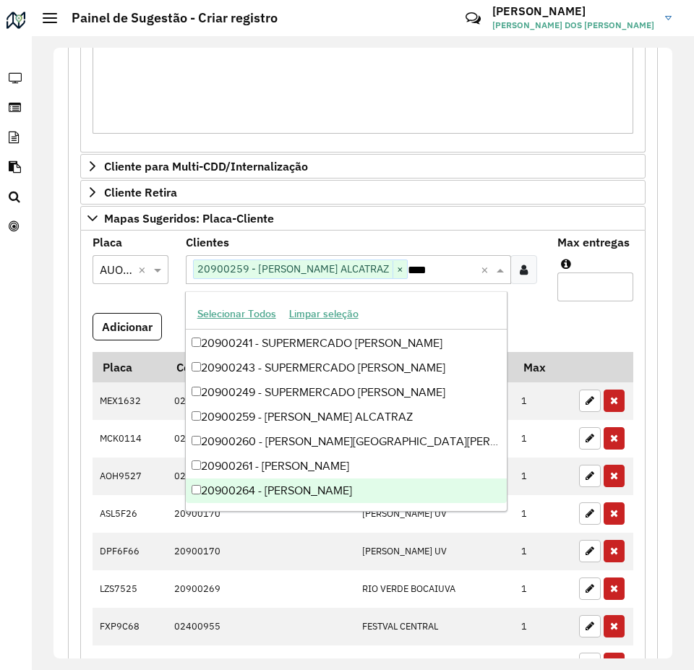
click at [340, 489] on div "20900264 - [PERSON_NAME]" at bounding box center [347, 490] width 322 height 25
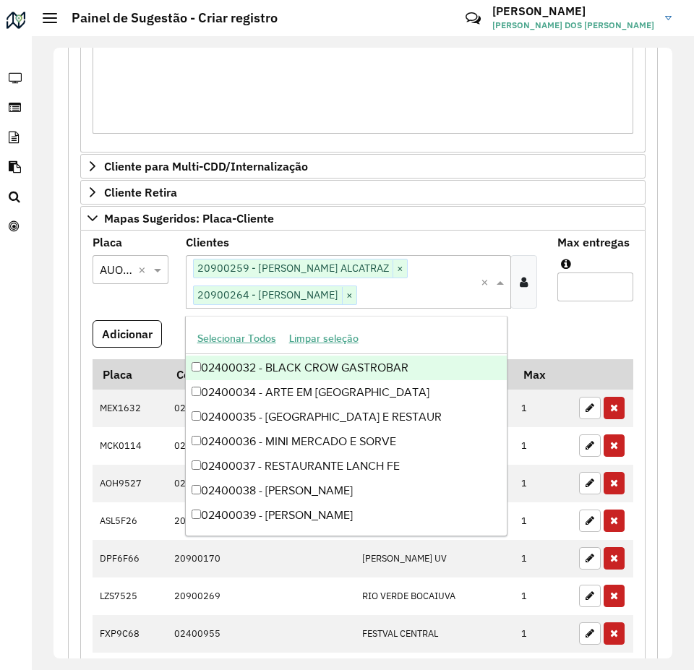
click at [594, 319] on formly-field "Max entregas" at bounding box center [594, 278] width 93 height 83
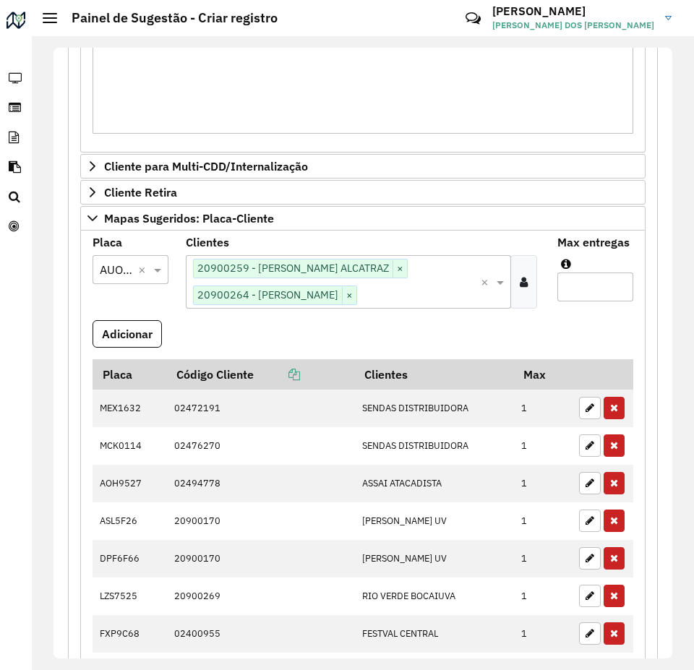
click at [592, 294] on input "Max entregas" at bounding box center [595, 286] width 76 height 29
type input "*"
click at [137, 332] on button "Adicionar" at bounding box center [126, 333] width 69 height 27
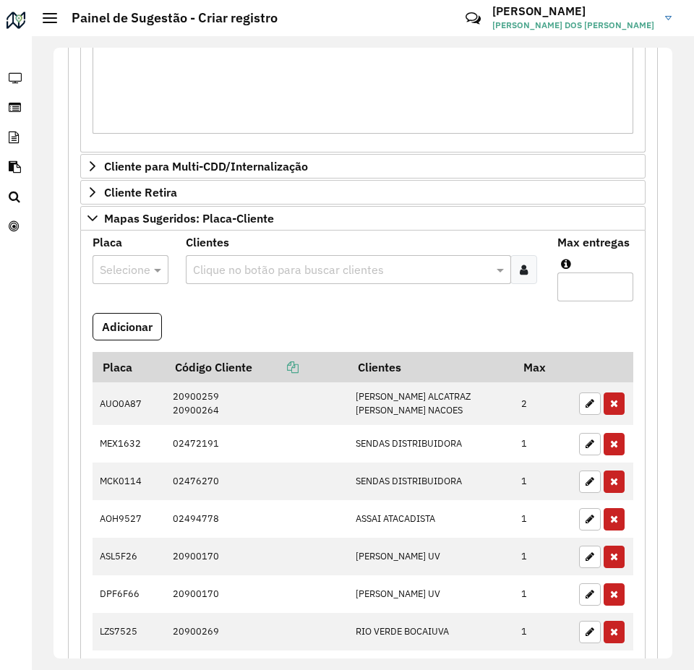
click at [123, 272] on input "text" at bounding box center [116, 270] width 32 height 17
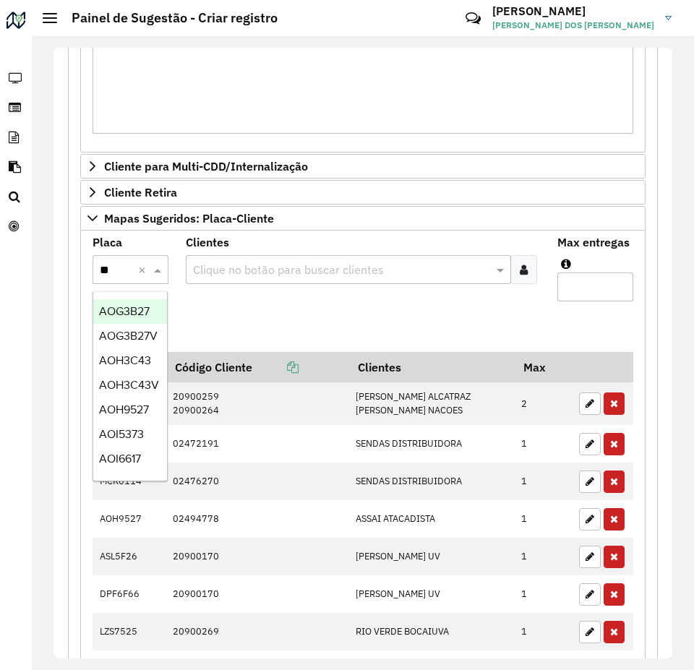
type input "***"
click at [113, 308] on span "AOG3B27" at bounding box center [124, 311] width 51 height 12
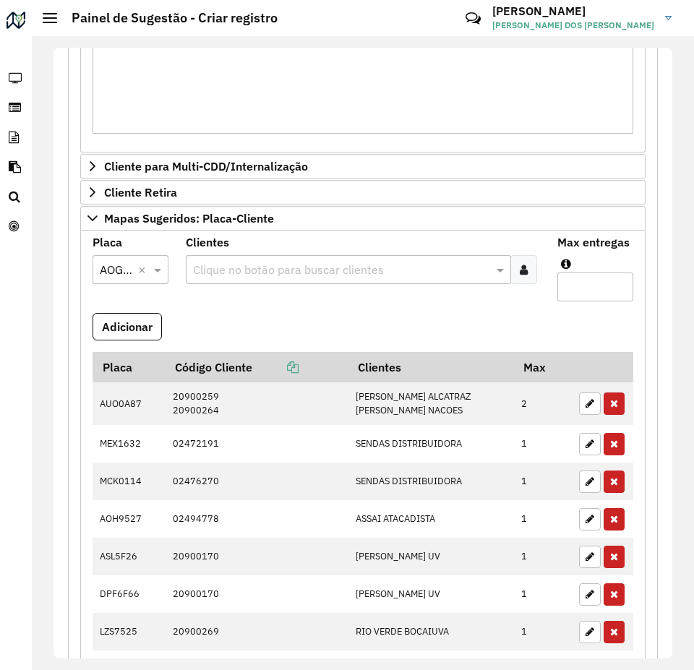
click at [254, 317] on formly-field "Adicionar" at bounding box center [363, 332] width 558 height 39
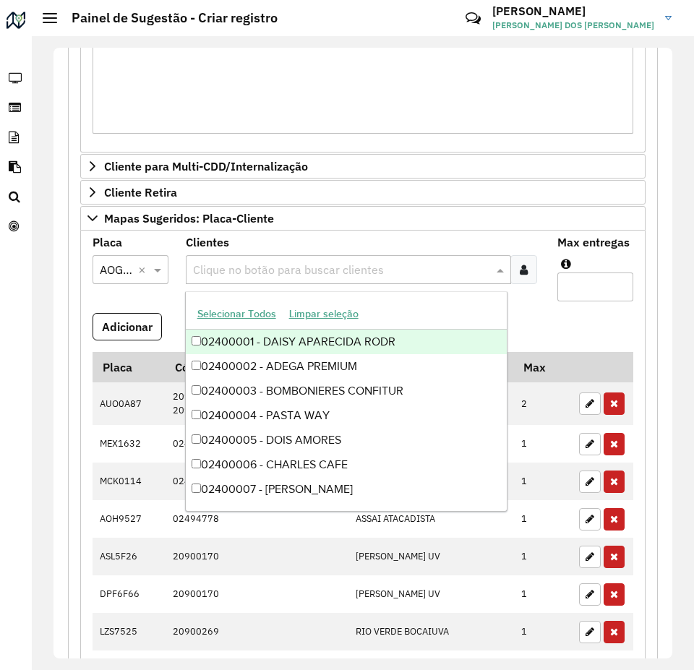
click at [254, 275] on input "text" at bounding box center [341, 270] width 304 height 17
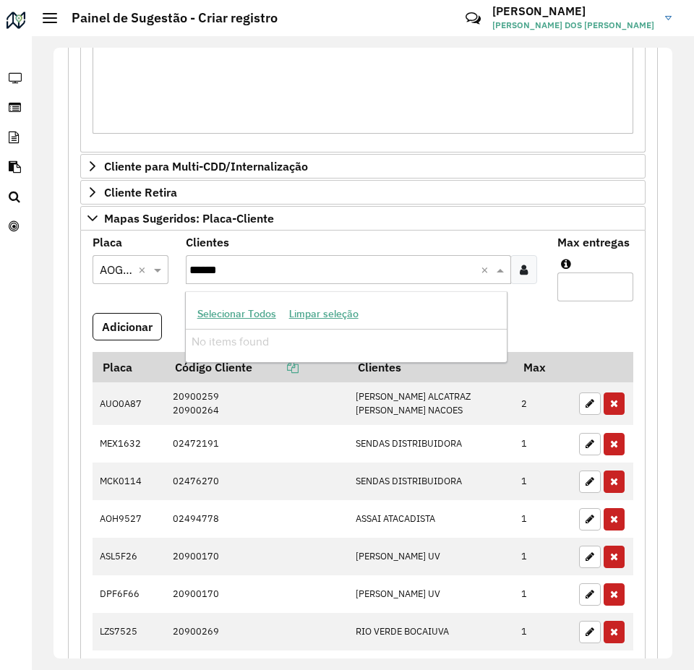
type input "****"
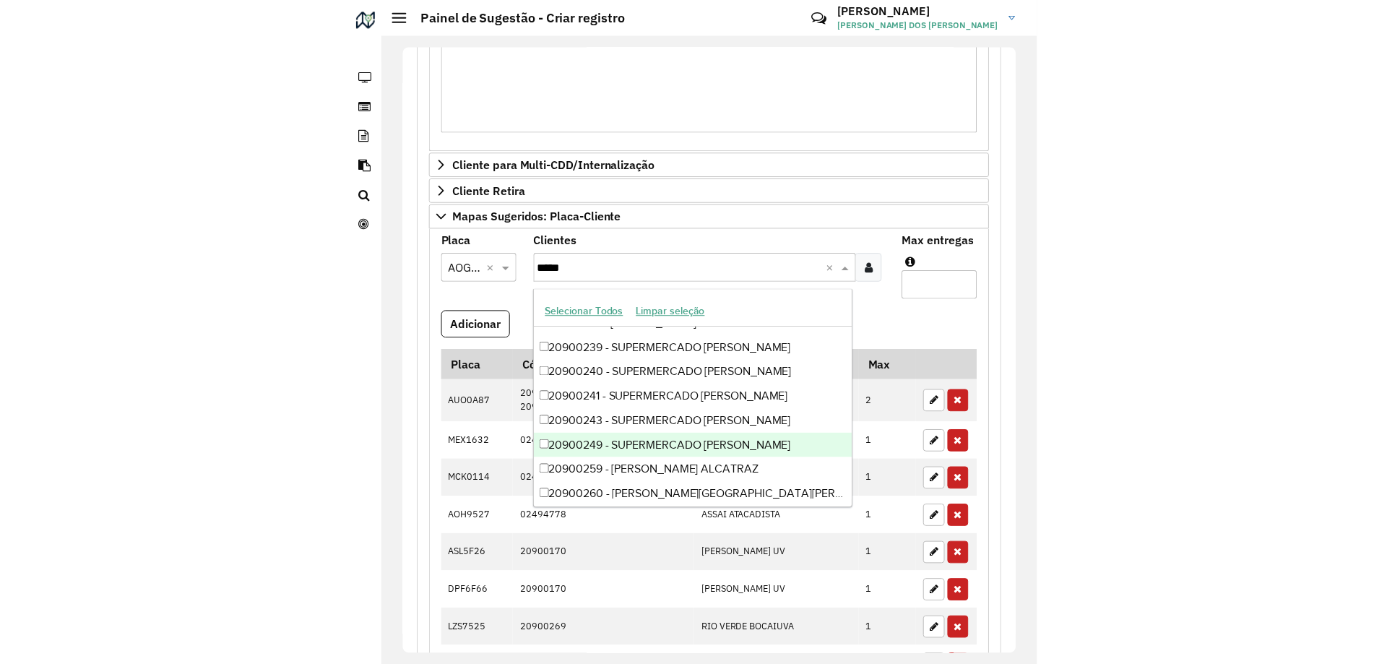
scroll to position [490, 0]
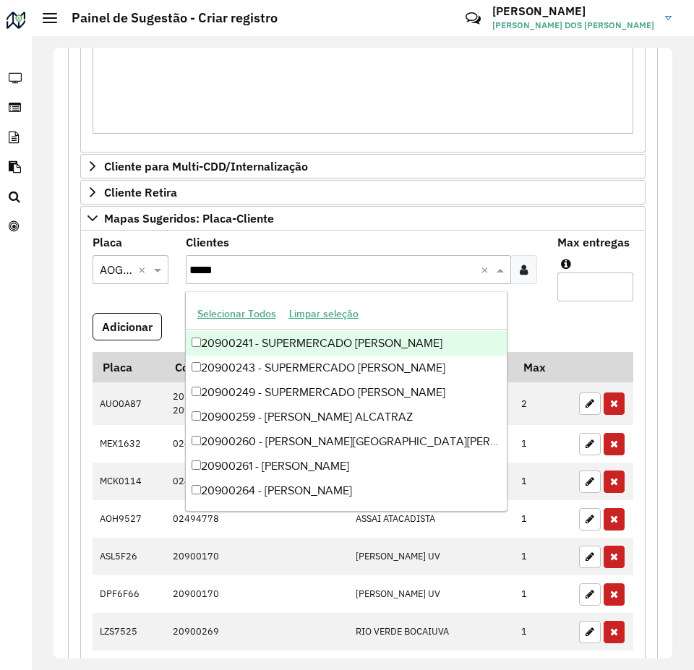
click at [390, 350] on div "20900241 - SUPERMERCADO [PERSON_NAME]" at bounding box center [347, 343] width 322 height 25
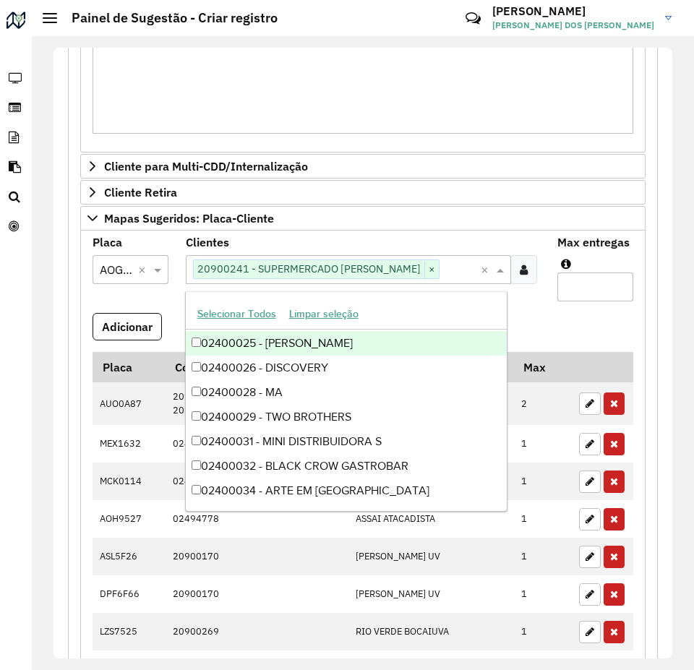
click at [554, 311] on formly-field "Max entregas" at bounding box center [594, 275] width 93 height 76
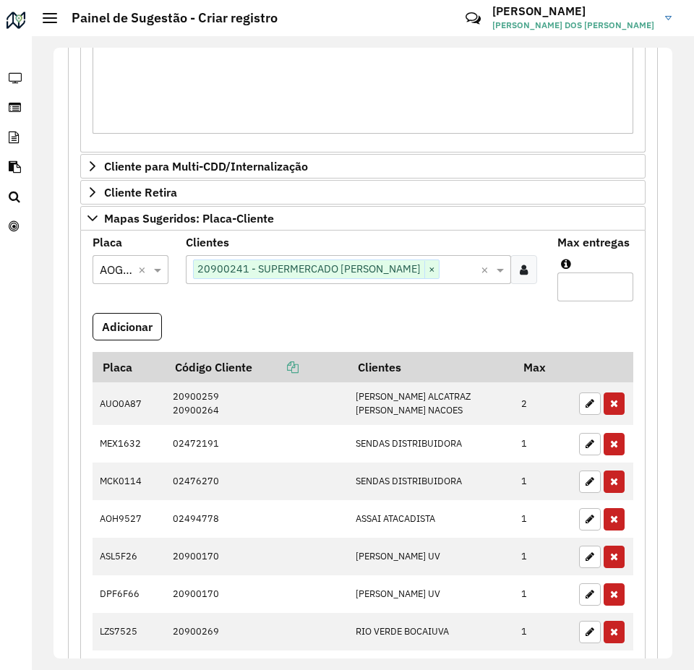
type input "*"
click at [611, 285] on input "*" at bounding box center [595, 286] width 76 height 29
click at [139, 324] on button "Adicionar" at bounding box center [126, 326] width 69 height 27
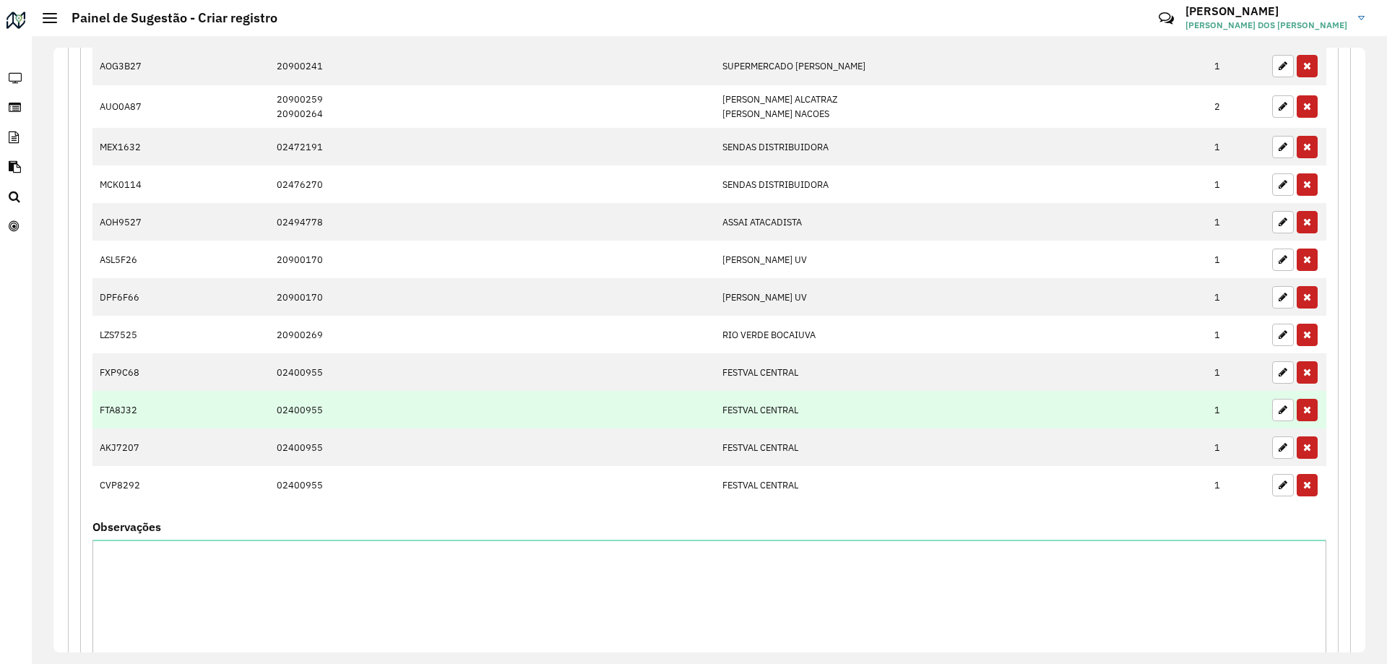
scroll to position [1067, 0]
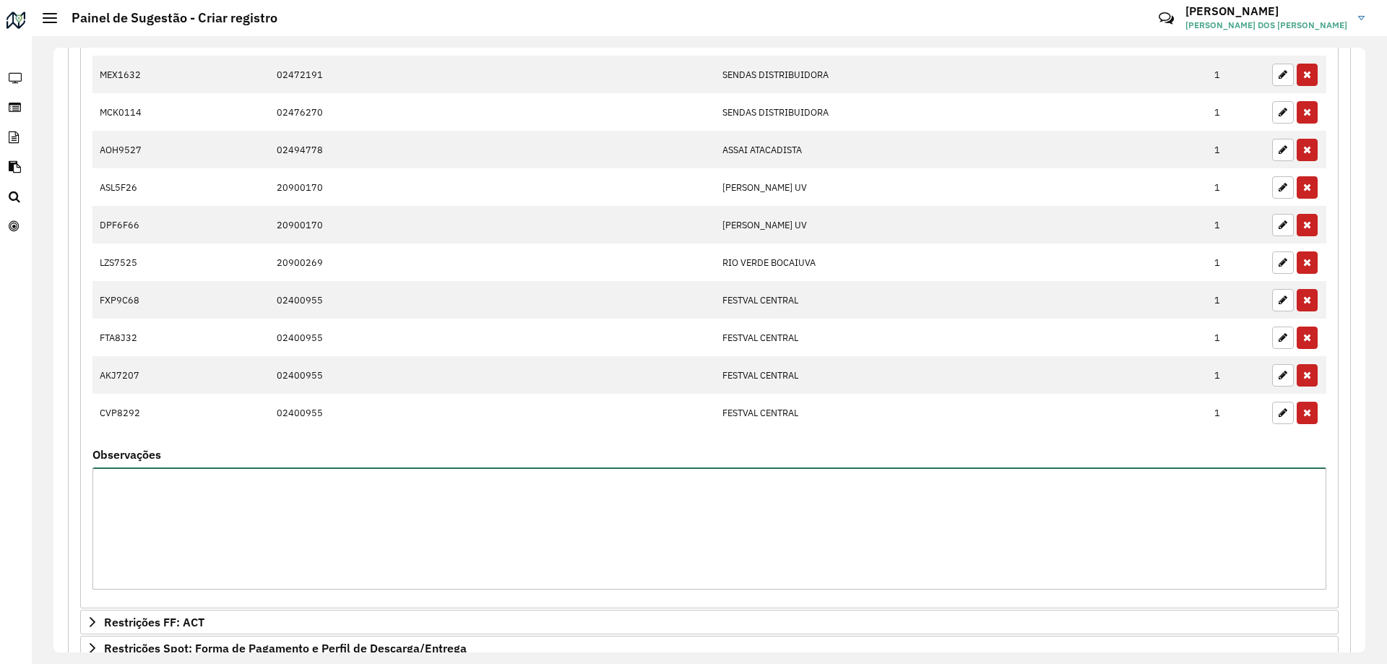
click at [327, 511] on textarea "Observações" at bounding box center [709, 529] width 1234 height 122
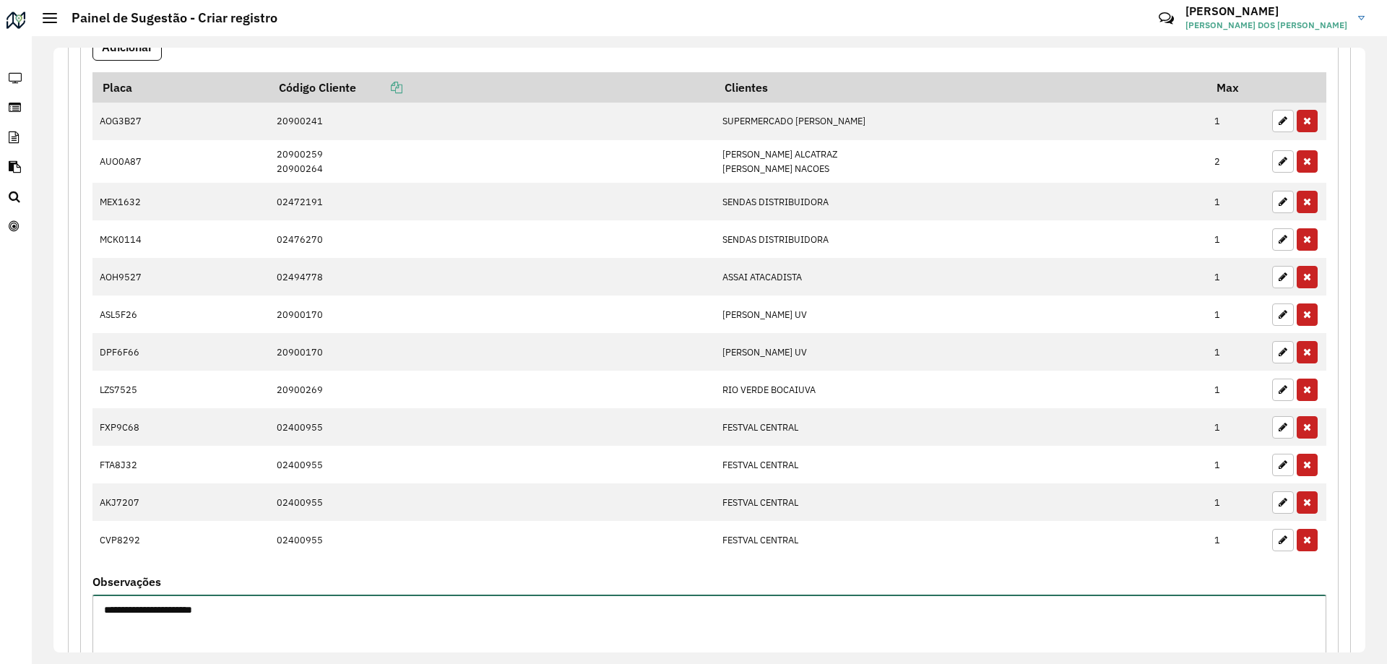
scroll to position [1268, 0]
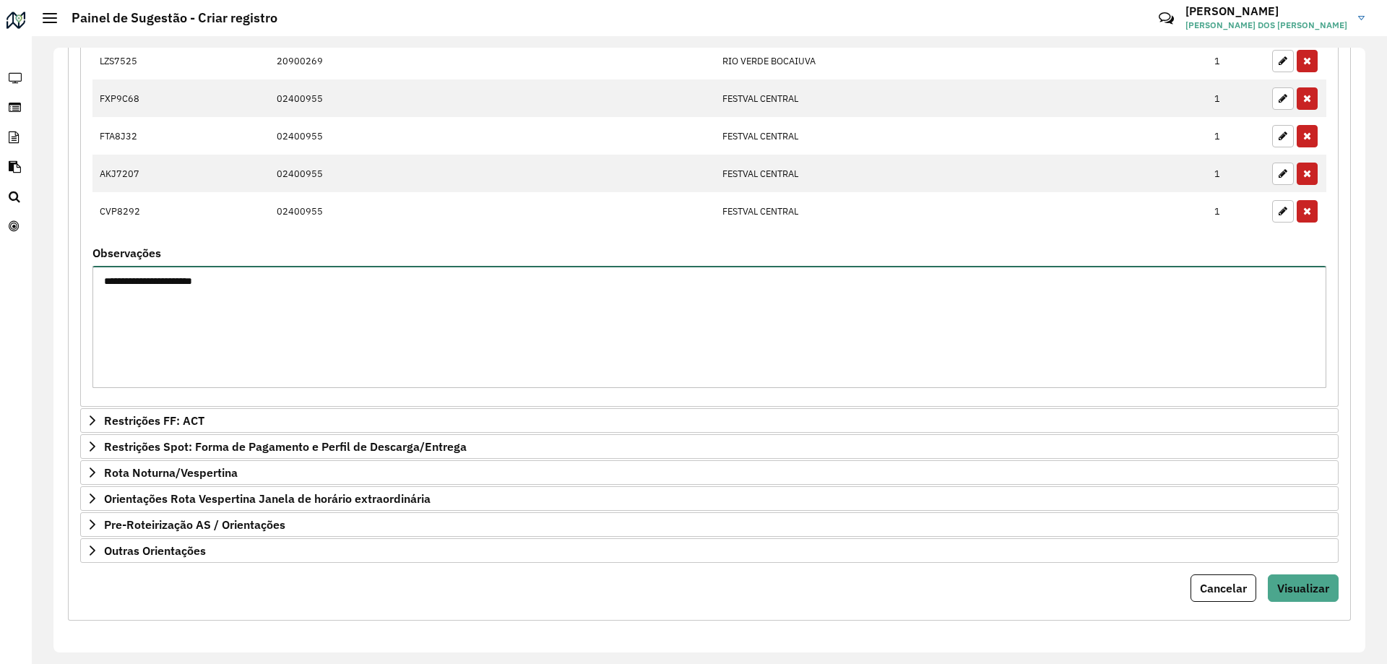
type textarea "**********"
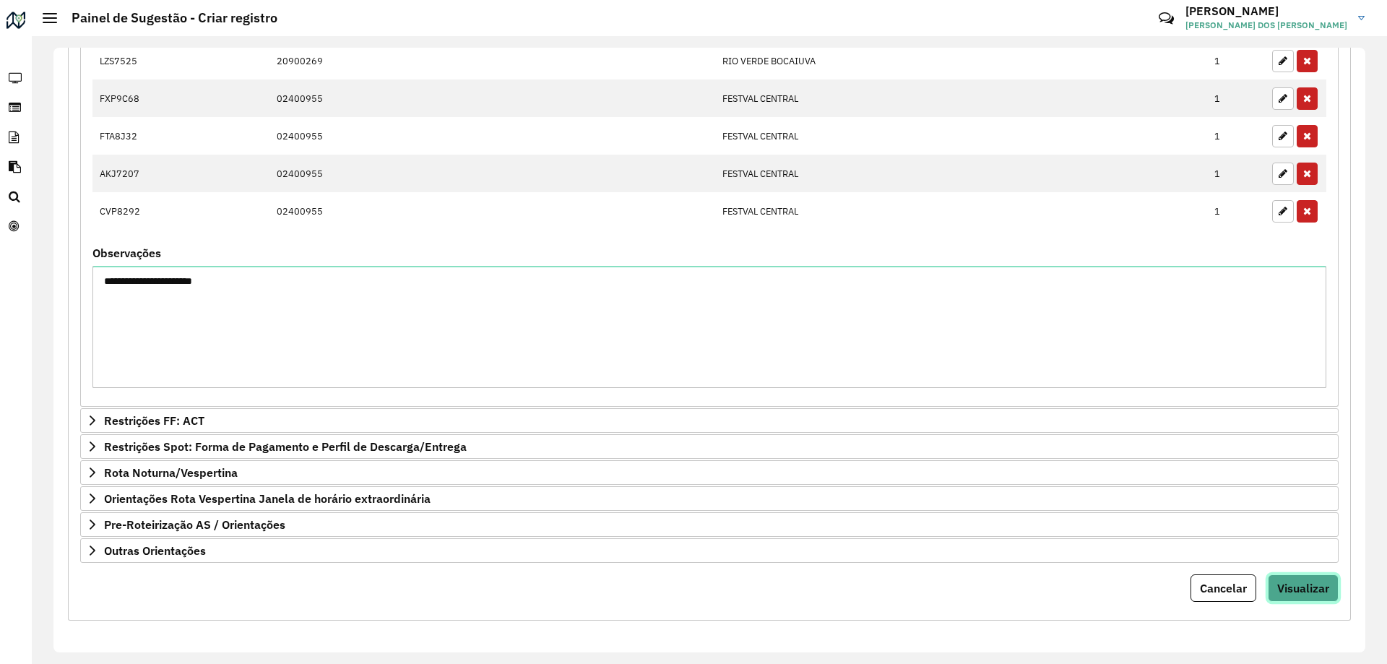
click at [1293, 586] on span "Visualizar" at bounding box center [1304, 588] width 52 height 14
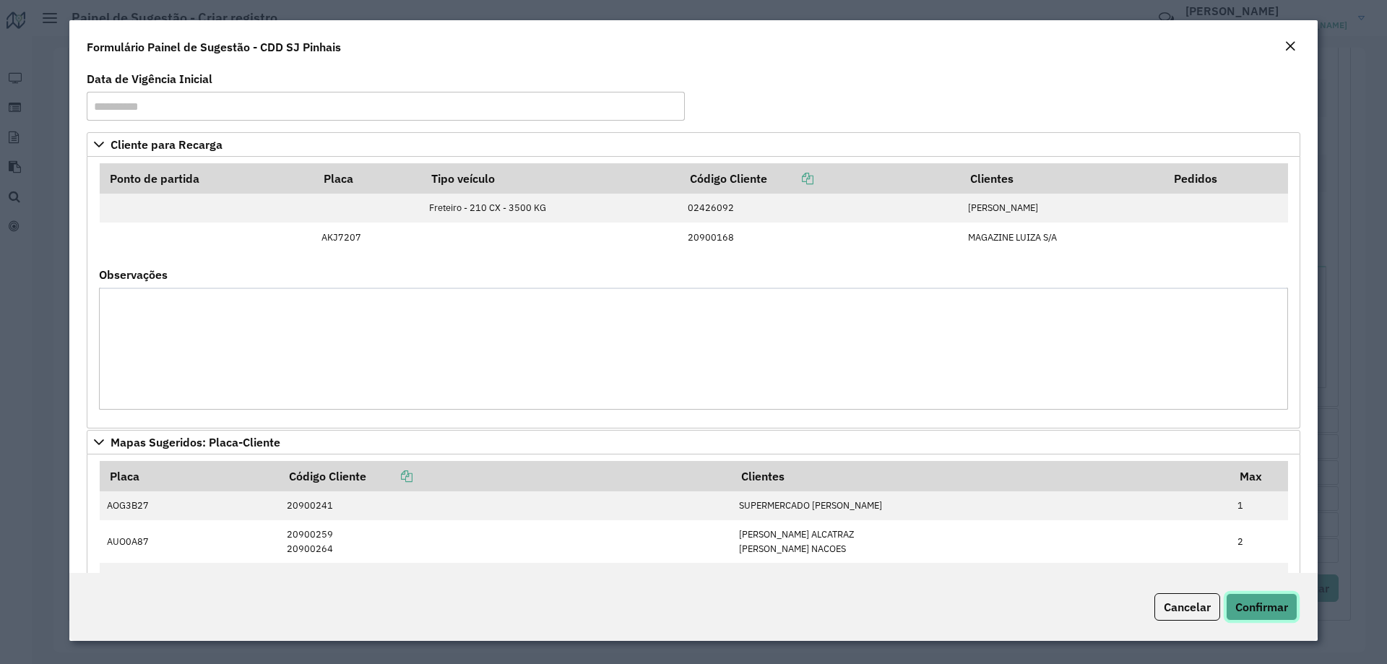
click at [1252, 611] on span "Confirmar" at bounding box center [1262, 607] width 53 height 14
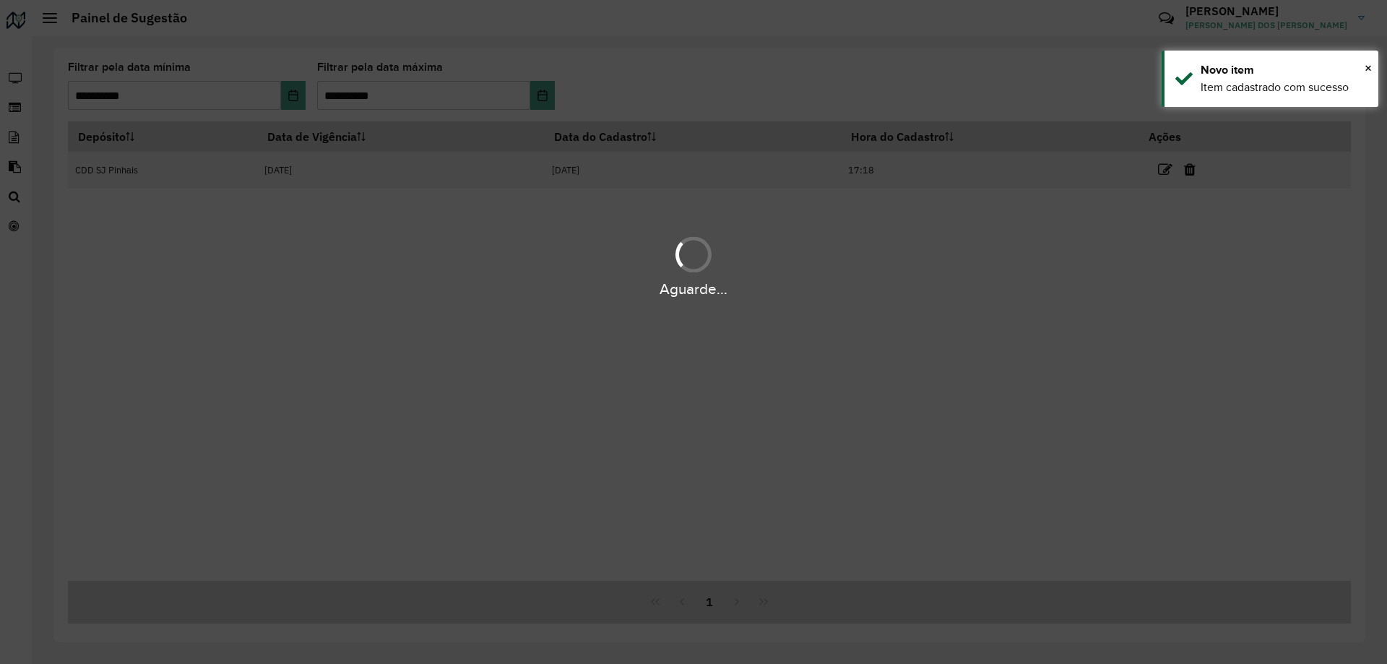
click at [486, 255] on hb-app "**********" at bounding box center [693, 332] width 1387 height 664
